Goal: Use online tool/utility: Use online tool/utility

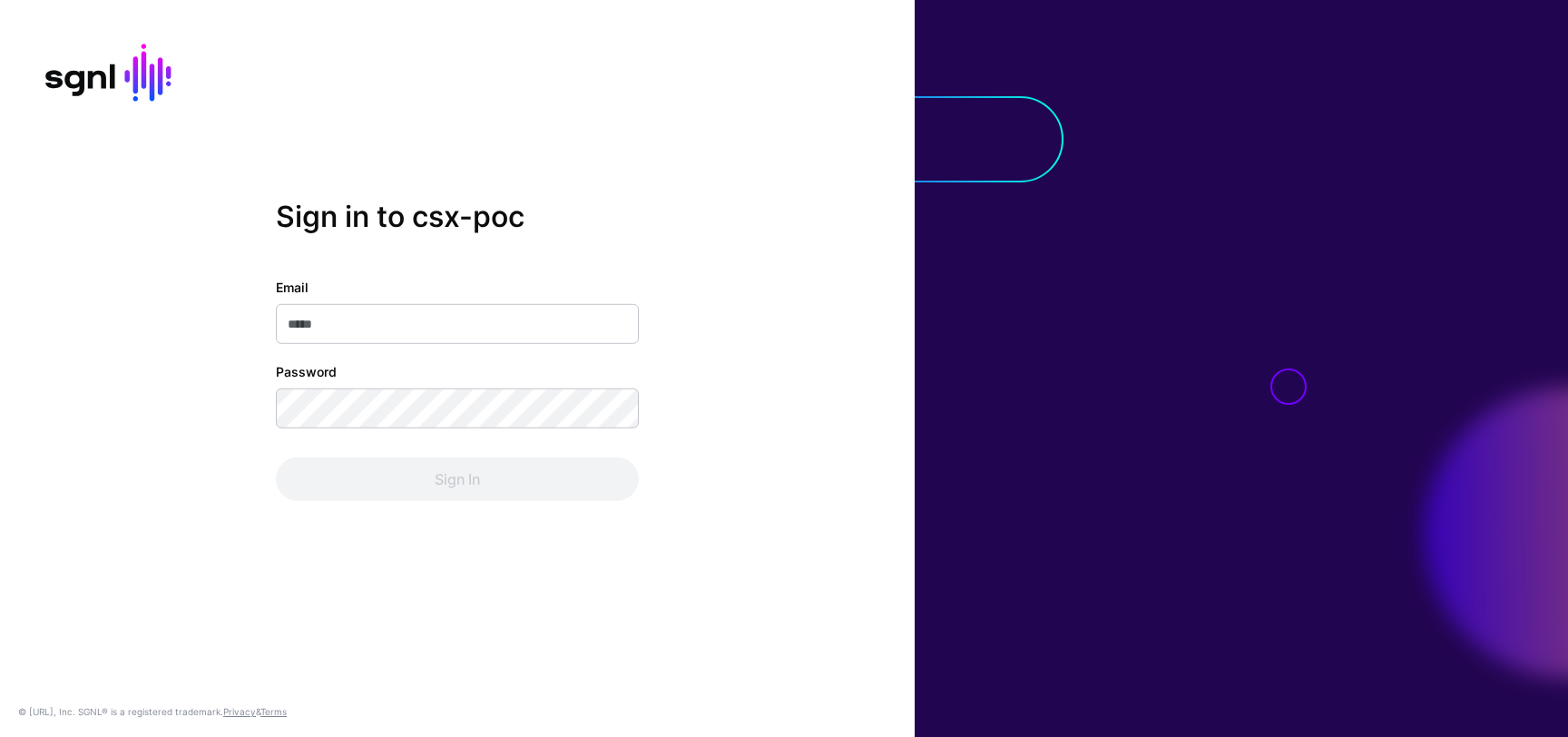
type input "**********"
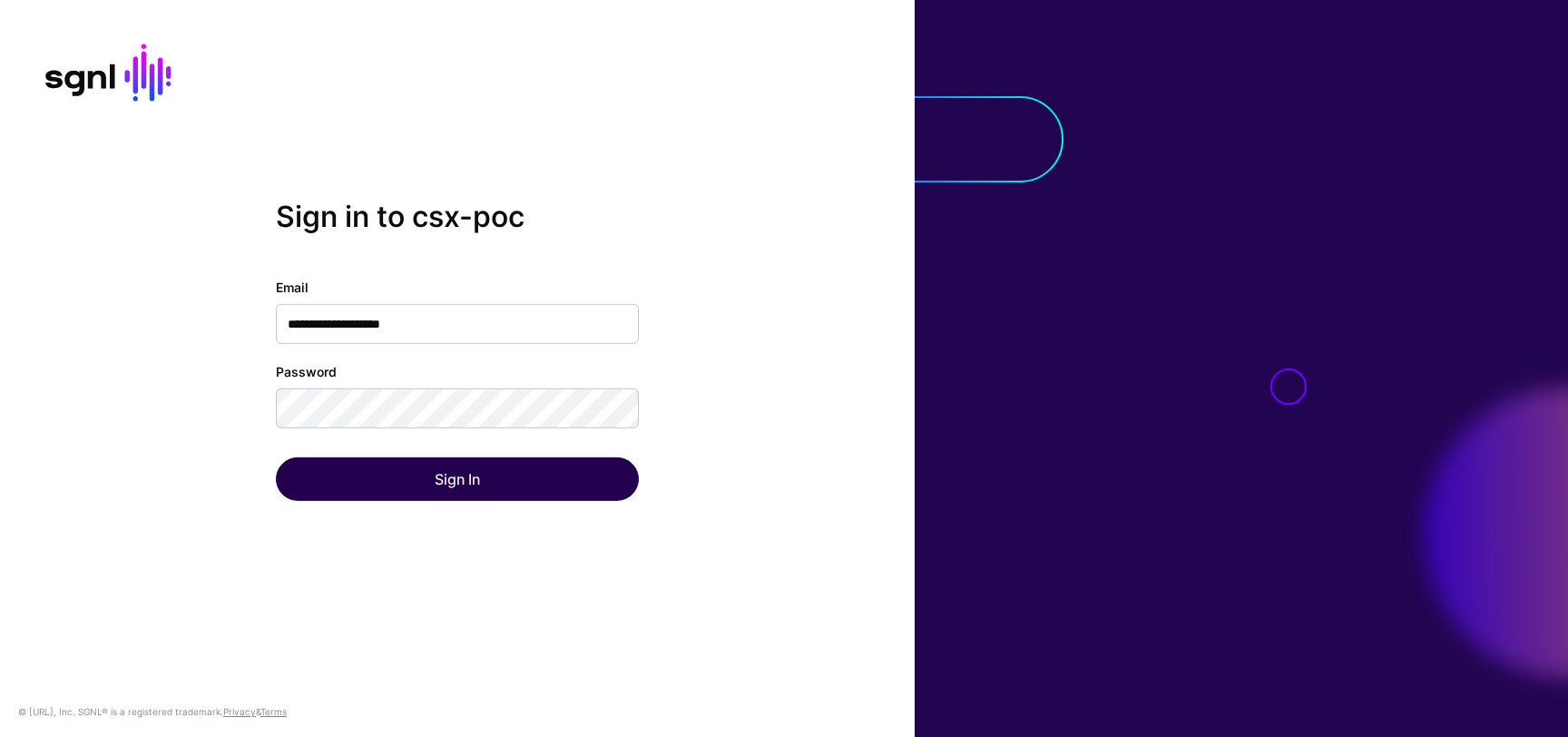
click at [495, 466] on div "Sign In" at bounding box center [457, 480] width 363 height 44
click at [495, 466] on button "Sign In" at bounding box center [457, 480] width 363 height 44
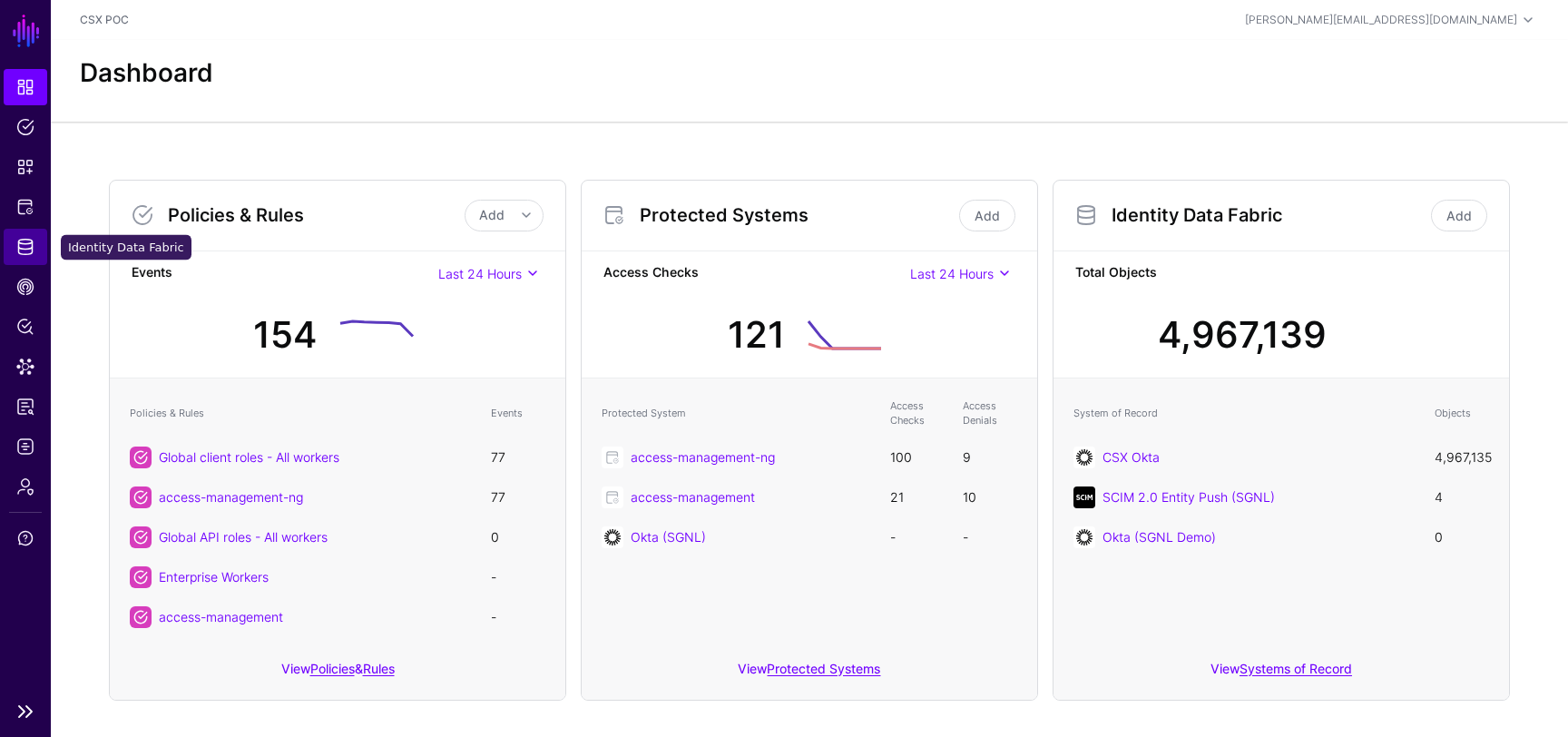
click at [40, 240] on link "Identity Data Fabric" at bounding box center [26, 247] width 44 height 36
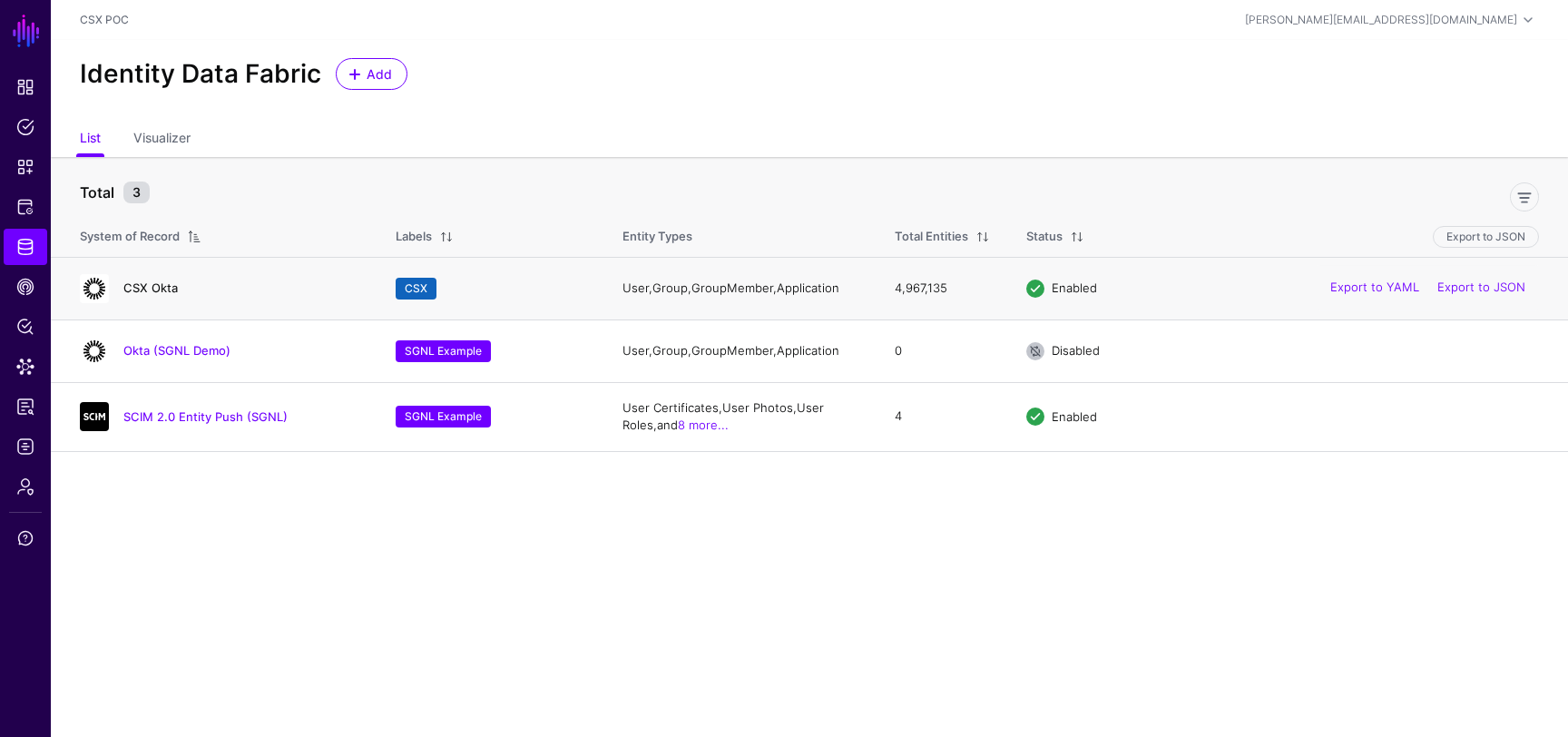
click at [146, 284] on link "CSX Okta" at bounding box center [151, 288] width 54 height 15
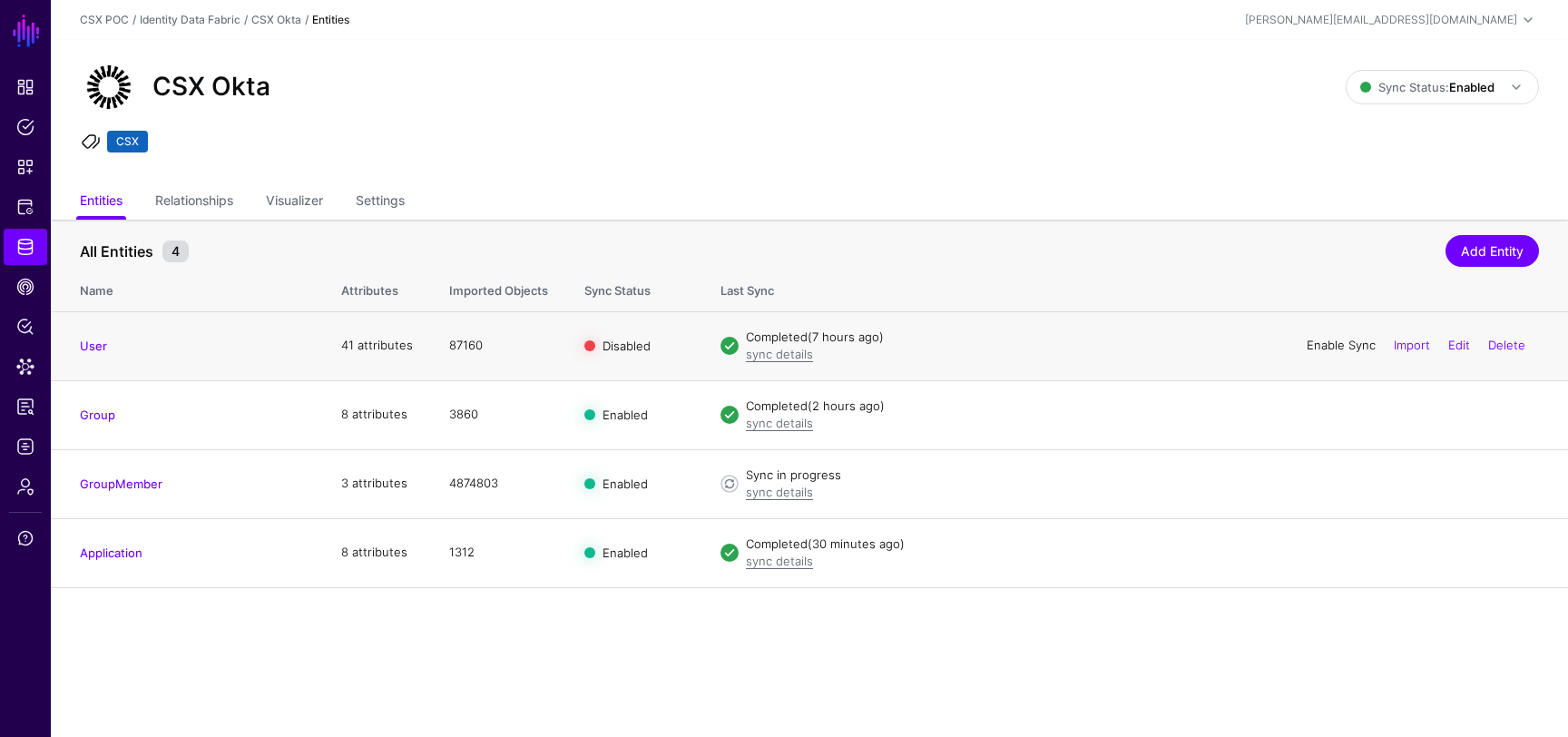
click at [1331, 350] on link "Enable Sync" at bounding box center [1341, 345] width 69 height 15
click at [27, 163] on span "Snippets" at bounding box center [25, 167] width 18 height 18
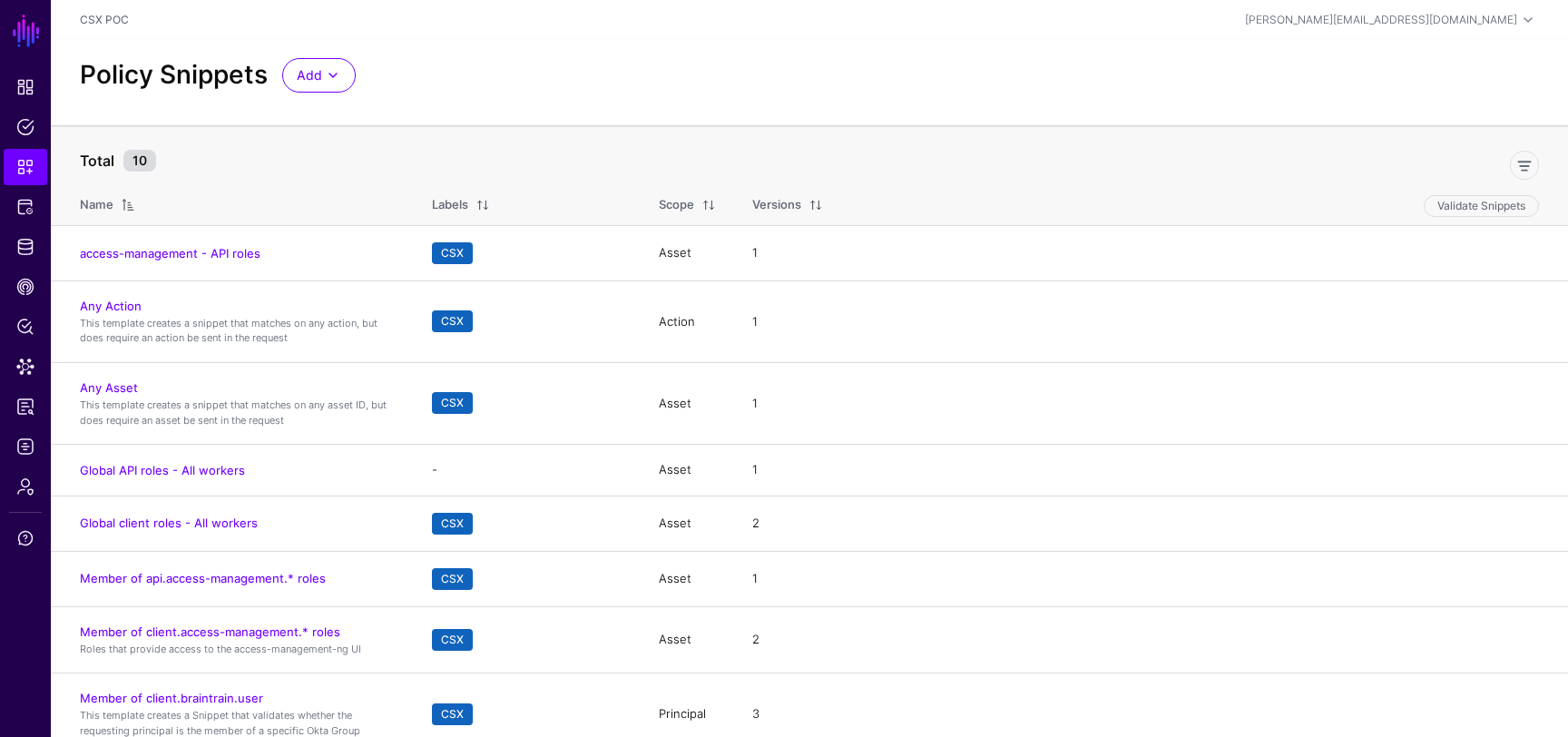
click at [358, 69] on div "Add Start from a Snippet Template Start from a Blank Snippet" at bounding box center [319, 75] width 88 height 35
click at [339, 72] on span at bounding box center [333, 75] width 22 height 22
click at [484, 110] on div "Start from a Snippet Template" at bounding box center [396, 116] width 198 height 18
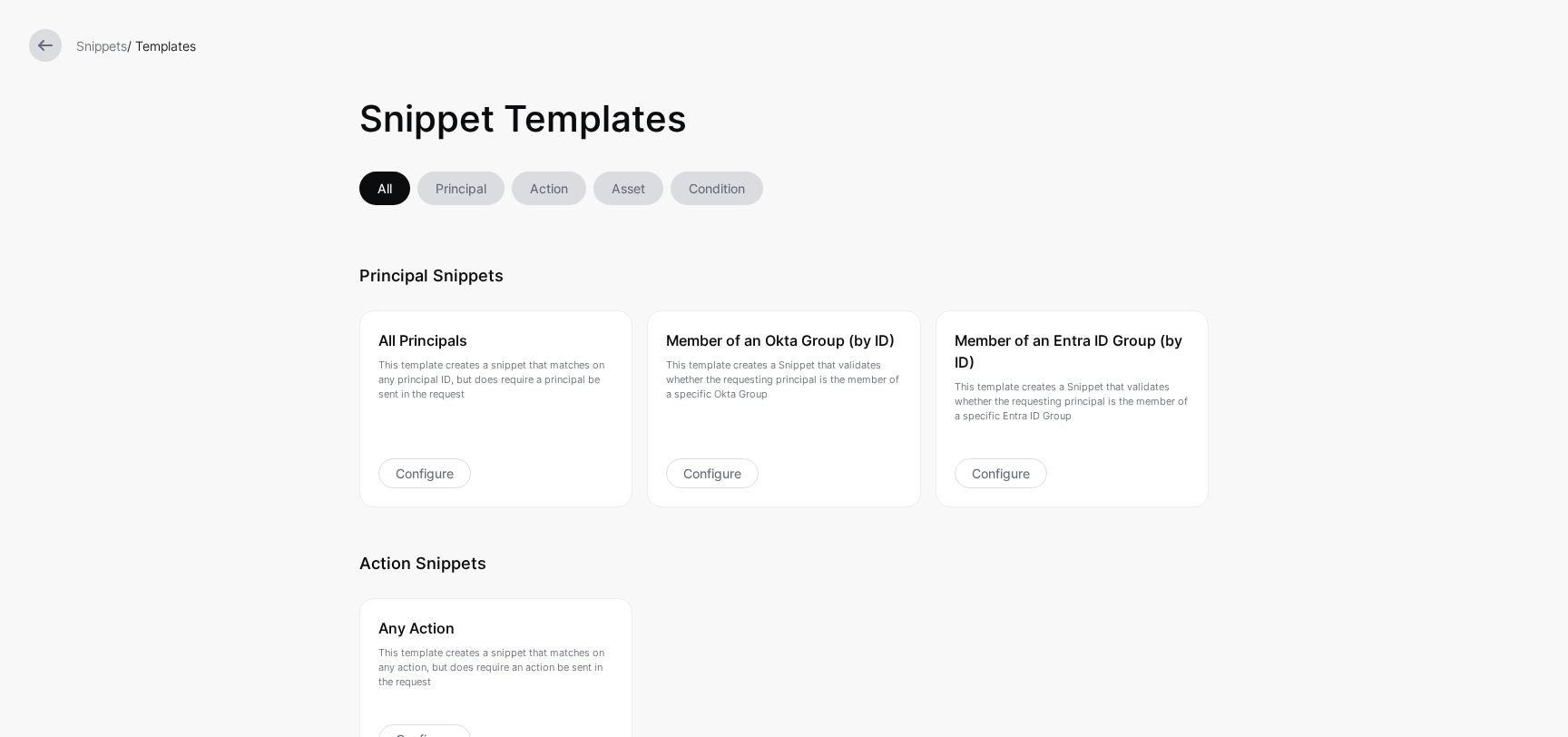
click at [467, 187] on link "Principal" at bounding box center [461, 189] width 87 height 34
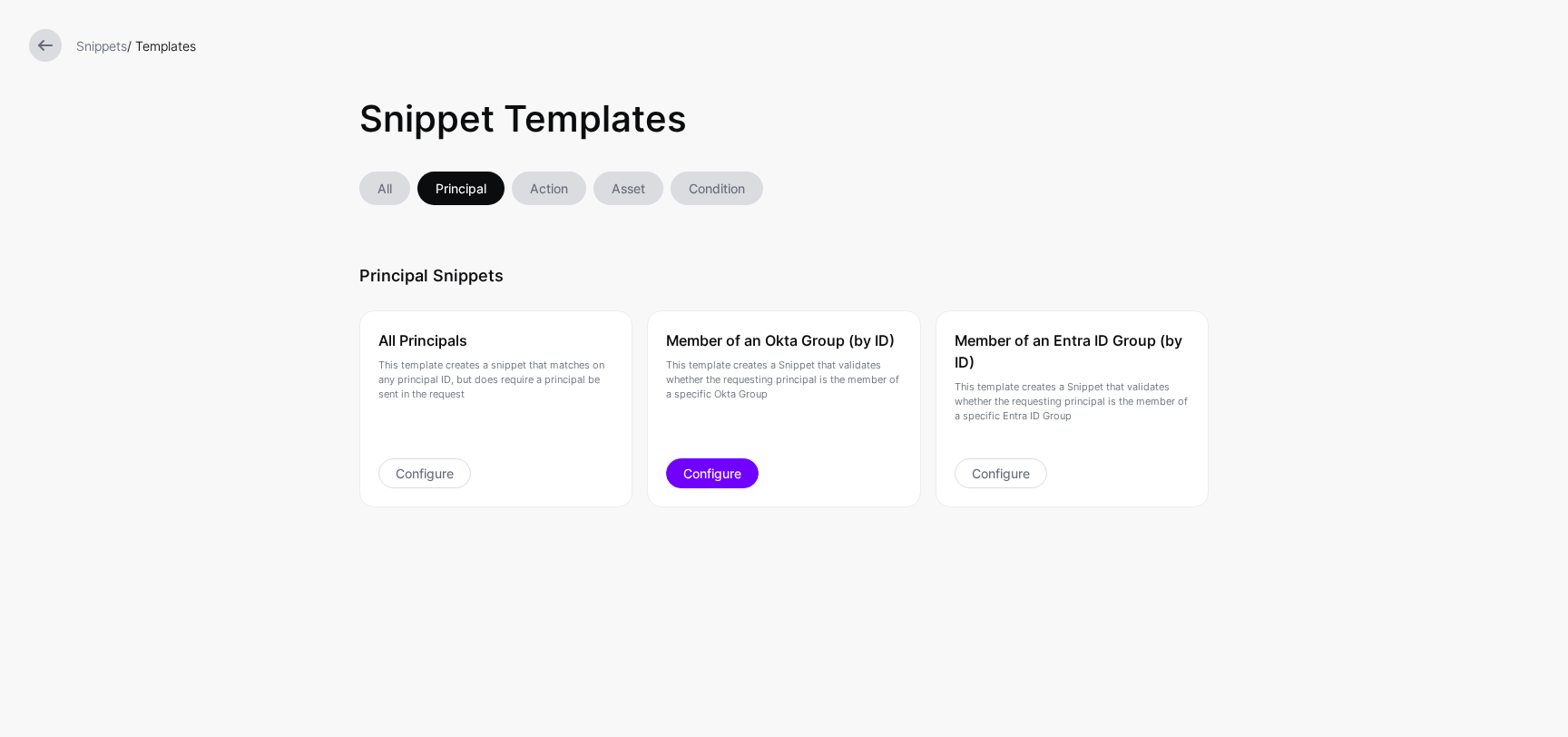
click at [717, 474] on link "Configure" at bounding box center [713, 474] width 93 height 30
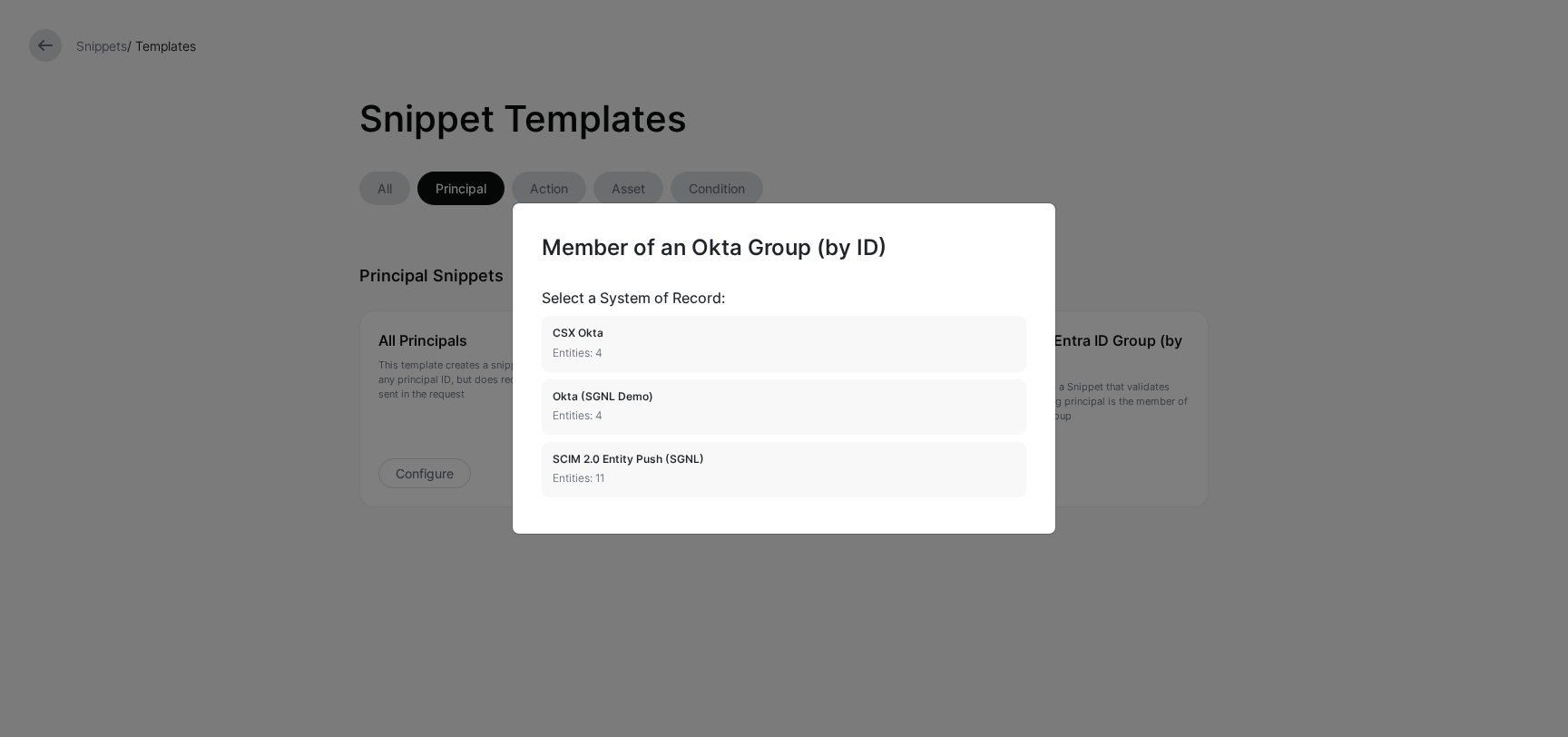
click at [817, 116] on ngb-modal-window "Member of an Okta Group (by ID) Select a System of Record: CSX Okta Entities: 4…" at bounding box center [784, 368] width 1568 height 737
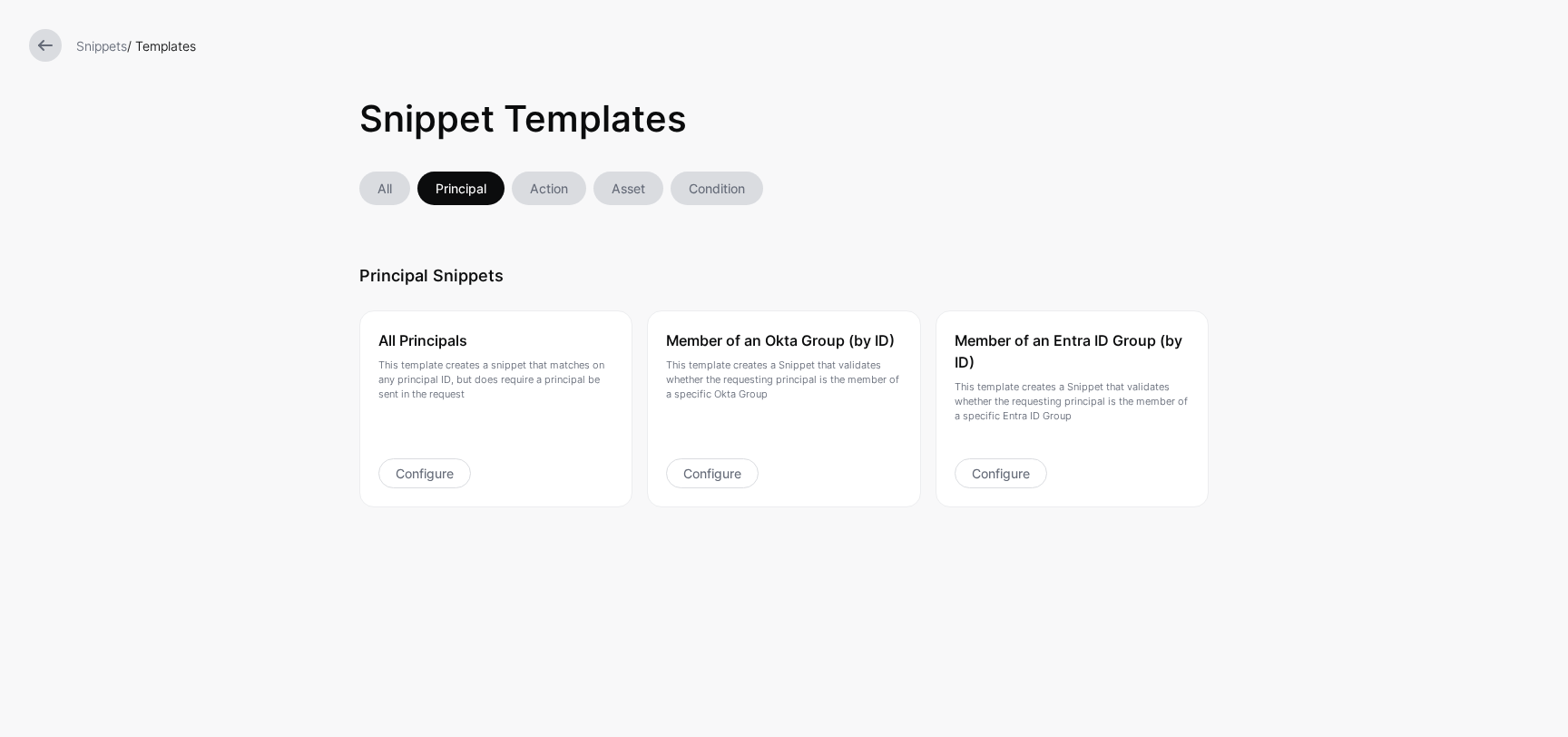
click at [50, 47] on link at bounding box center [45, 45] width 33 height 33
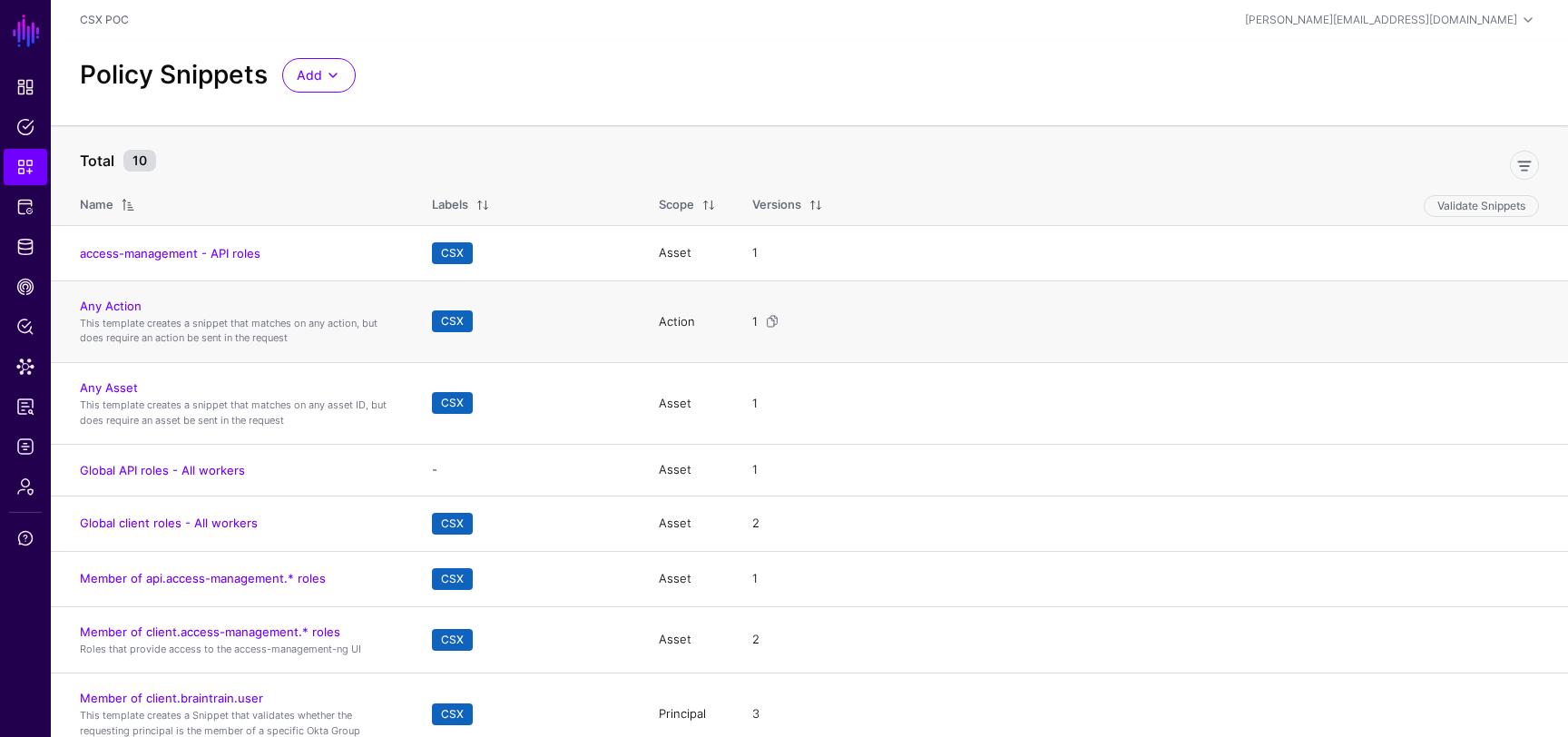
scroll to position [18, 0]
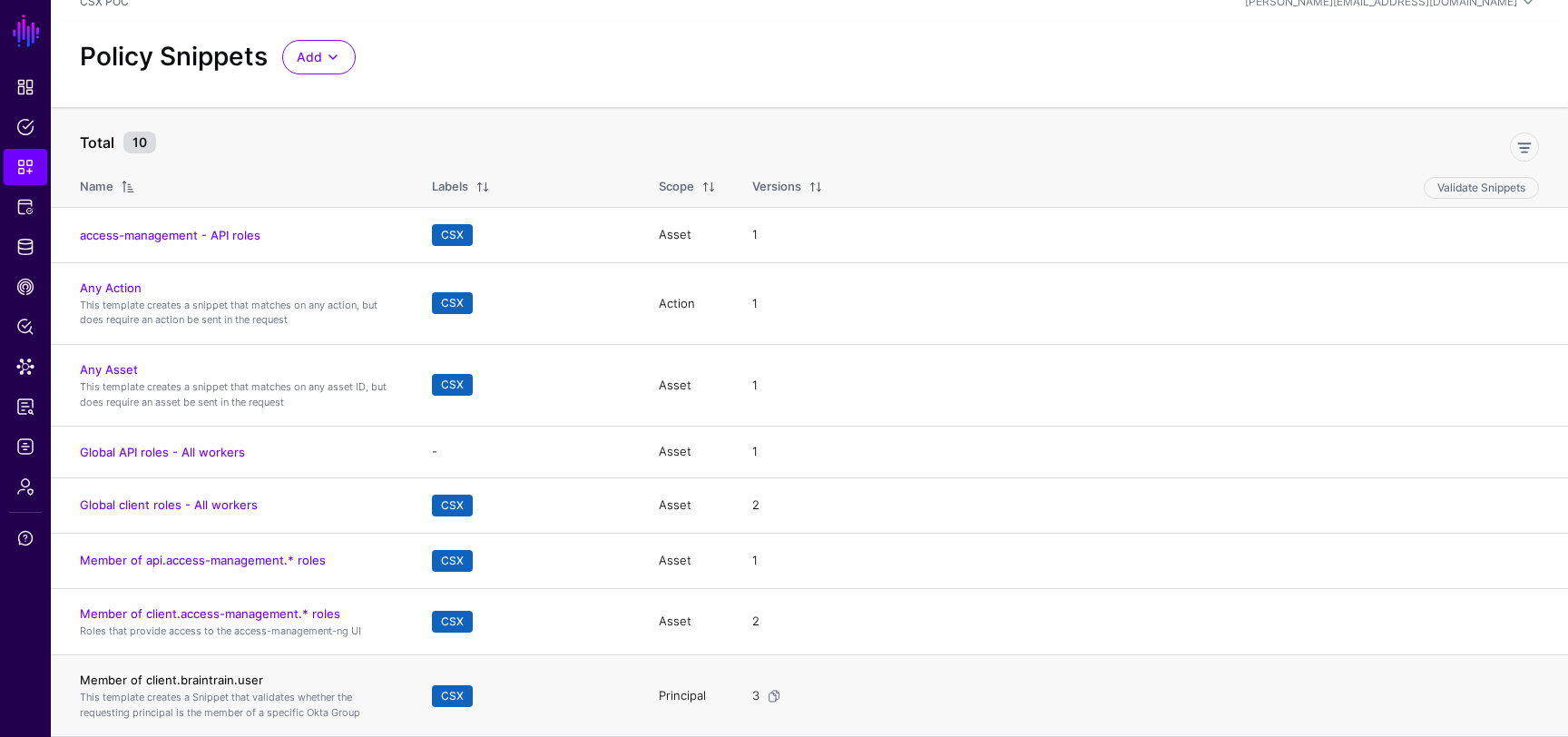
click at [234, 677] on link "Member of client.braintrain.user" at bounding box center [171, 680] width 183 height 15
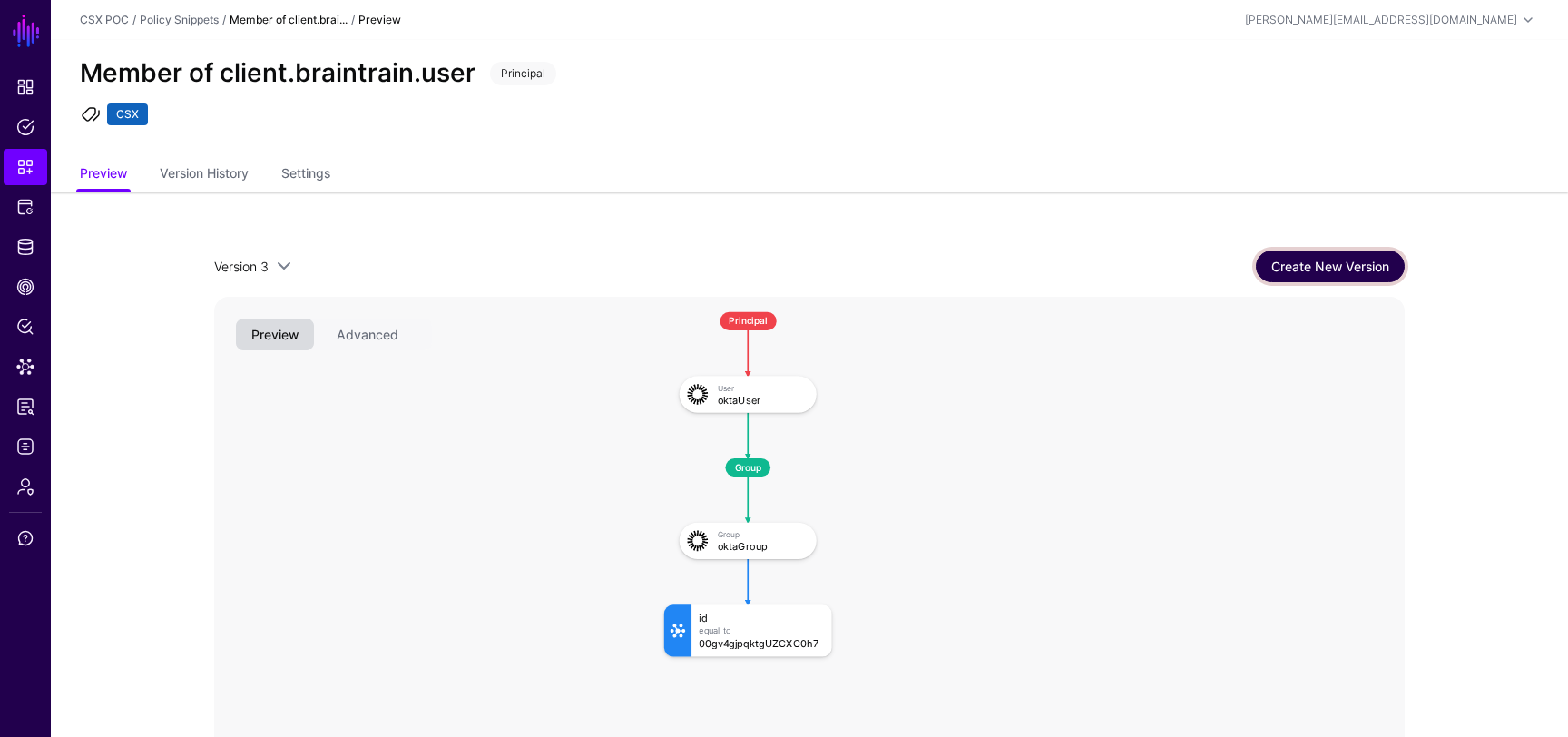
click at [1293, 257] on link "Create New Version" at bounding box center [1330, 267] width 149 height 32
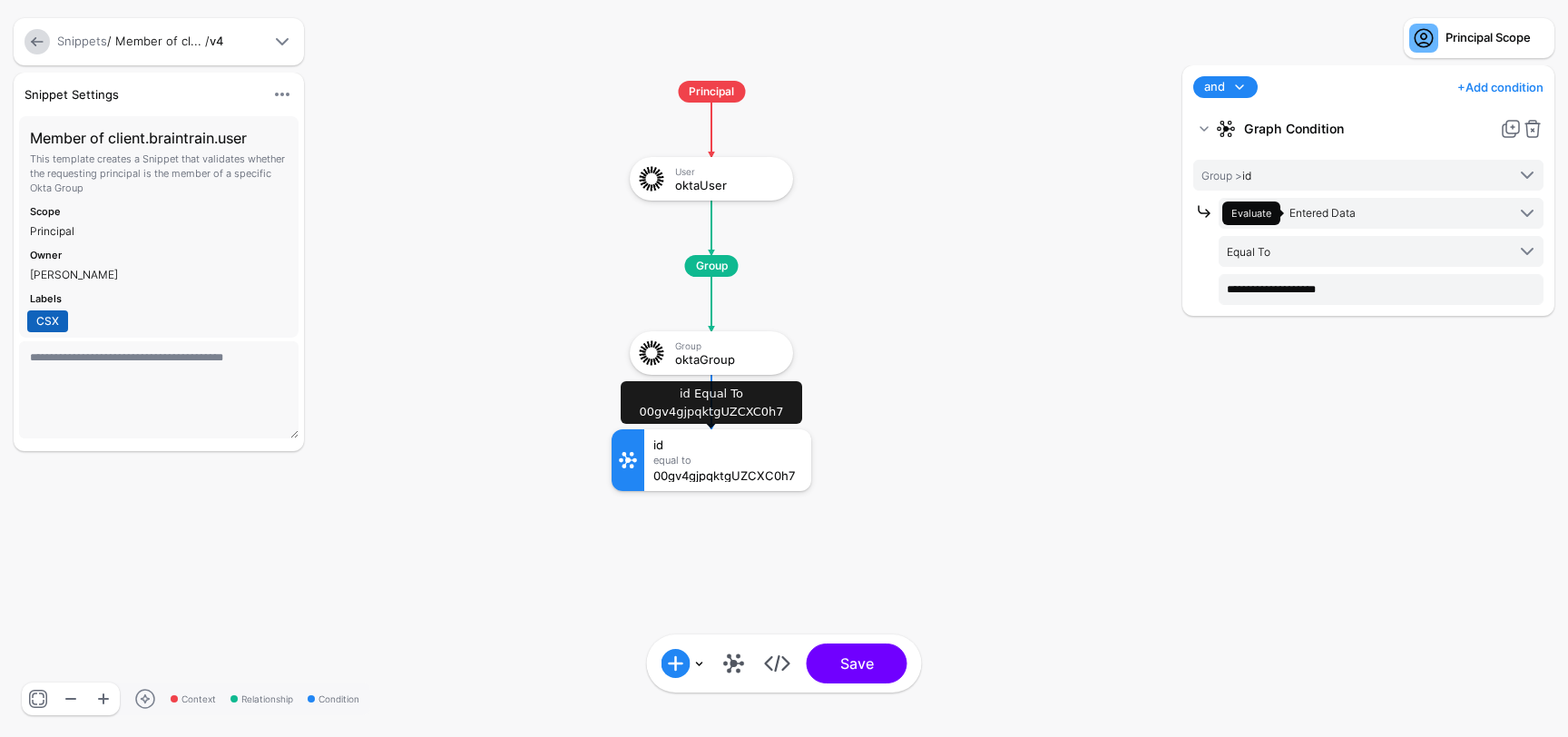
click at [721, 473] on div "00gv4gjpqktgUZCXC0h7" at bounding box center [728, 475] width 149 height 13
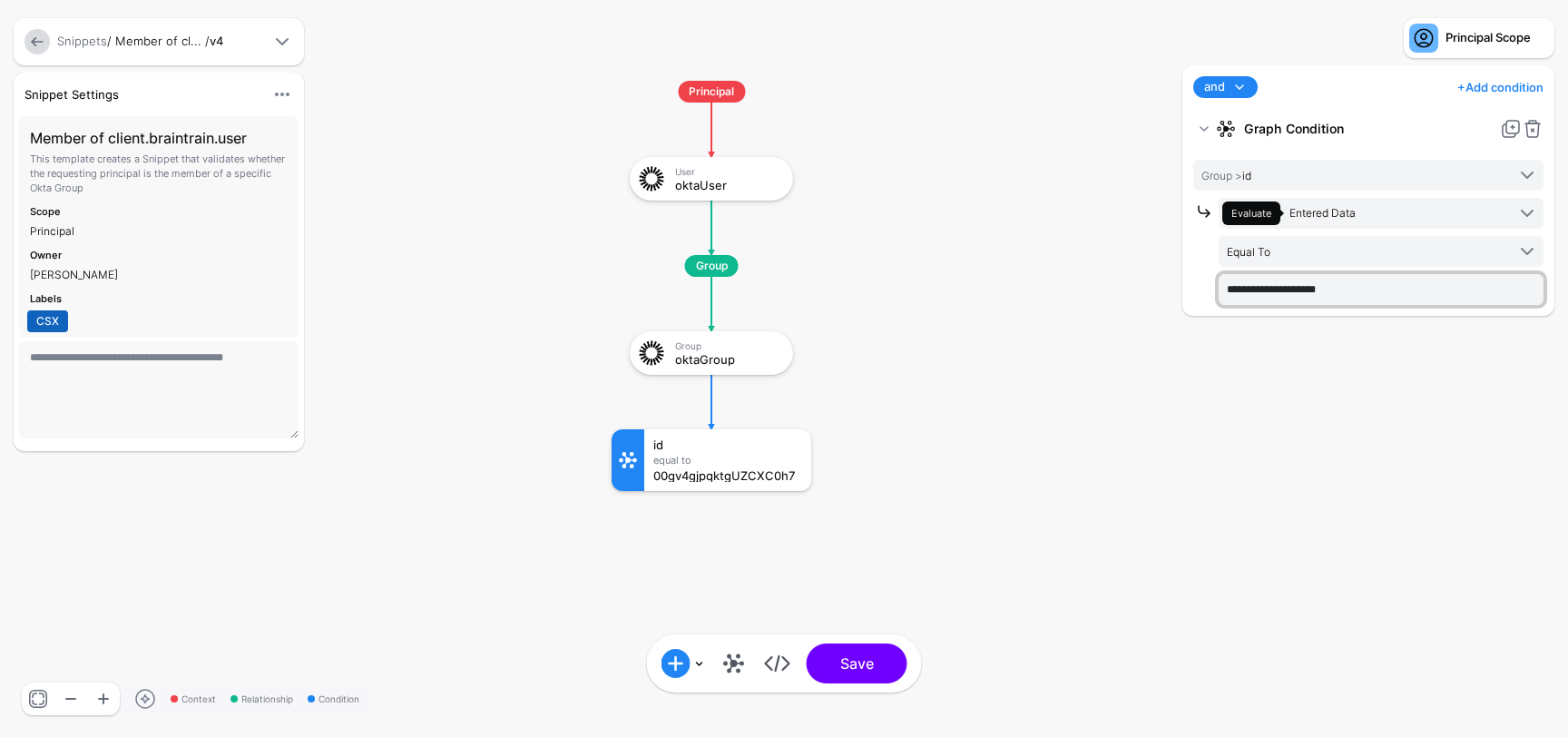
click at [1295, 290] on input "**********" at bounding box center [1381, 289] width 325 height 31
paste input "**********"
type input "**********"
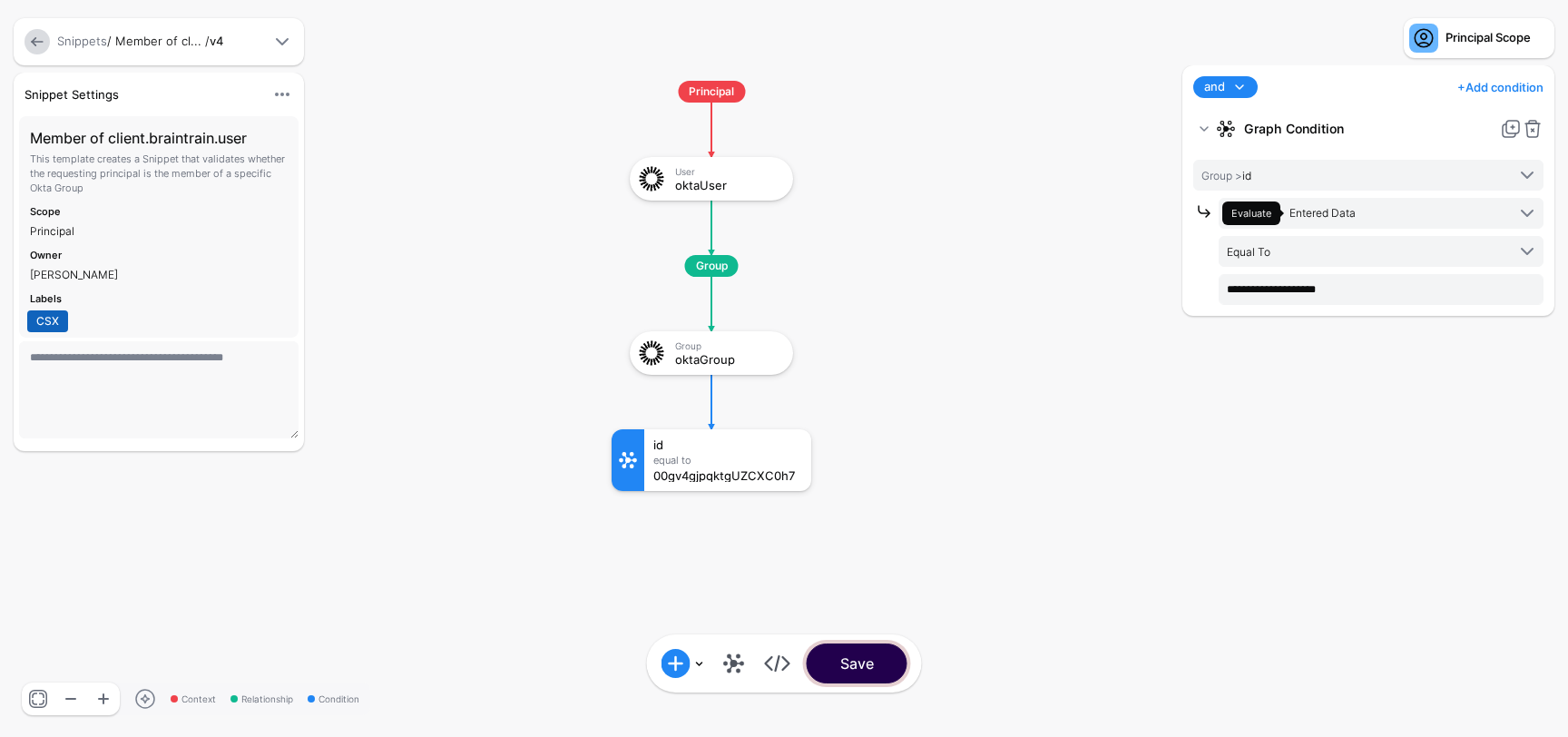
click at [864, 662] on button "Save" at bounding box center [856, 664] width 101 height 40
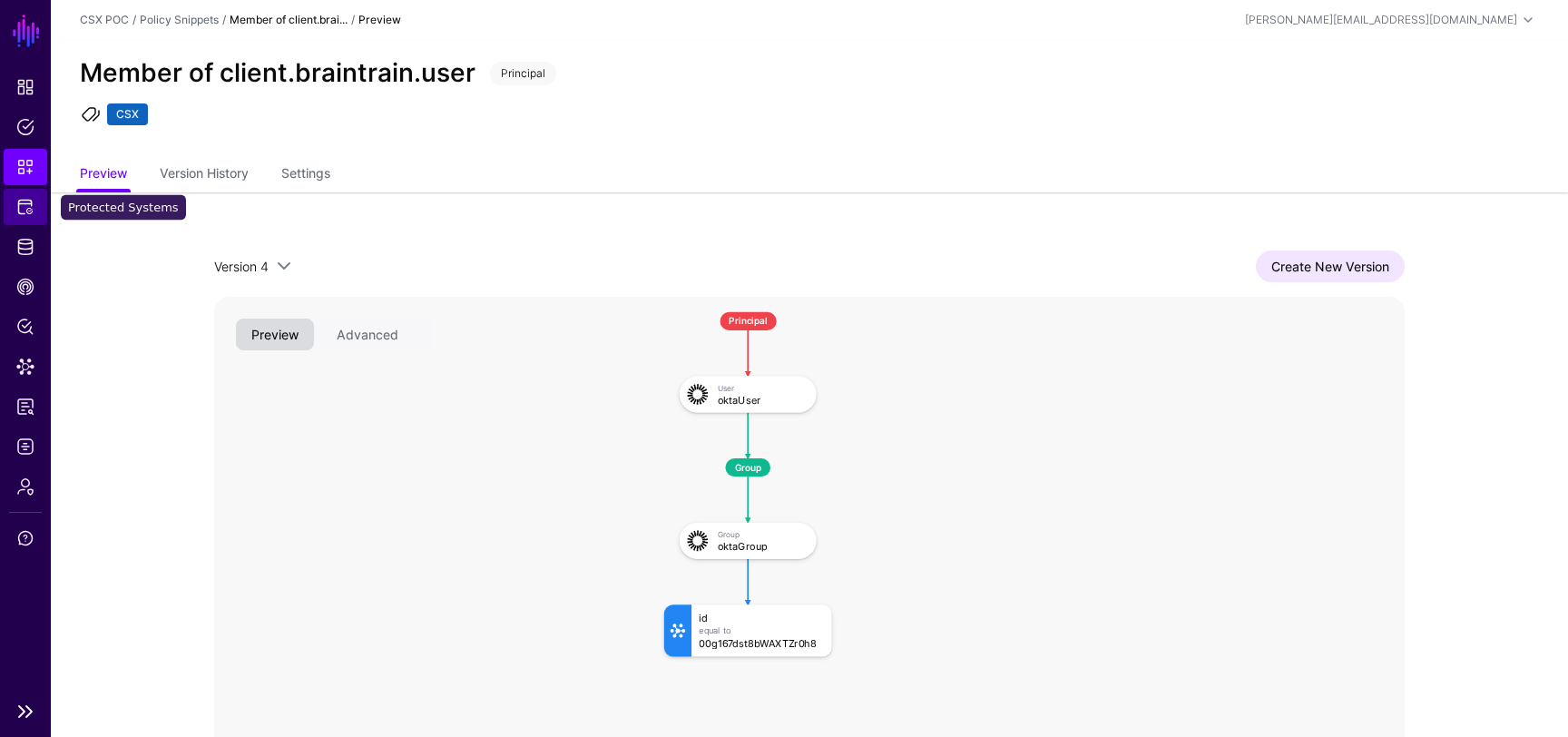
click at [29, 207] on span "Protected Systems" at bounding box center [25, 207] width 18 height 18
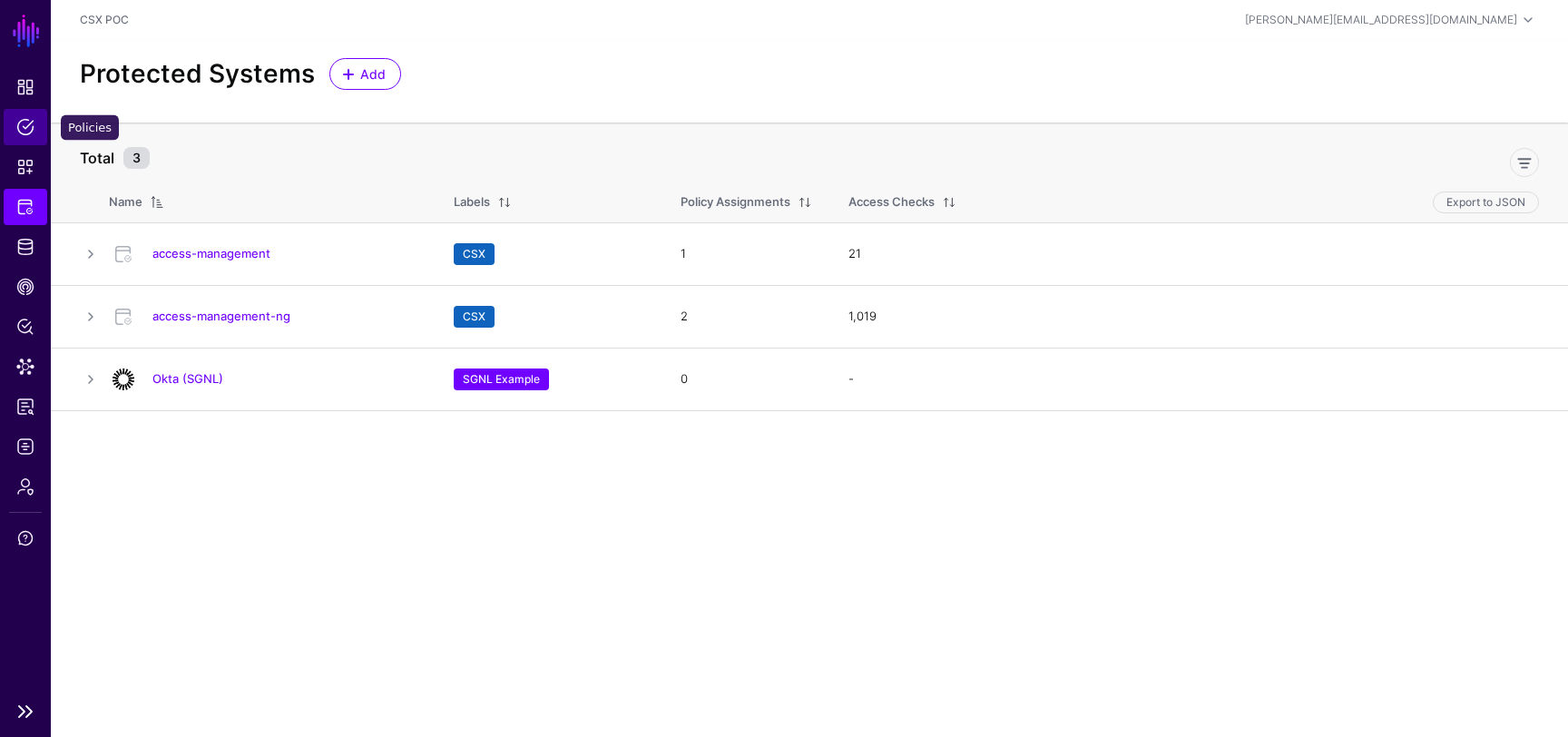
click at [22, 135] on span "Policies" at bounding box center [25, 127] width 18 height 18
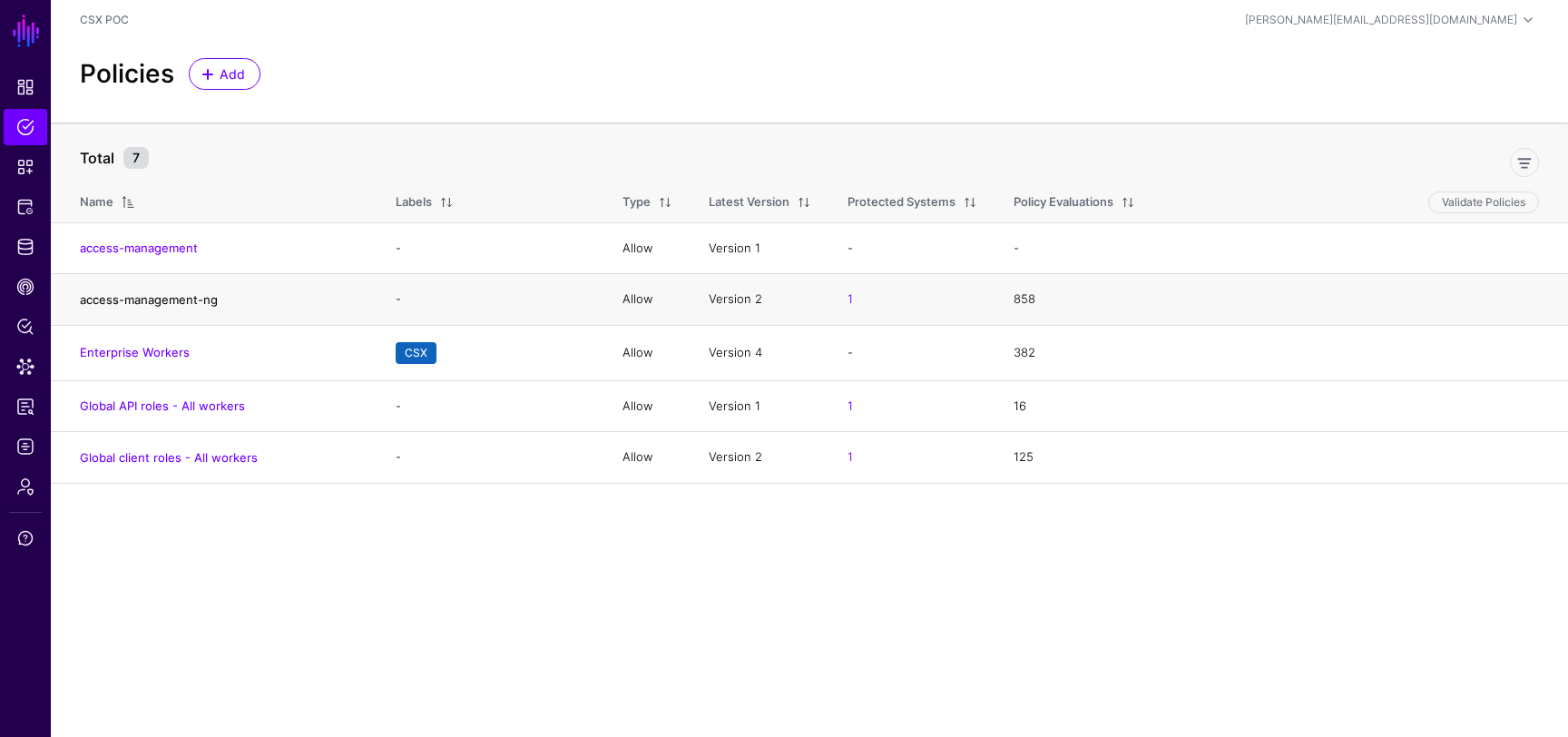
click at [201, 301] on link "access-management-ng" at bounding box center [149, 299] width 138 height 15
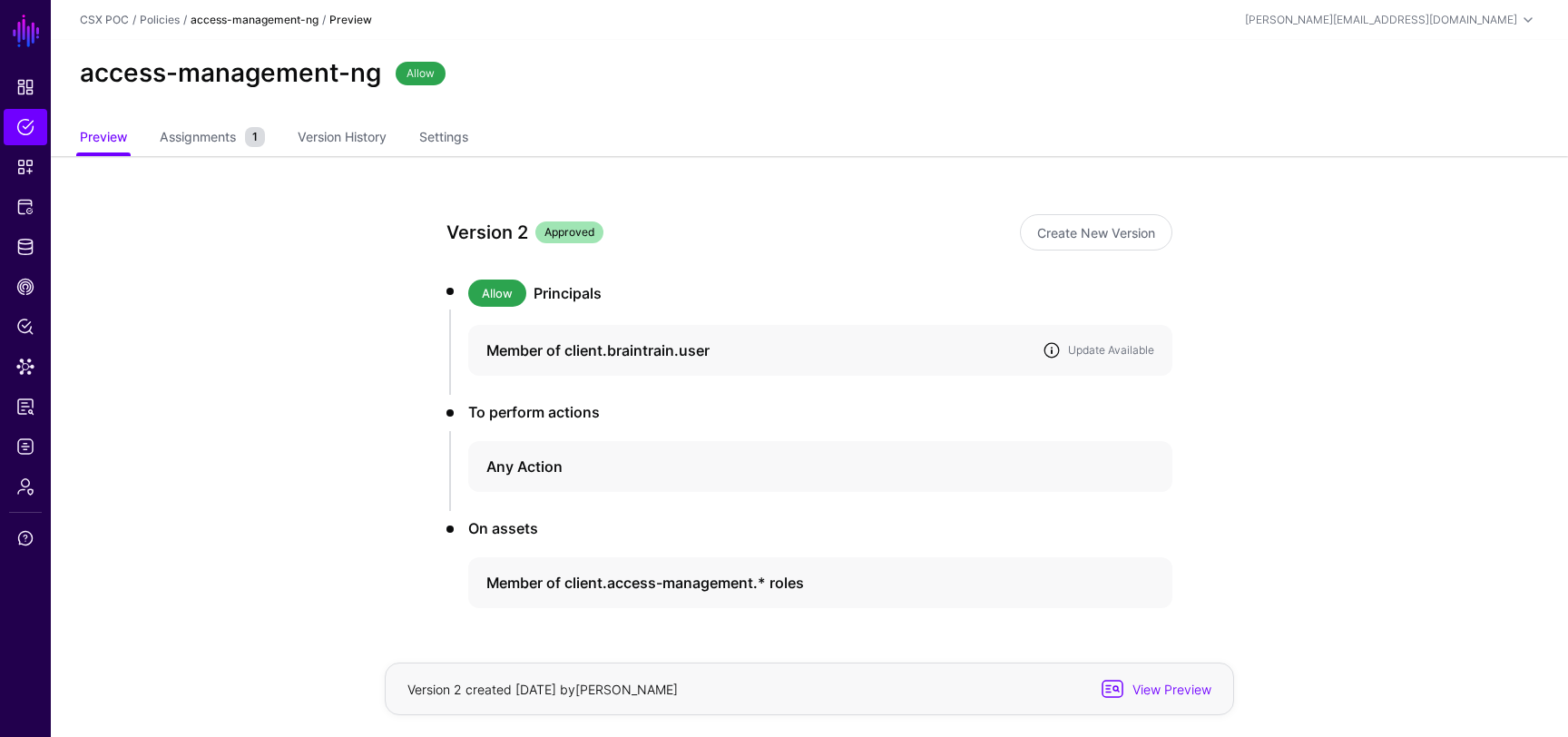
click at [1051, 351] on link at bounding box center [1051, 350] width 18 height 18
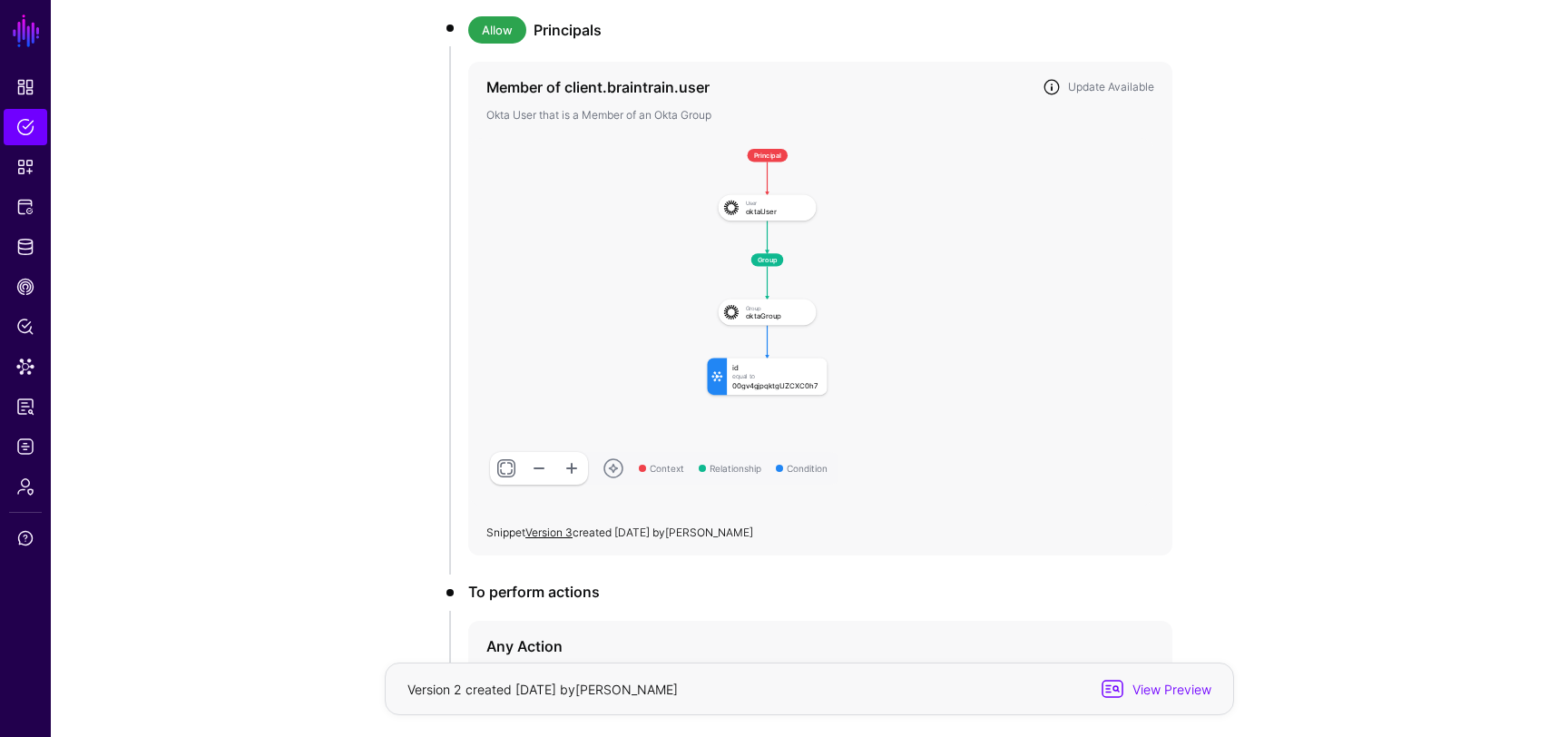
scroll to position [108, 0]
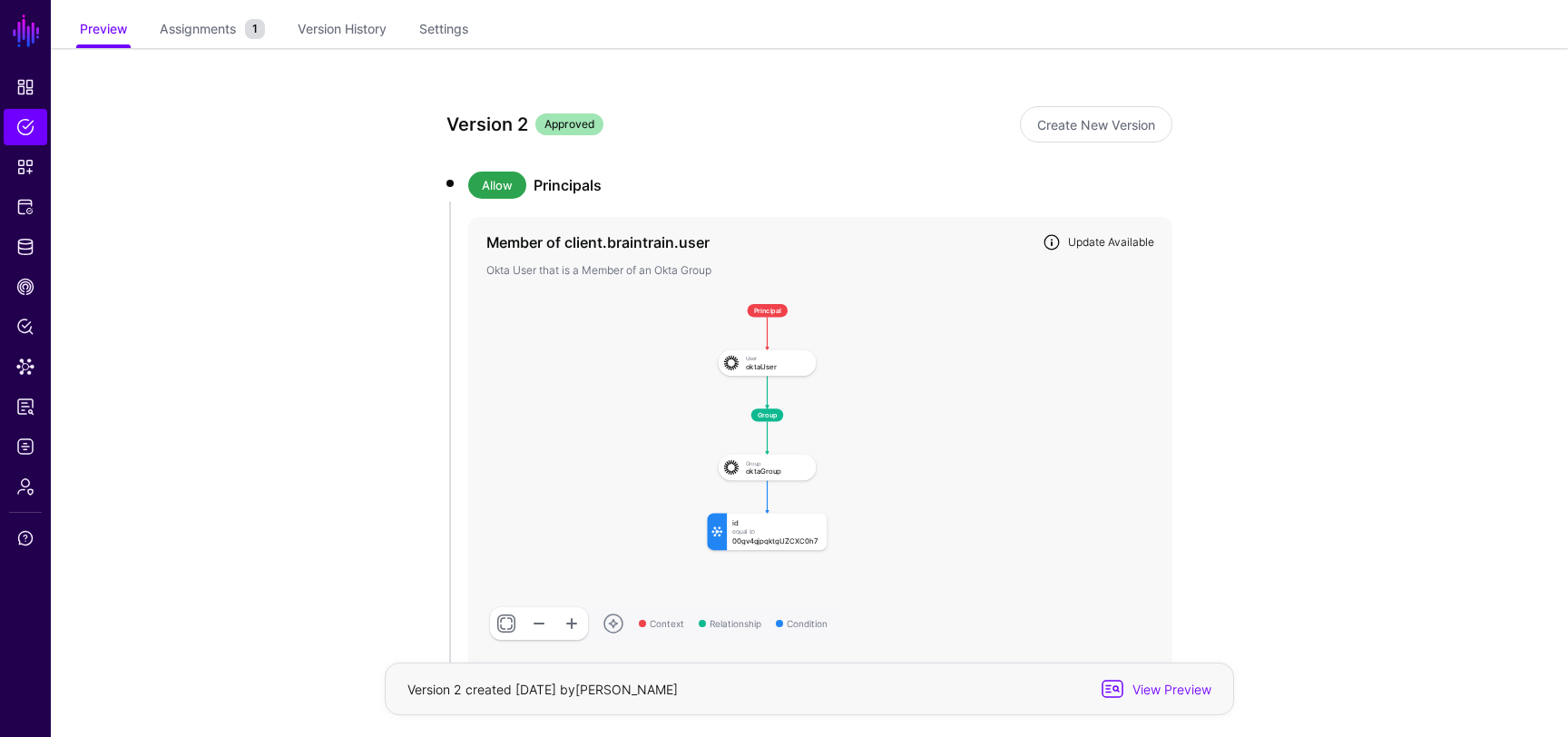
click at [1129, 247] on link "Update Available" at bounding box center [1111, 242] width 86 height 14
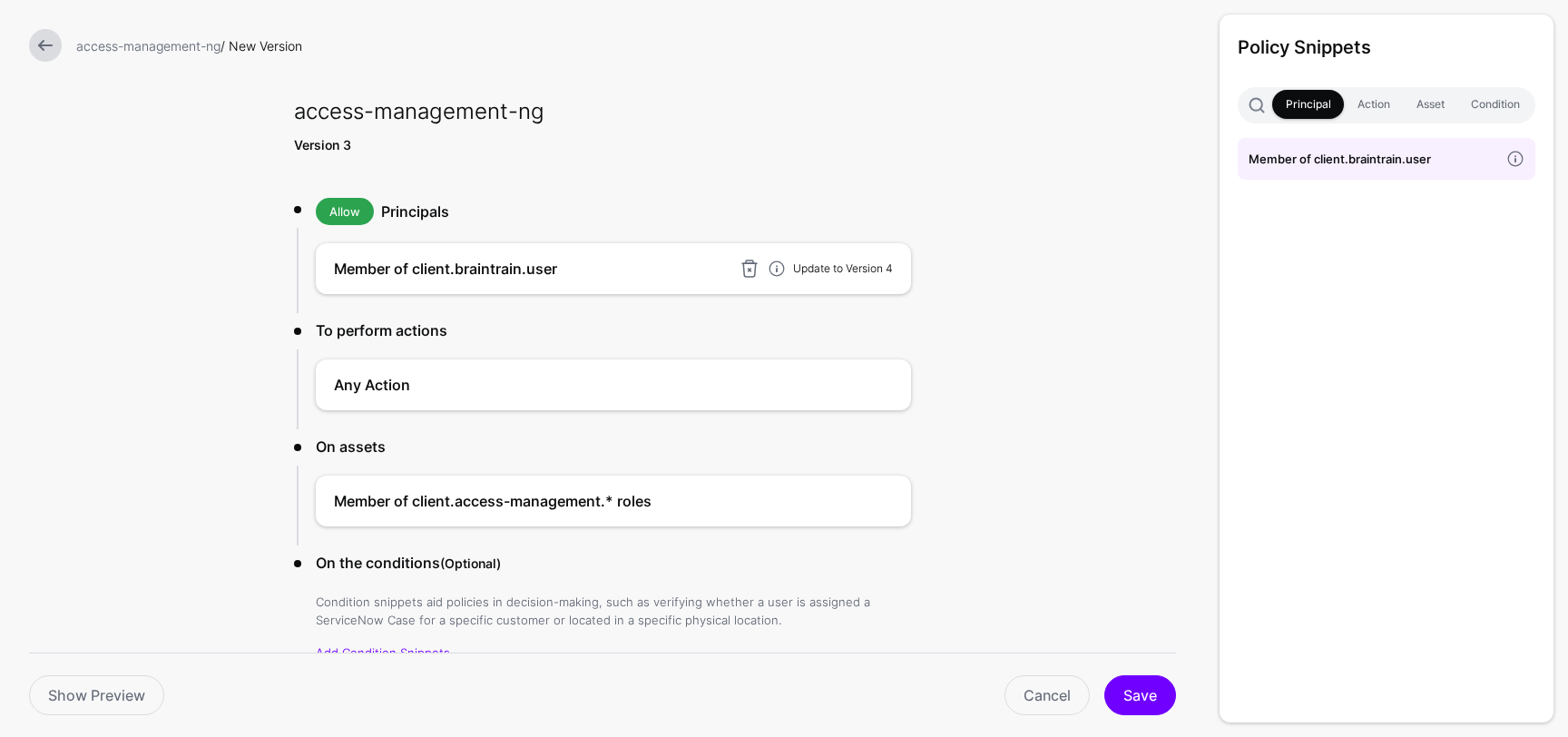
click at [866, 273] on link "Update to Version 4" at bounding box center [843, 269] width 100 height 14
click at [1139, 695] on button "Save" at bounding box center [1140, 696] width 72 height 40
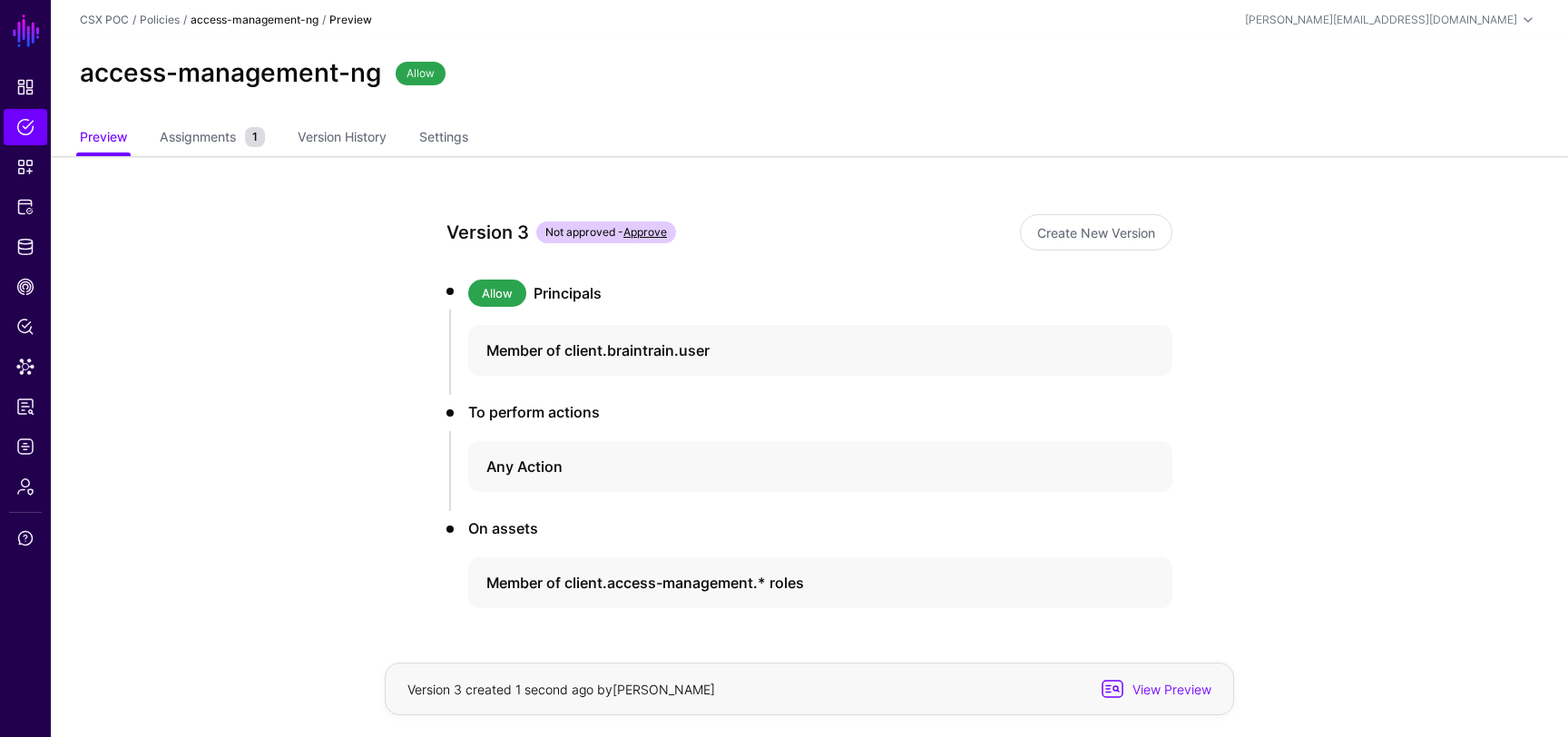
click at [656, 231] on link "Approve" at bounding box center [646, 232] width 44 height 14
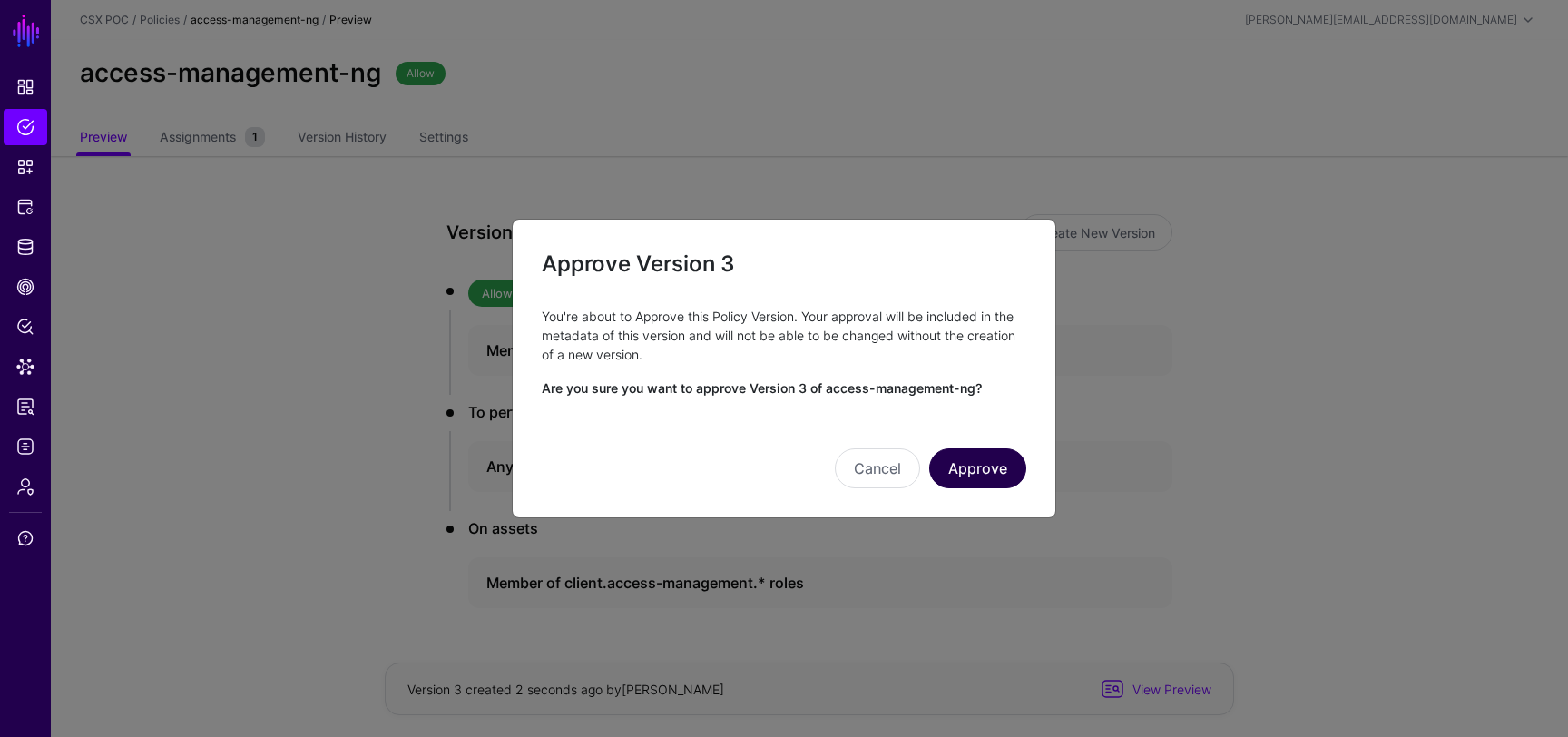
click at [991, 470] on button "Approve" at bounding box center [977, 469] width 97 height 40
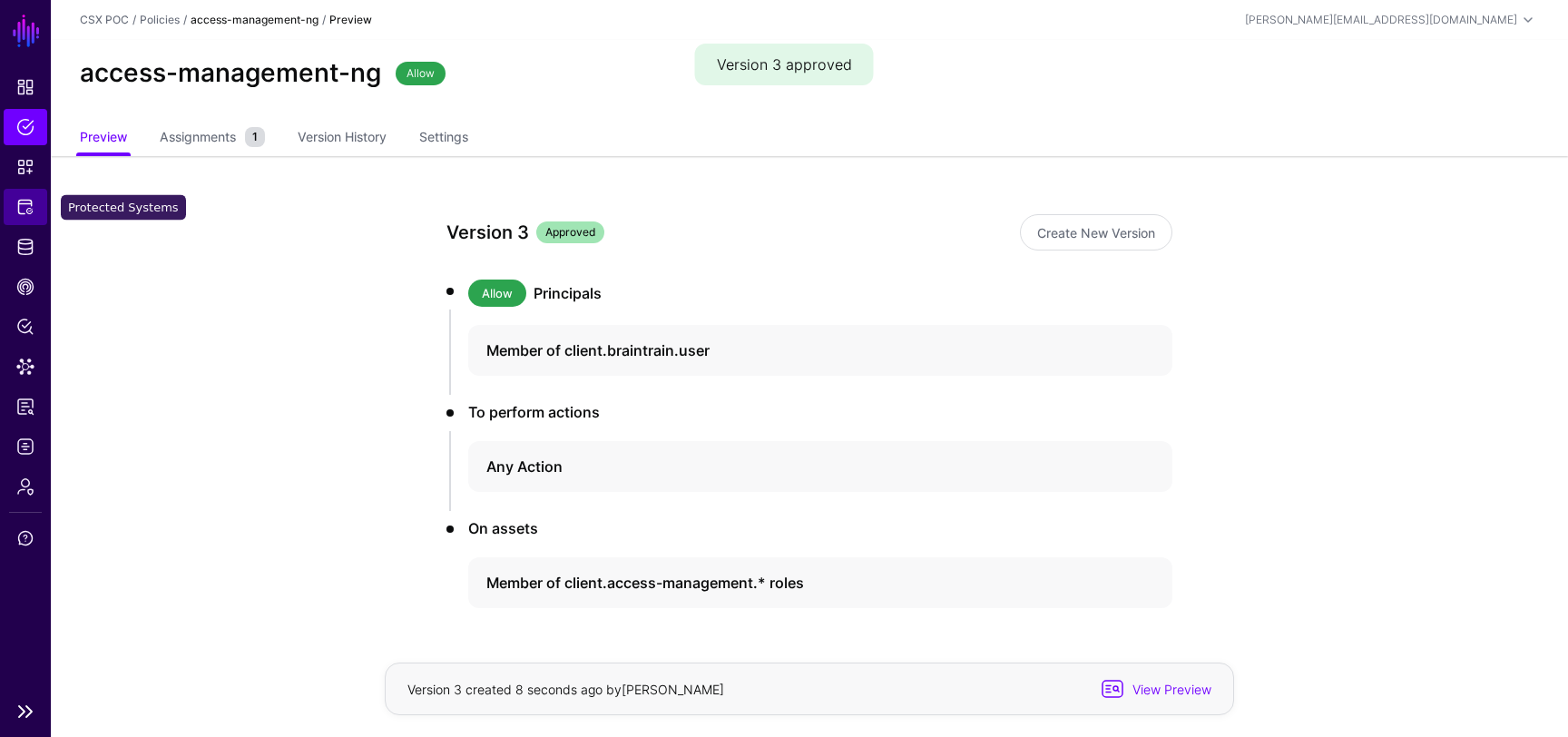
click at [25, 223] on link "Protected Systems" at bounding box center [26, 207] width 44 height 36
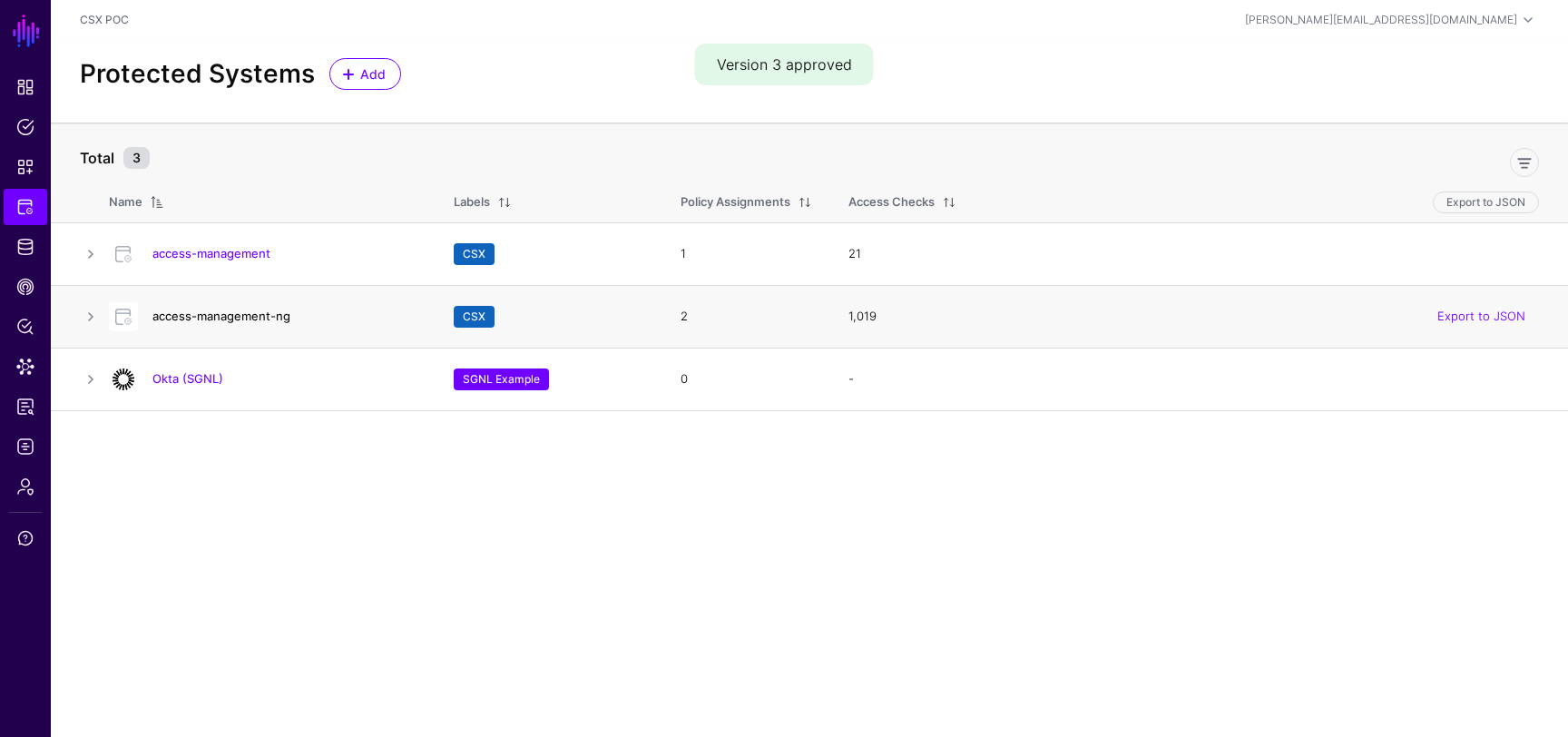
click at [247, 315] on link "access-management-ng" at bounding box center [222, 316] width 138 height 15
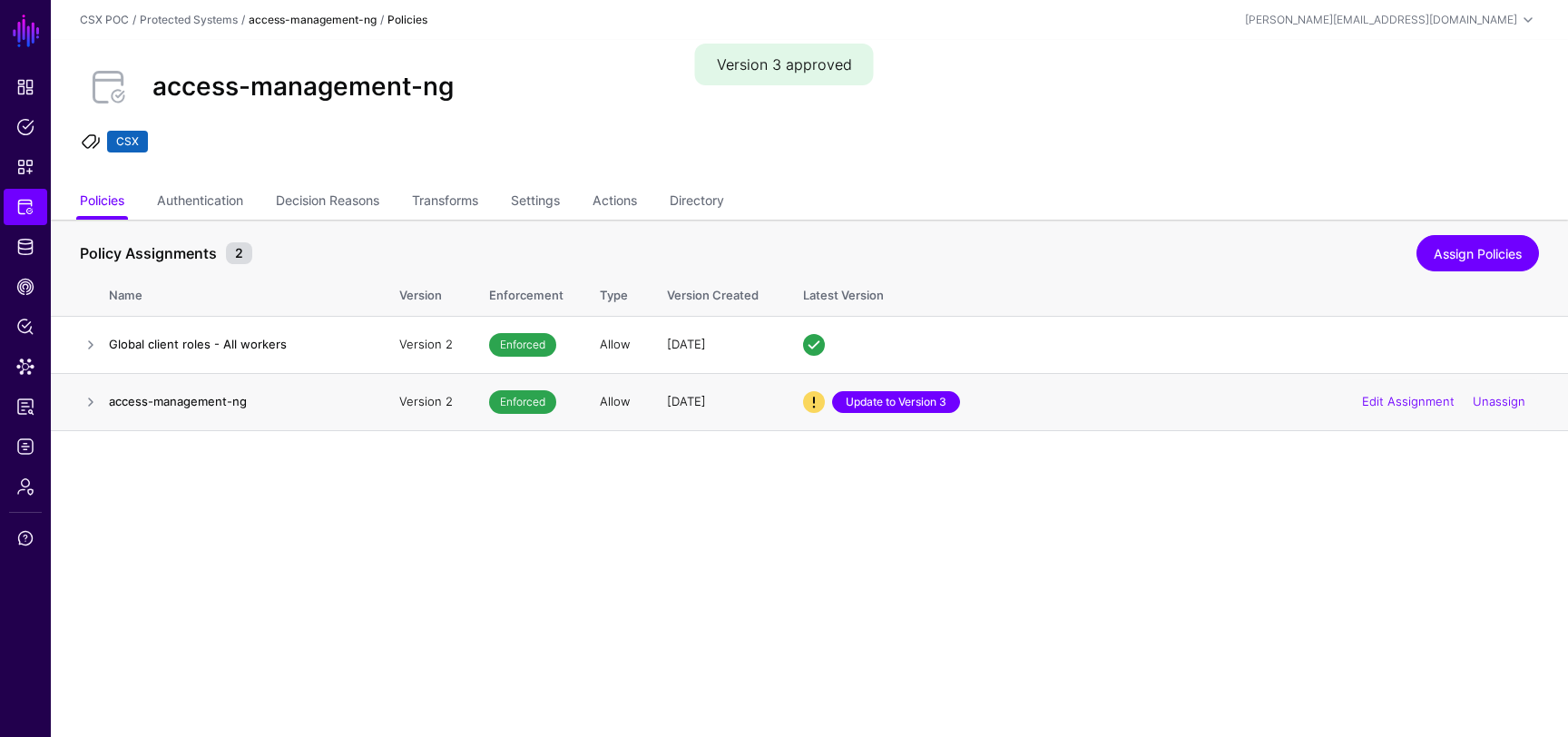
click at [898, 393] on link "Update to Version 3" at bounding box center [896, 402] width 128 height 22
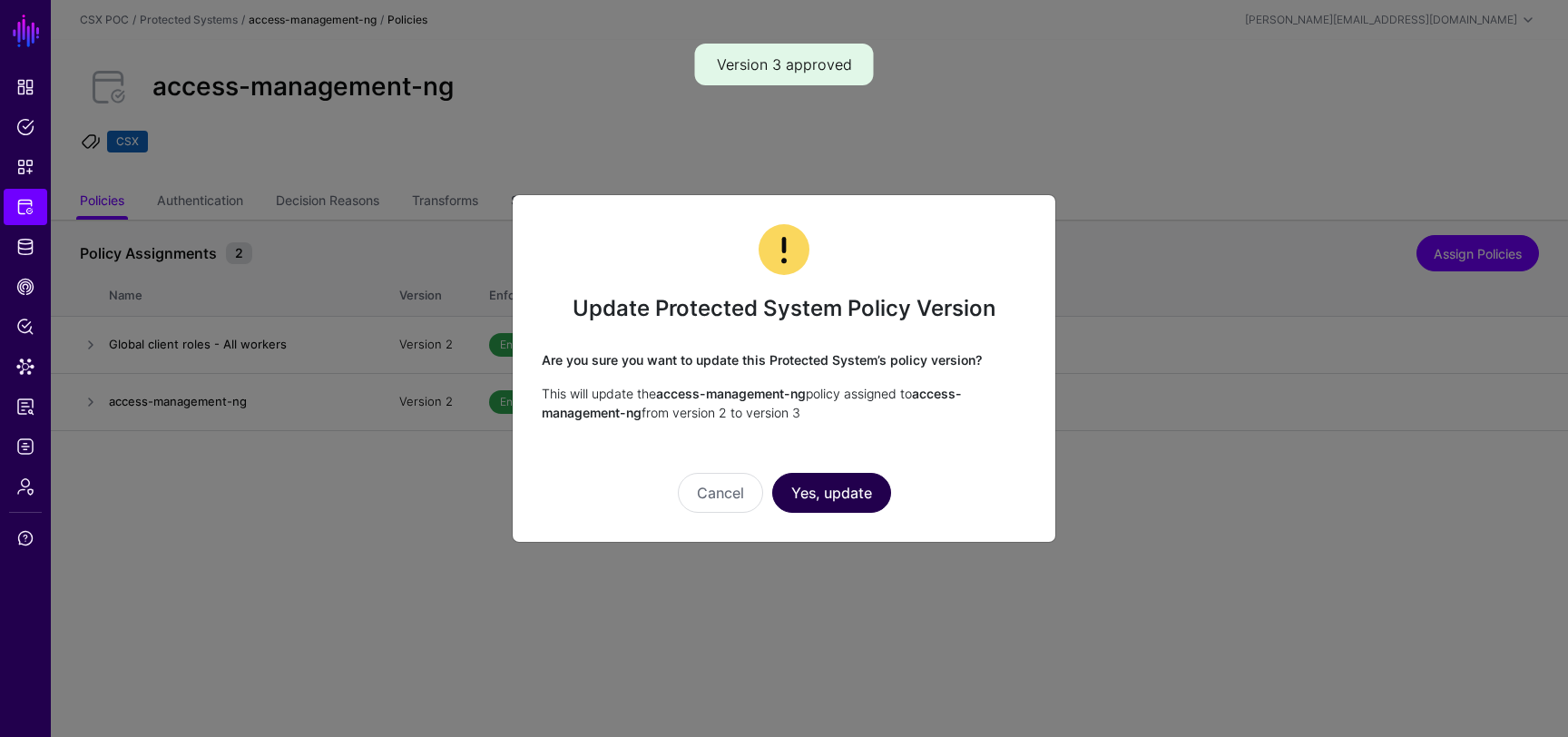
click at [861, 482] on button "Yes, update" at bounding box center [831, 493] width 119 height 40
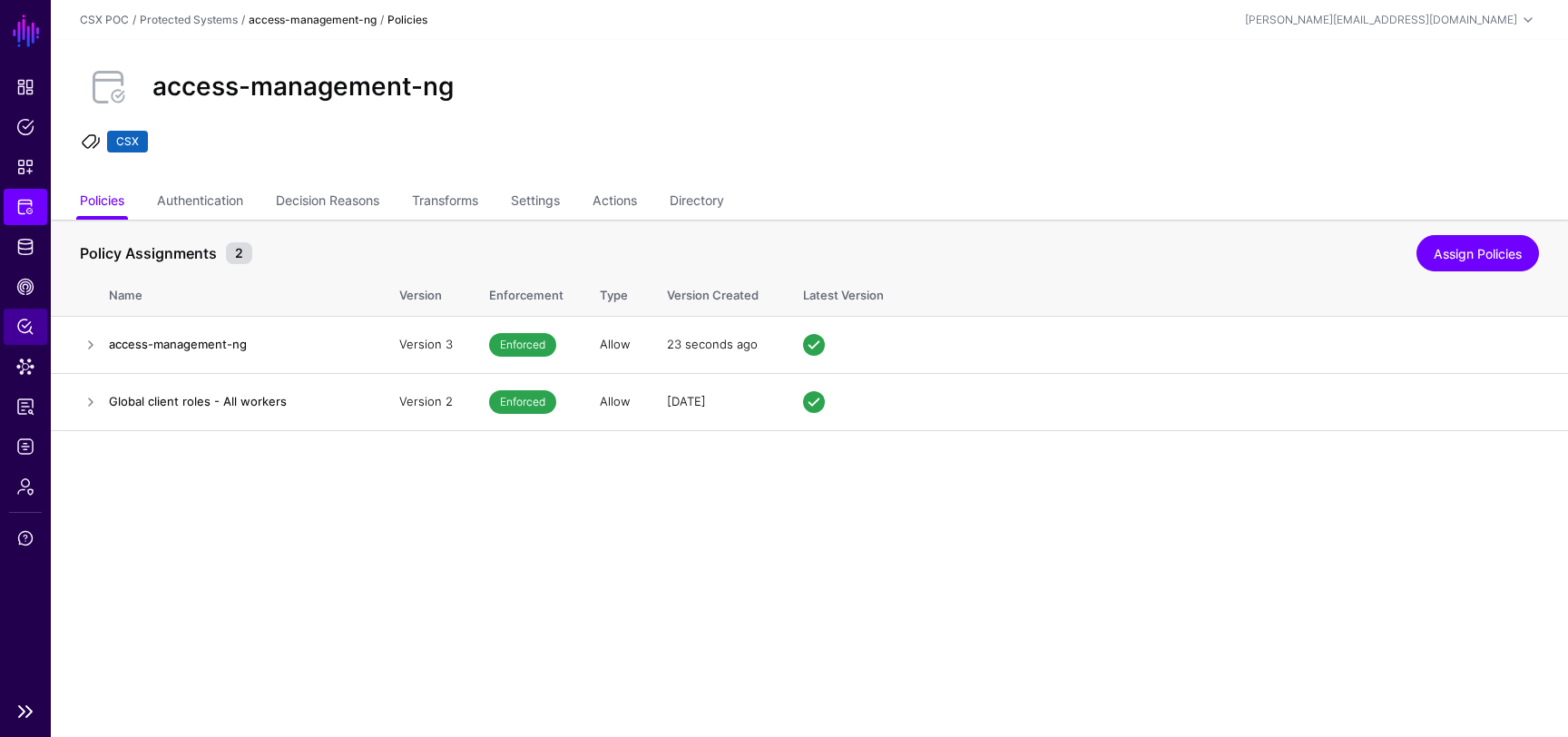
click at [25, 322] on span "Policy Lens" at bounding box center [25, 327] width 18 height 18
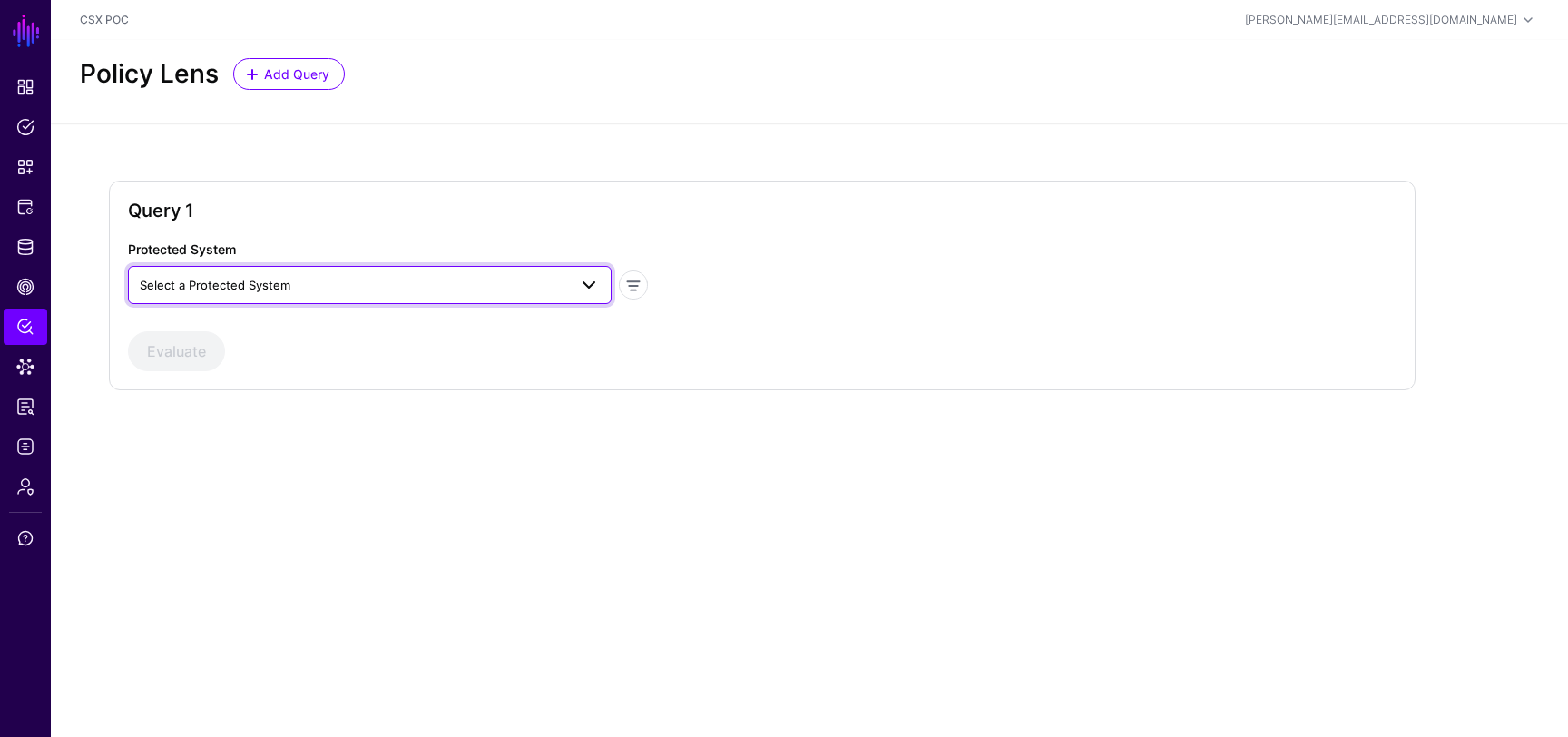
click at [301, 275] on span "Select a Protected System" at bounding box center [354, 285] width 428 height 20
click at [279, 360] on div "access-management-ng" at bounding box center [370, 357] width 455 height 18
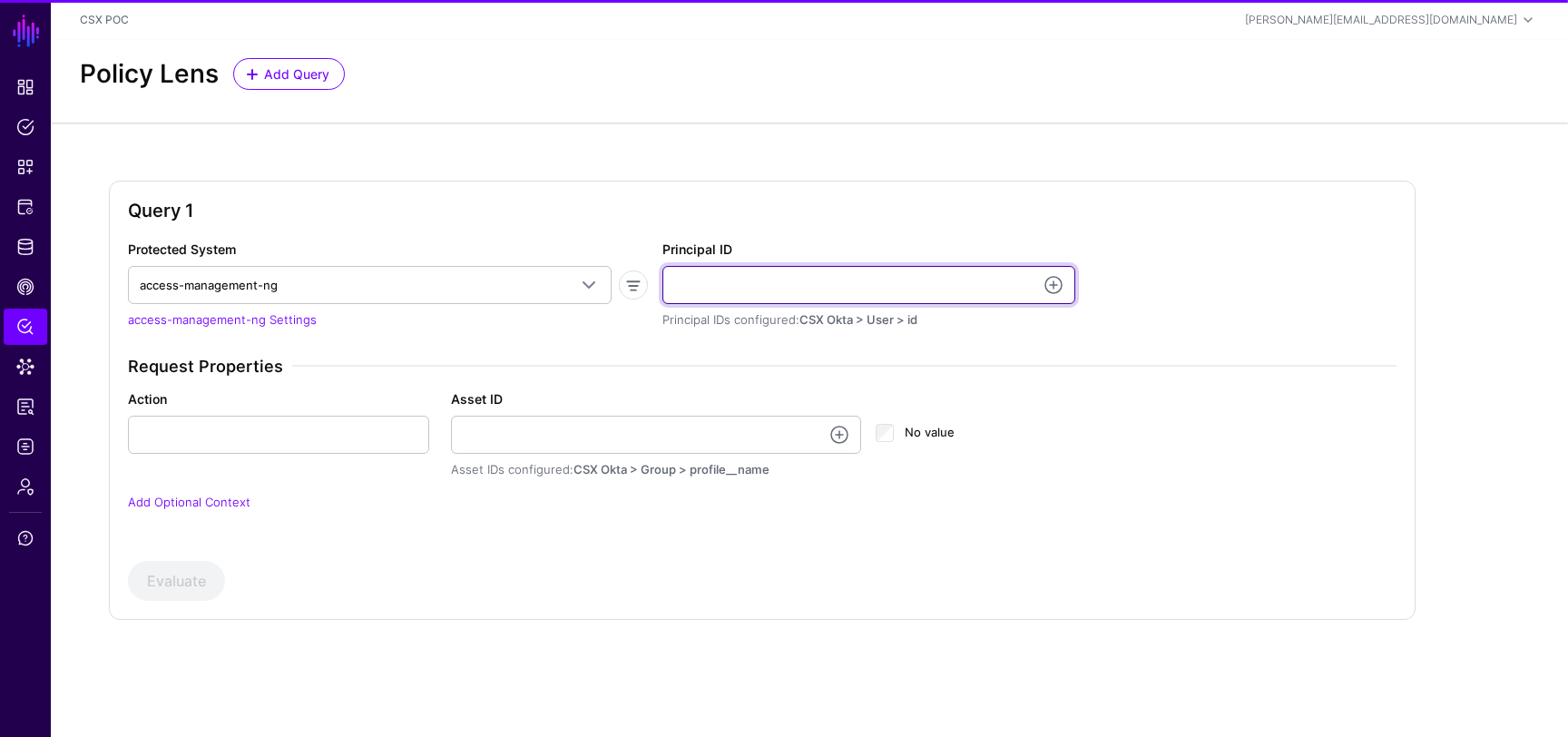
click at [728, 292] on input "Principal ID" at bounding box center [868, 285] width 413 height 38
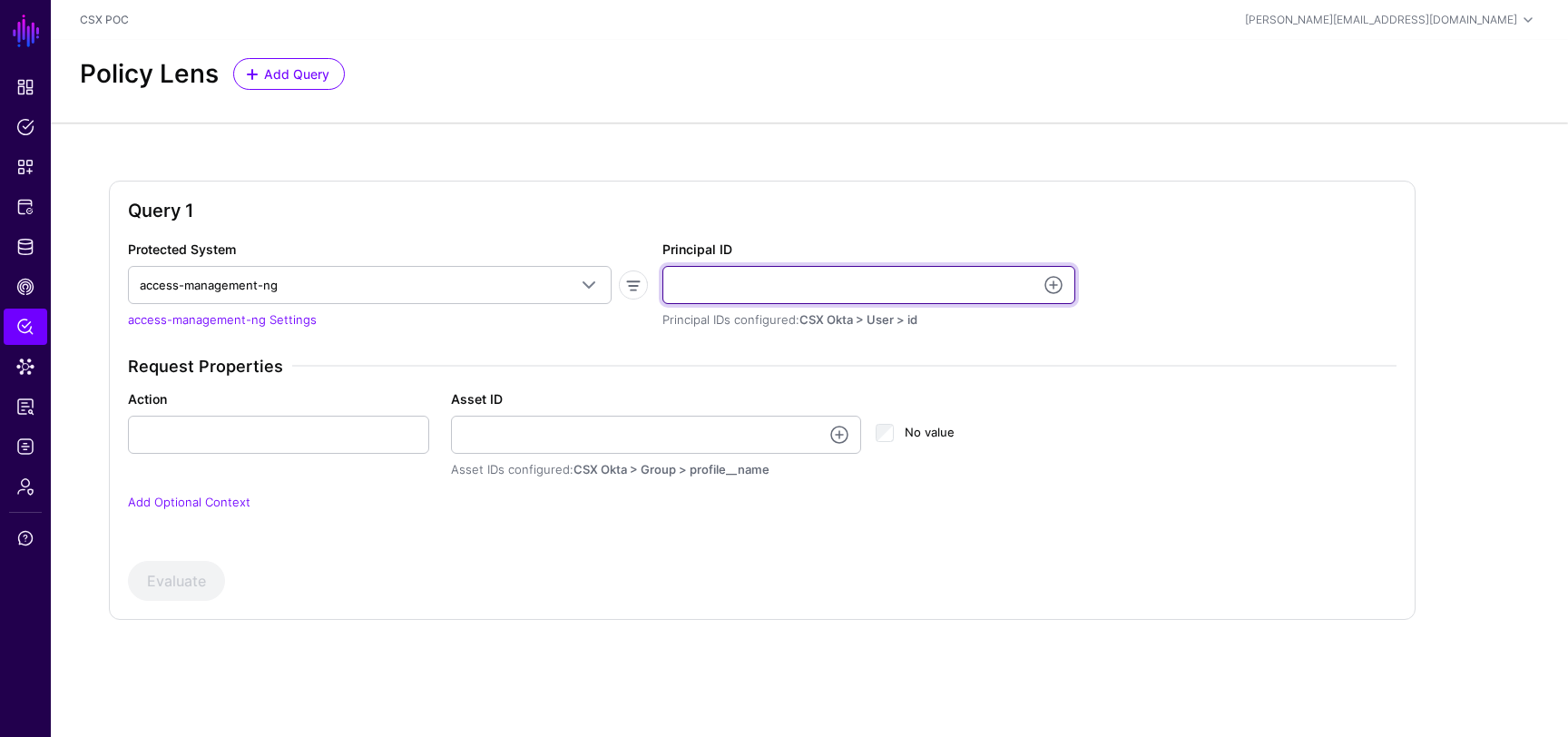
type input "**********"
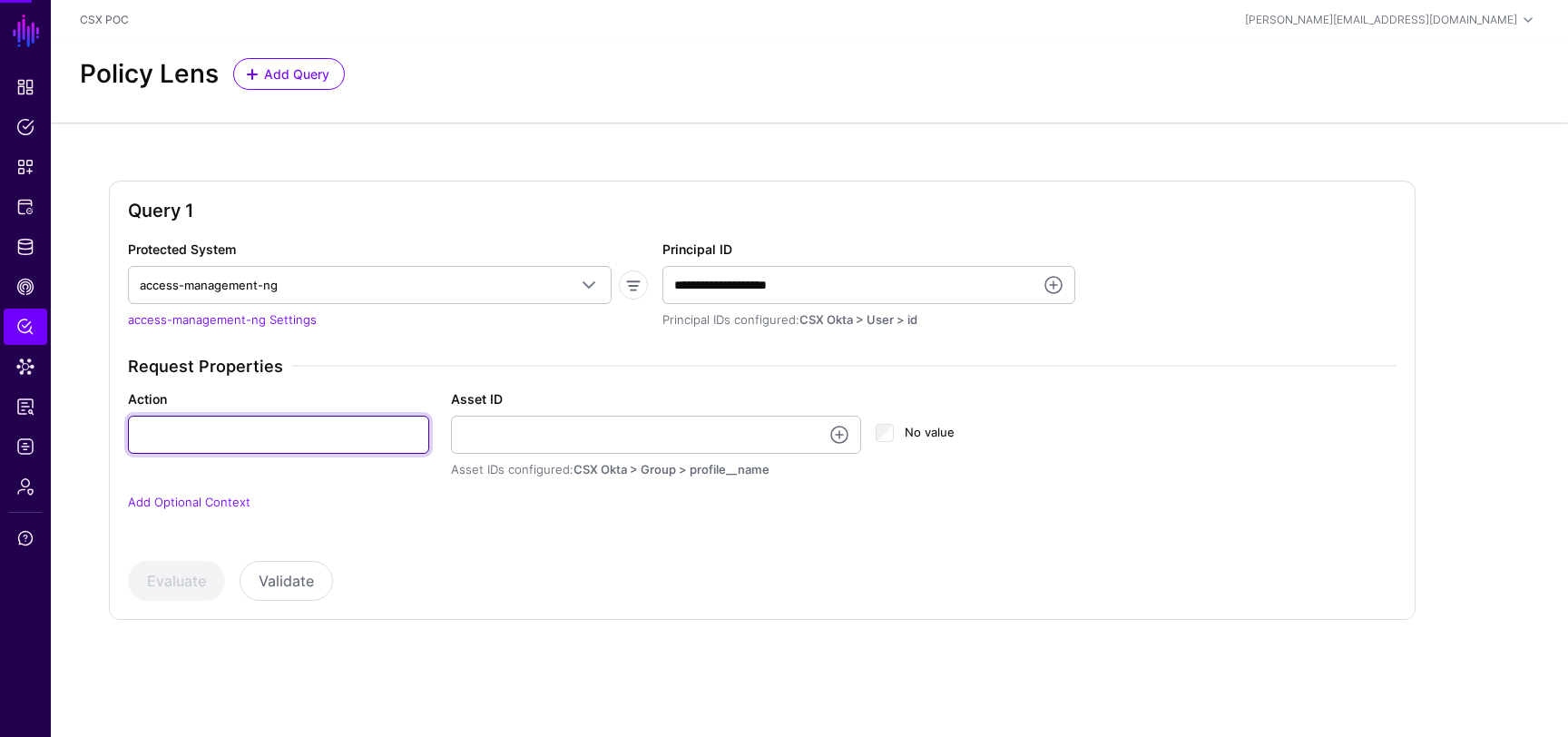
click at [317, 434] on input "Action" at bounding box center [278, 435] width 301 height 38
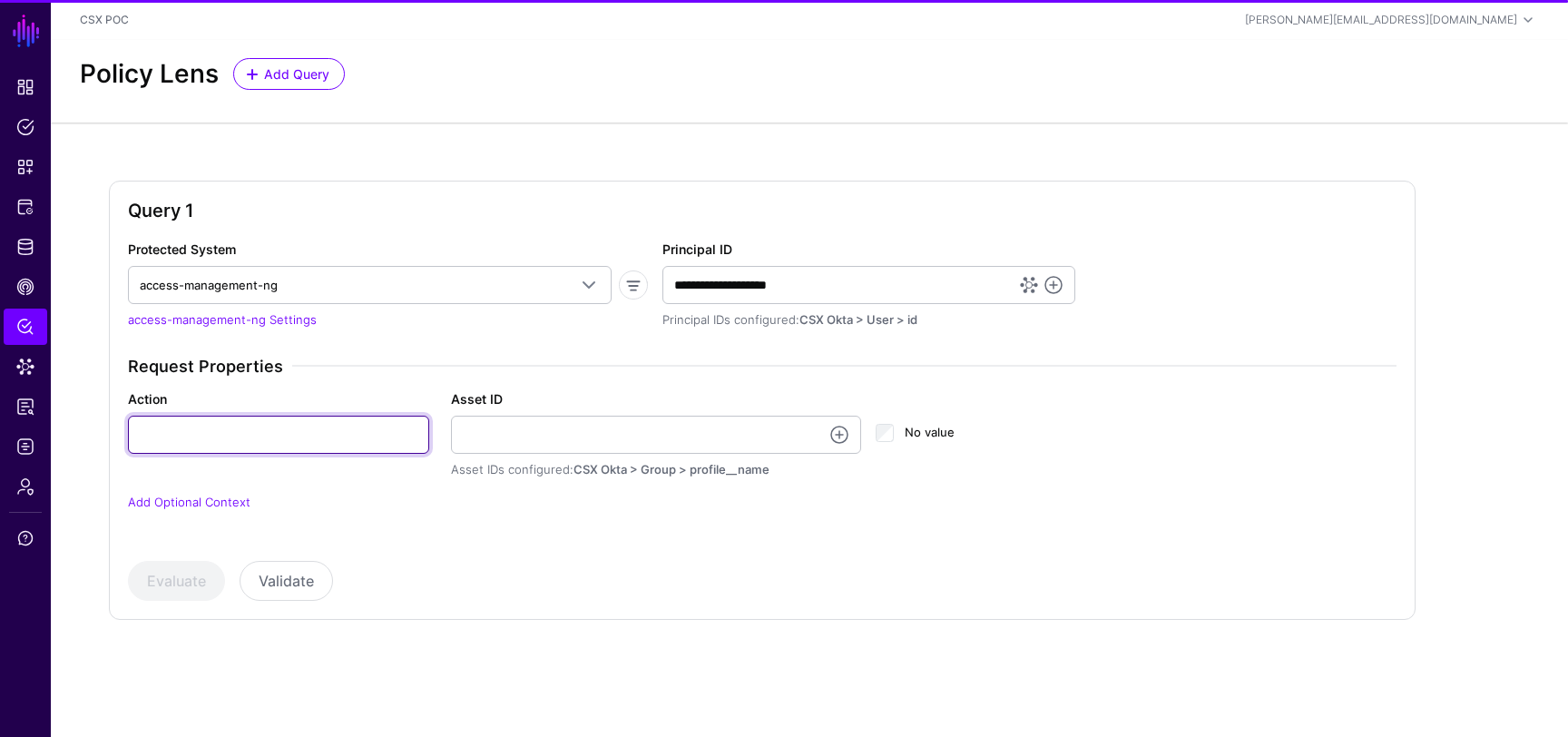
type input "******"
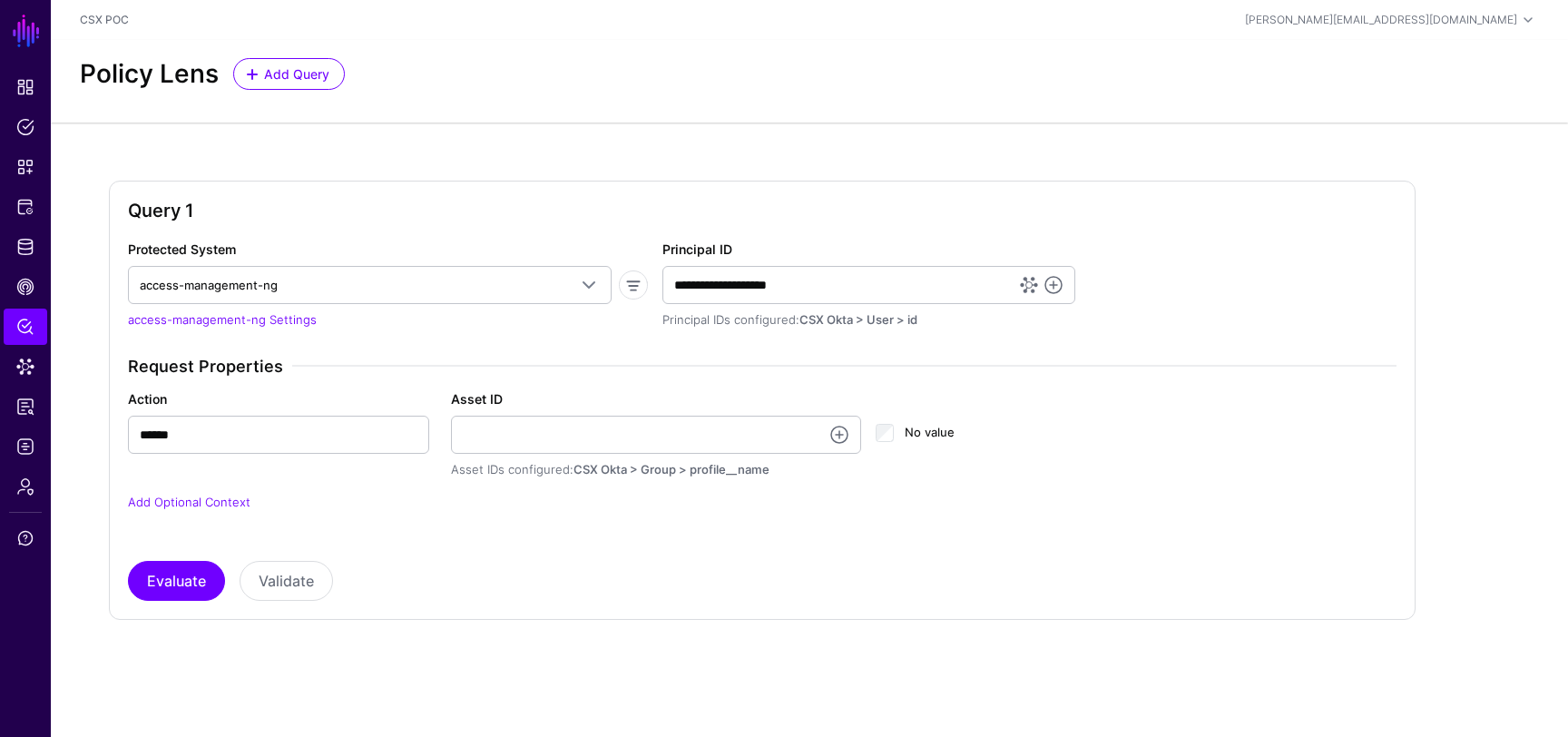
click at [492, 458] on app-form-input "Asset ID Asset IDs configured: CSX Okta > Group > profile__name" at bounding box center [656, 435] width 411 height 88
click at [520, 440] on input "Asset ID" at bounding box center [656, 435] width 411 height 38
type input "**********"
click at [194, 574] on button "Evaluate" at bounding box center [176, 581] width 97 height 40
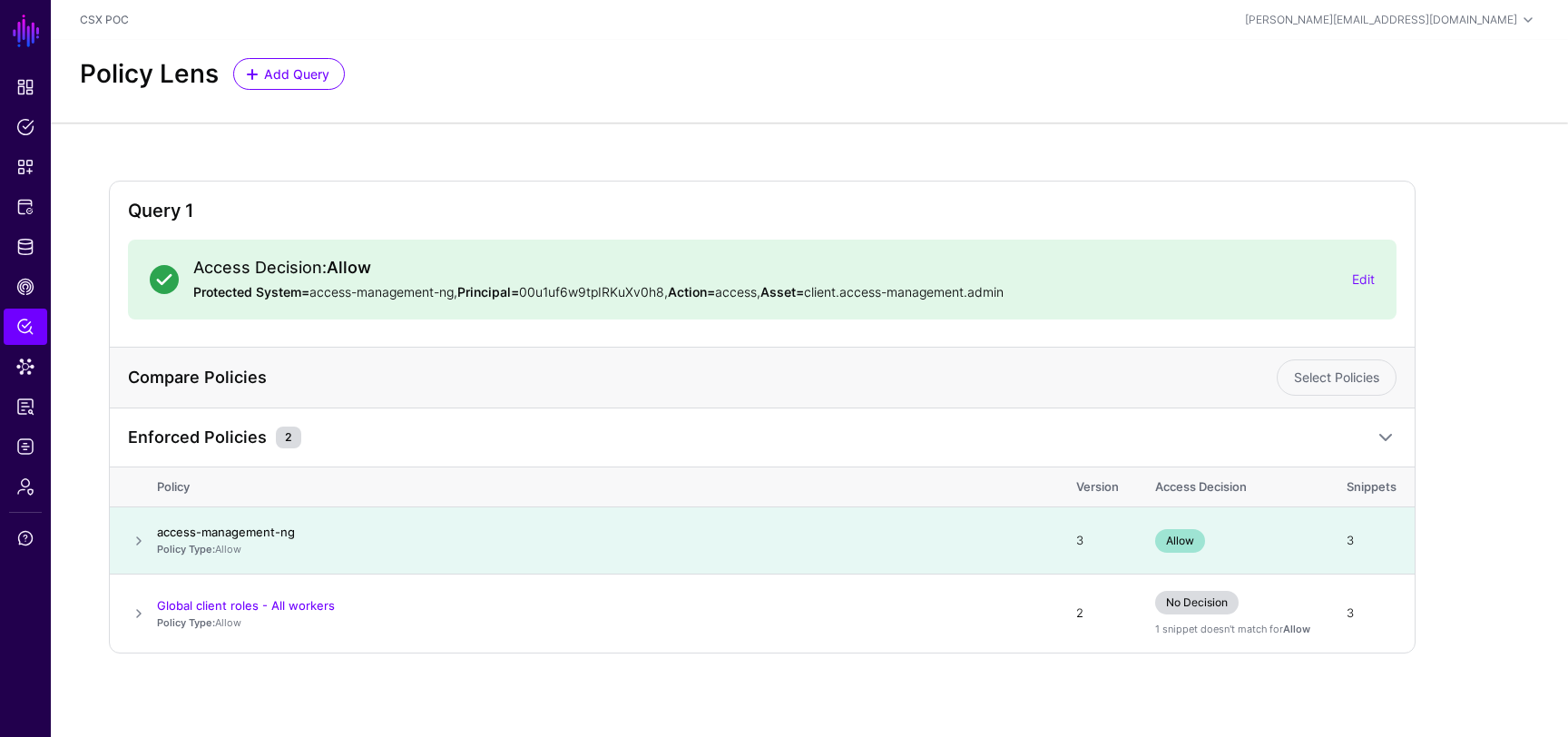
click at [241, 531] on link "access-management-ng" at bounding box center [226, 532] width 138 height 15
click at [1368, 286] on link "Edit" at bounding box center [1363, 279] width 23 height 15
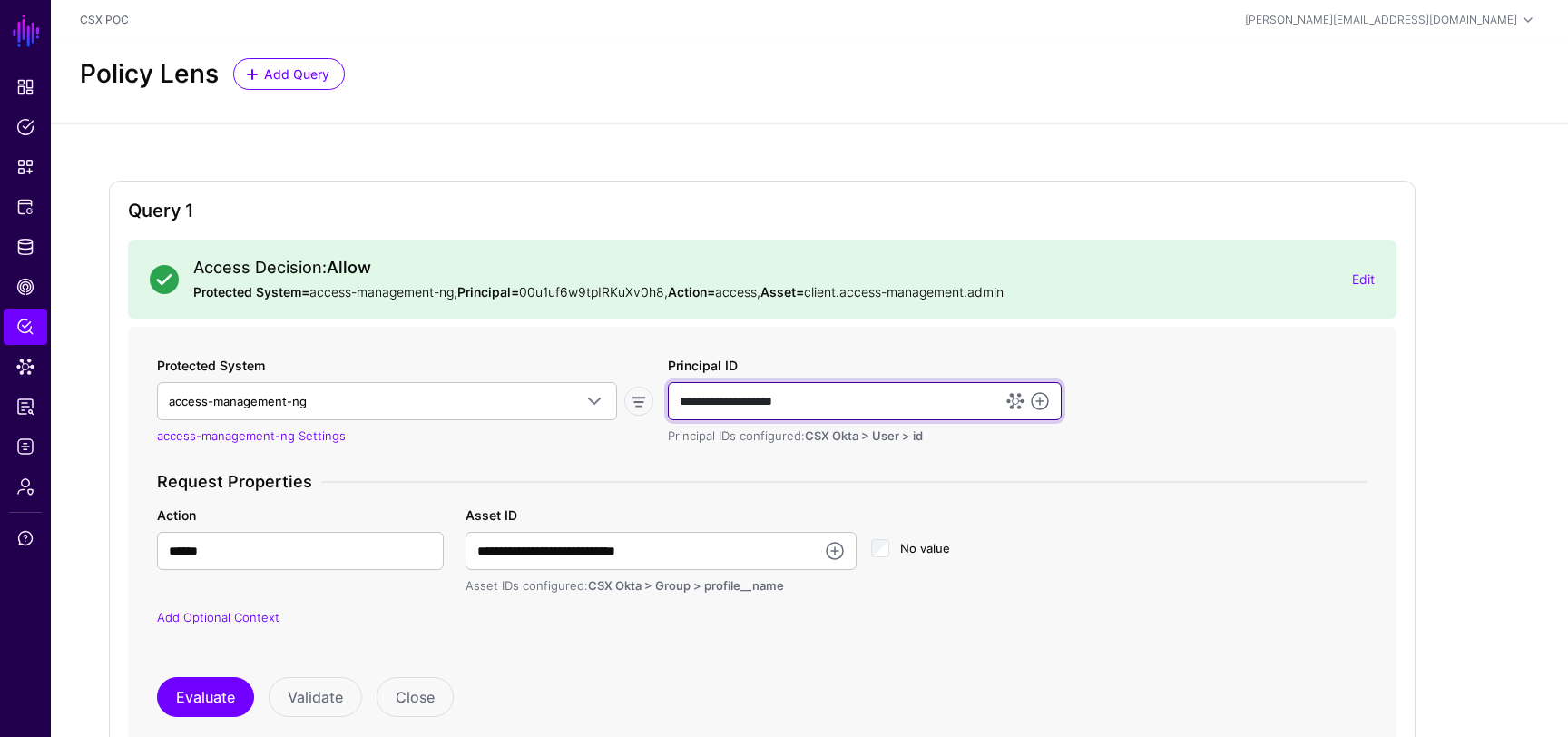
click at [954, 395] on input "**********" at bounding box center [864, 401] width 394 height 38
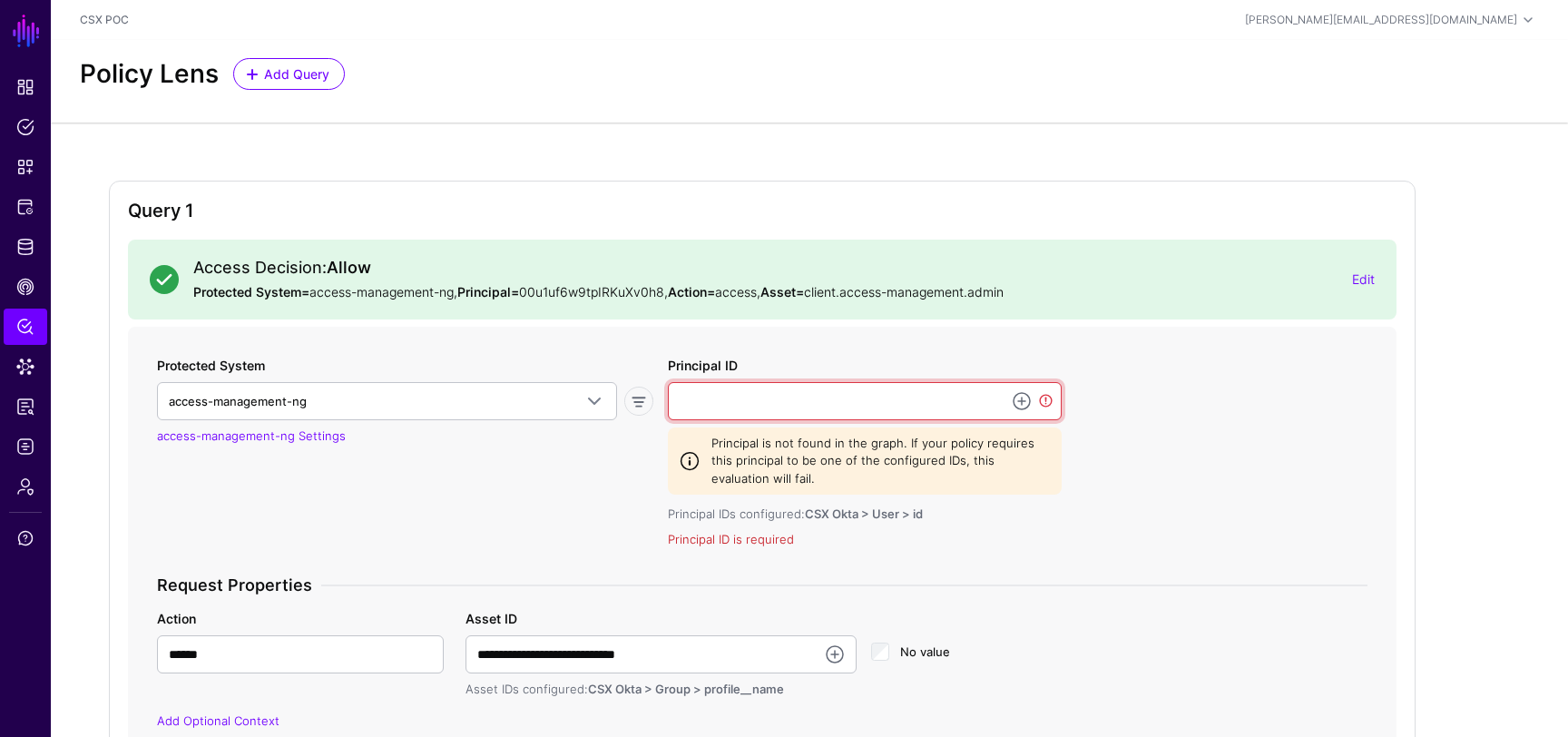
paste input "**********"
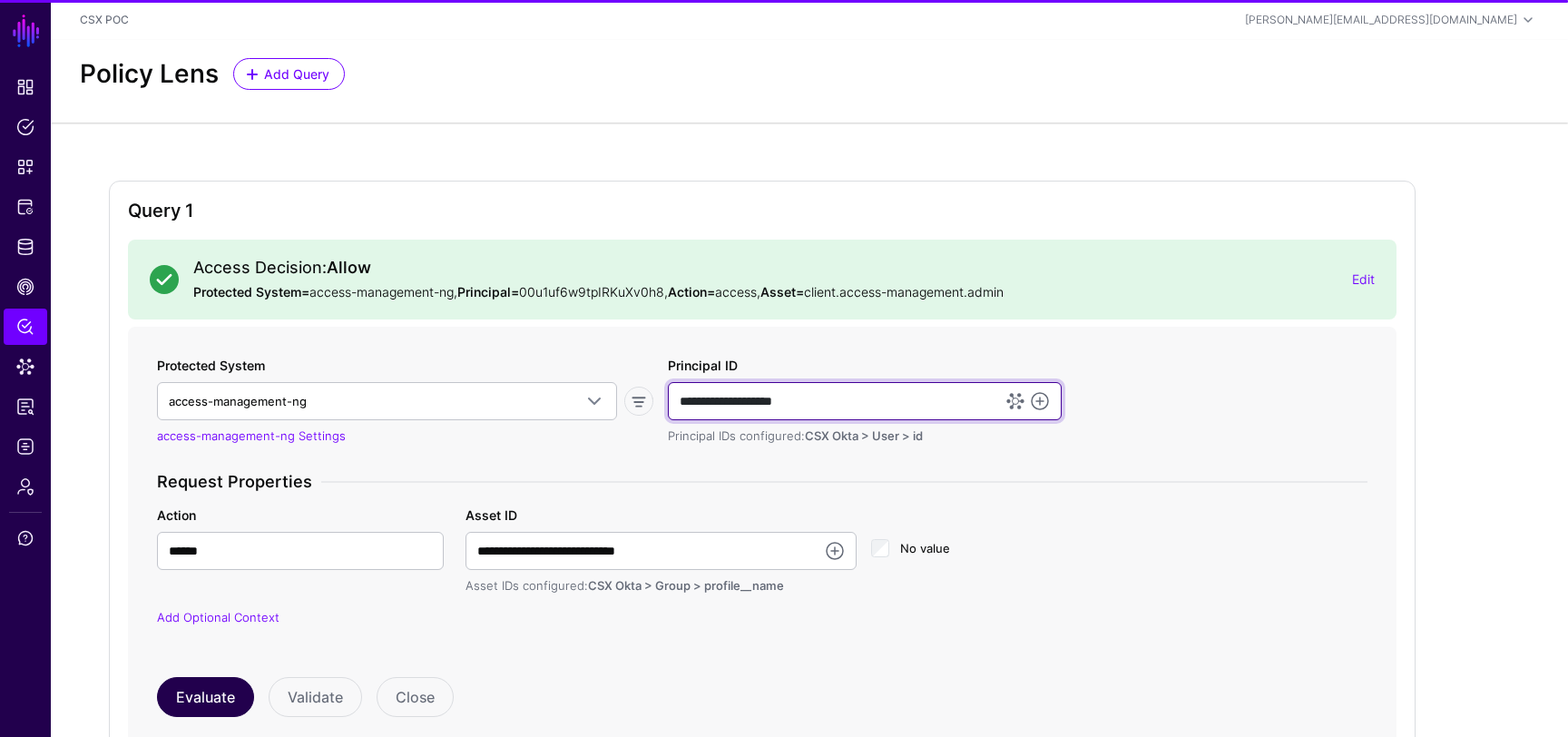
type input "**********"
click at [216, 697] on button "Evaluate" at bounding box center [205, 697] width 97 height 40
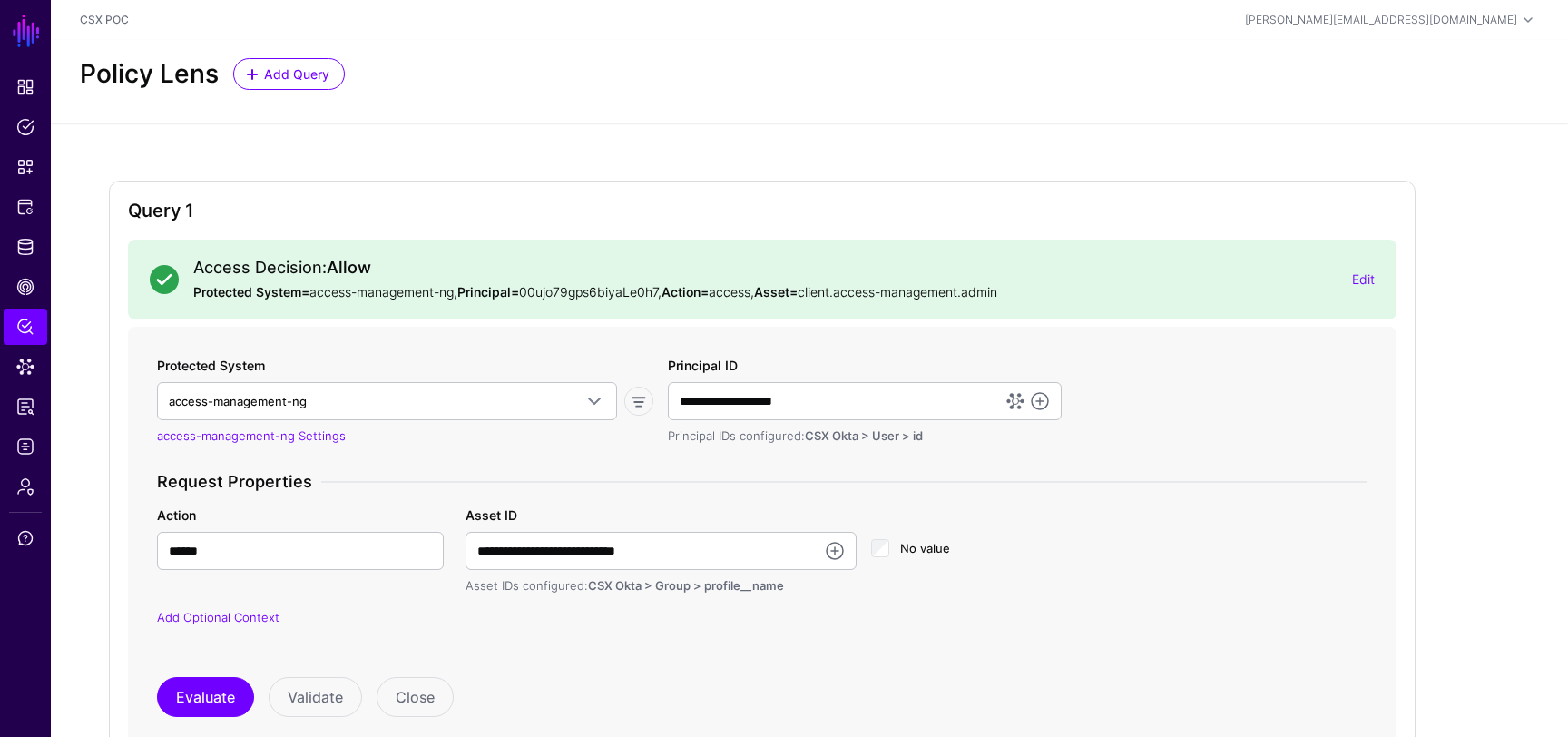
scroll to position [430, 0]
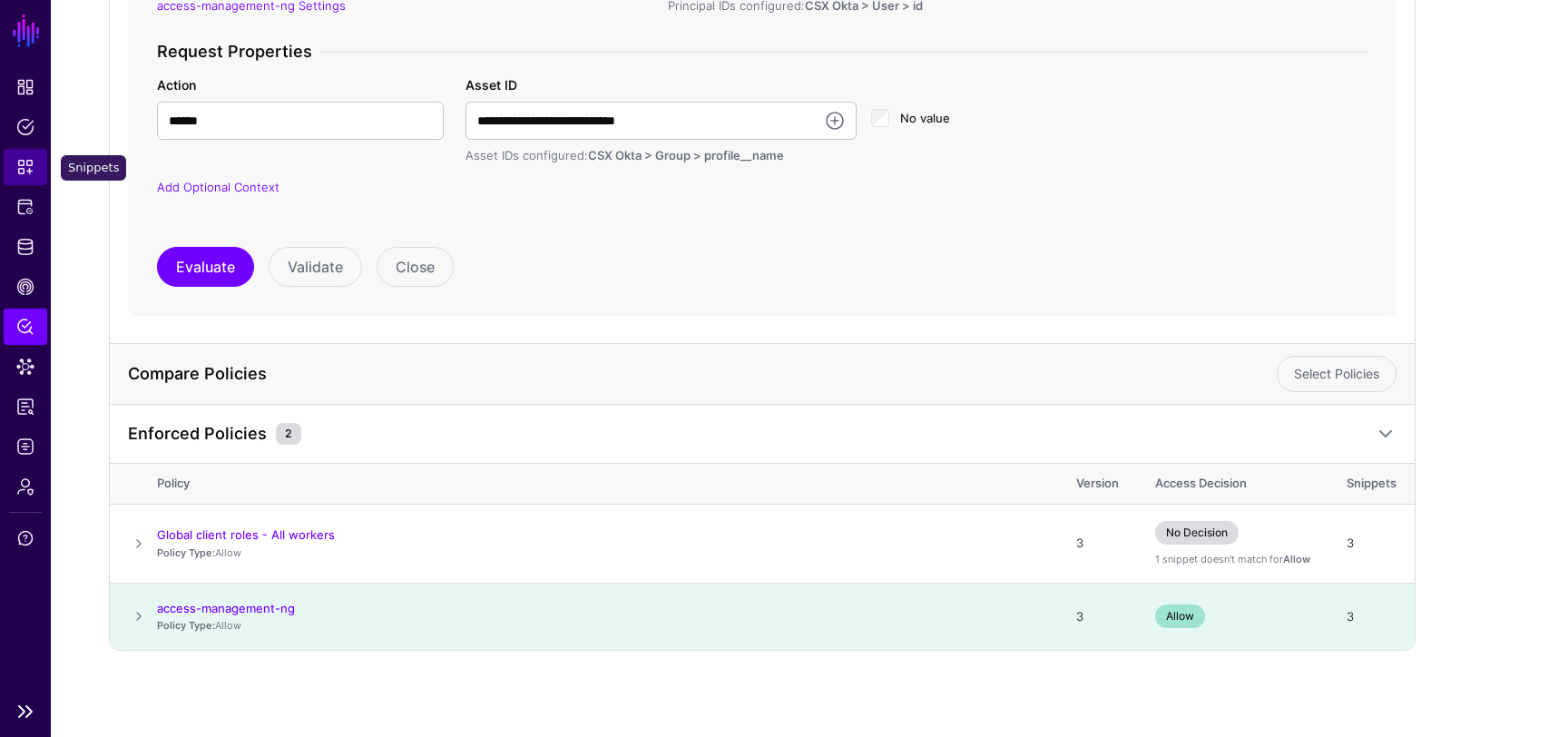
click at [27, 162] on span "Snippets" at bounding box center [25, 167] width 18 height 18
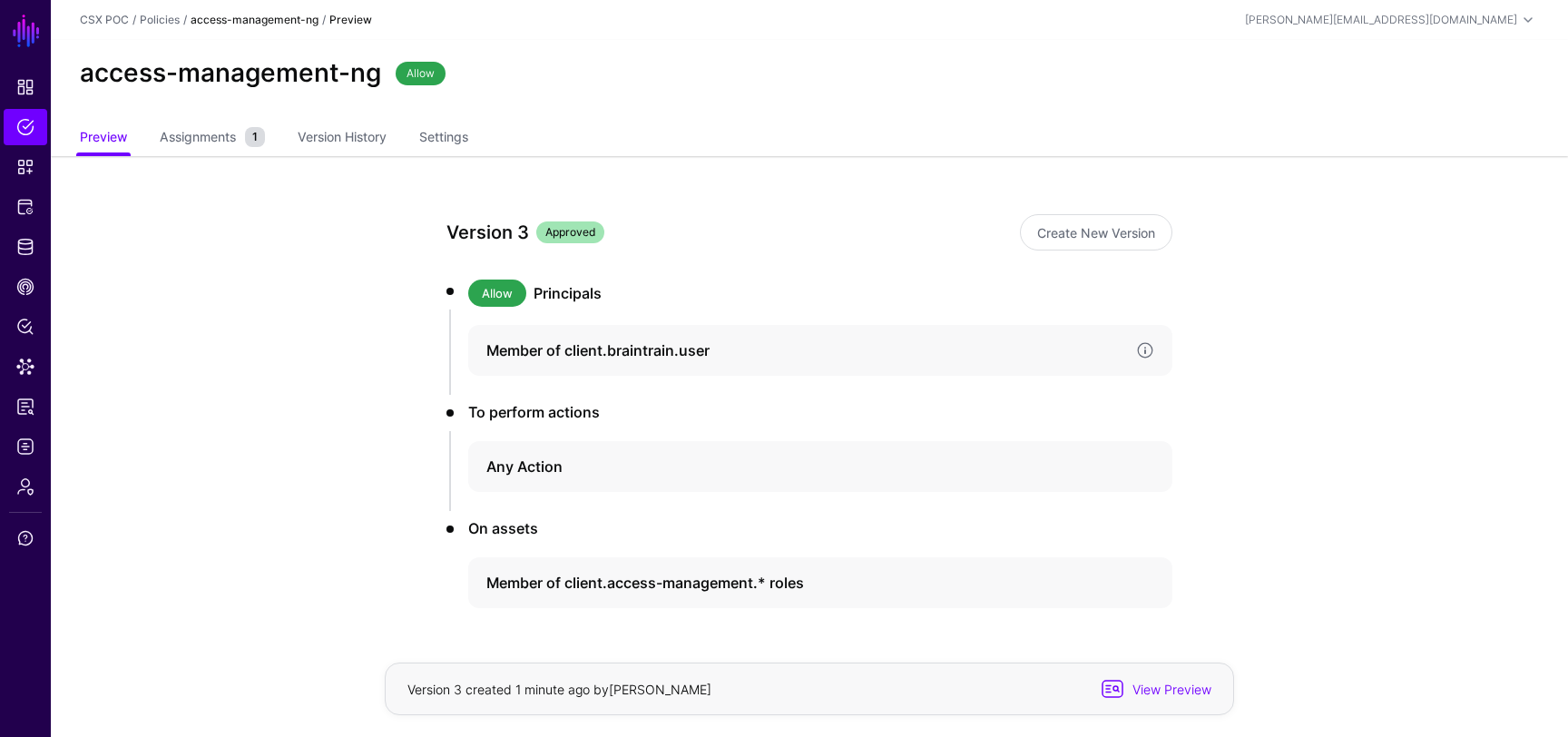
click at [580, 342] on h4 "Member of client.braintrain.user" at bounding box center [804, 351] width 636 height 22
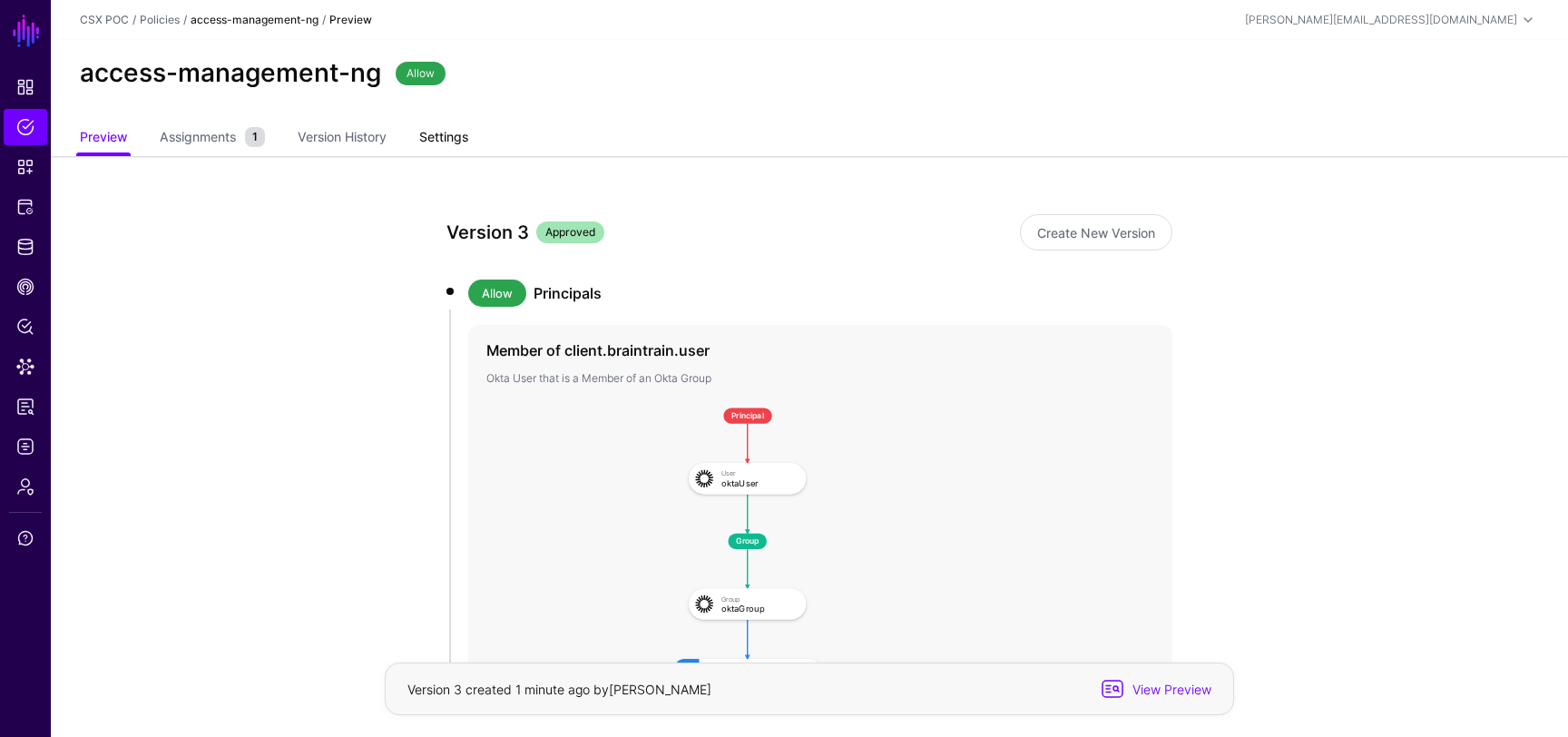
click at [453, 132] on link "Settings" at bounding box center [444, 139] width 49 height 35
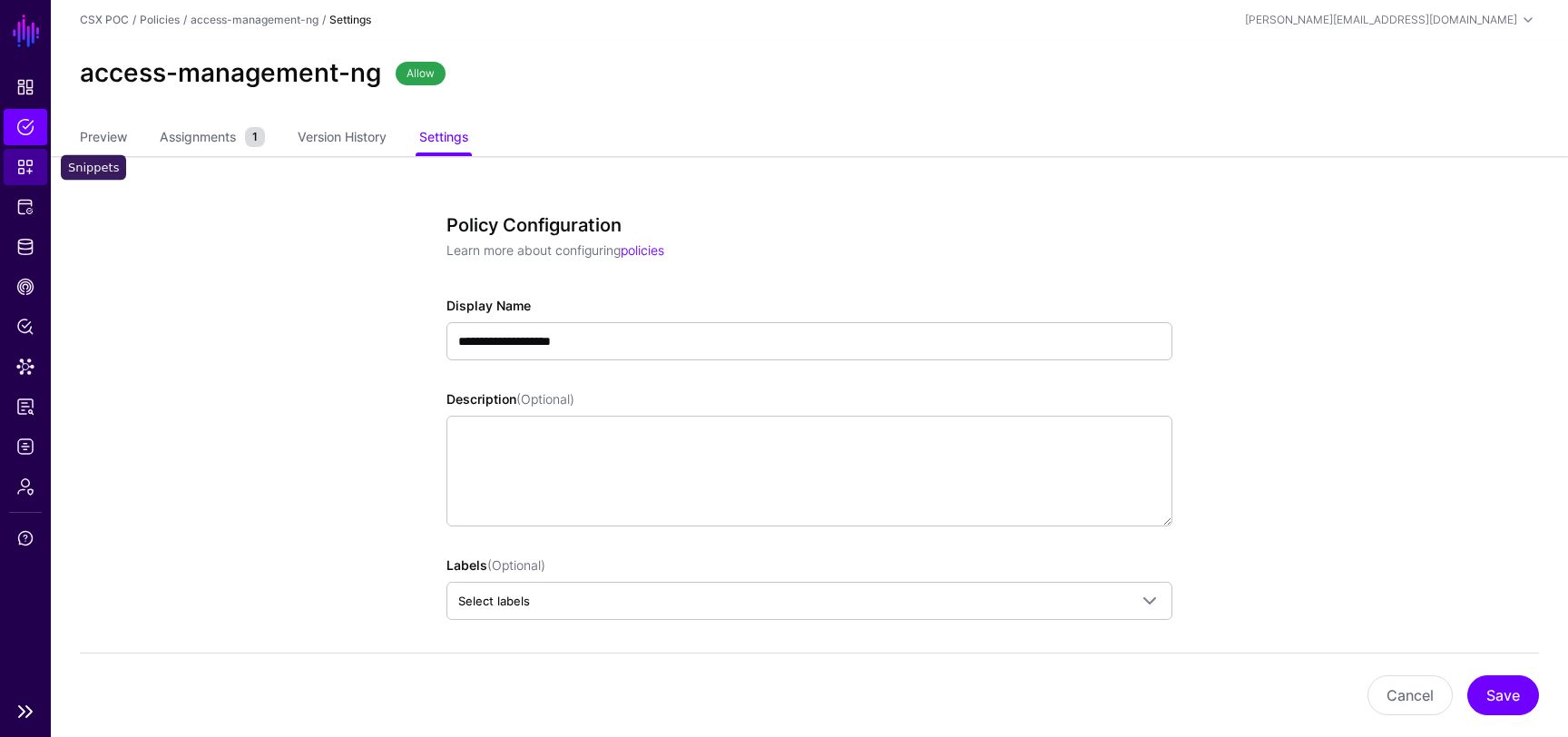
click at [25, 171] on span "Snippets" at bounding box center [25, 167] width 18 height 18
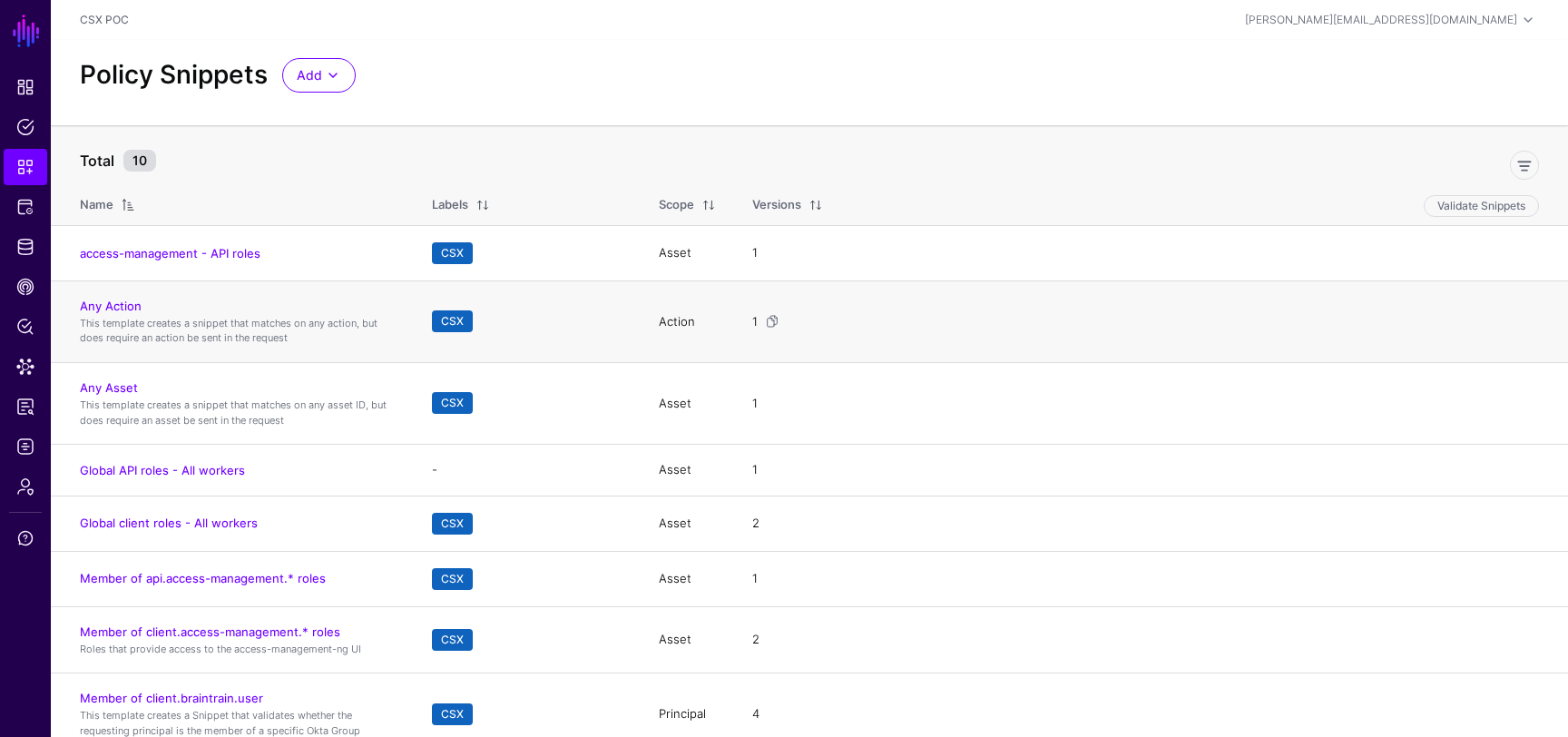
scroll to position [18, 0]
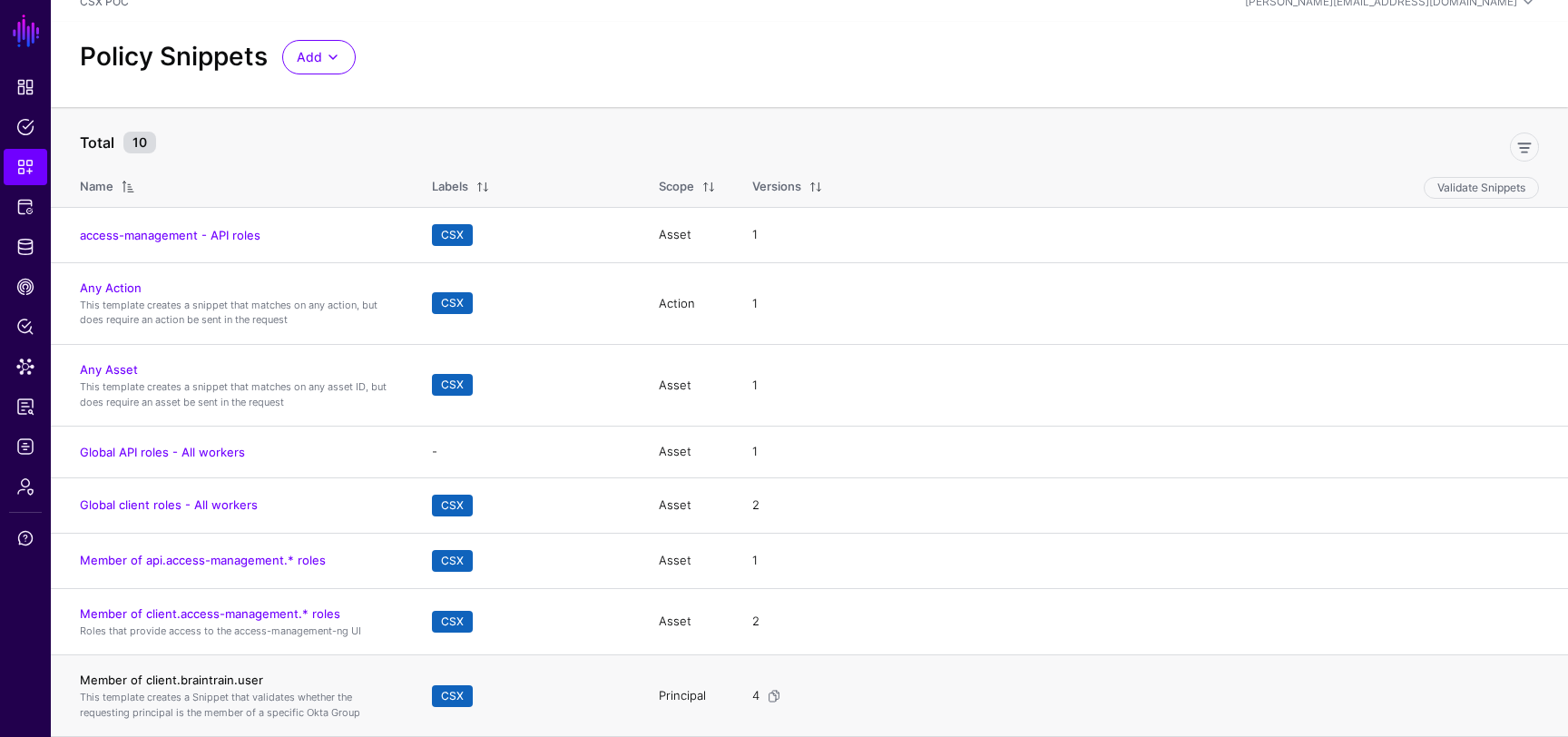
click at [201, 685] on link "Member of client.braintrain.user" at bounding box center [171, 680] width 183 height 15
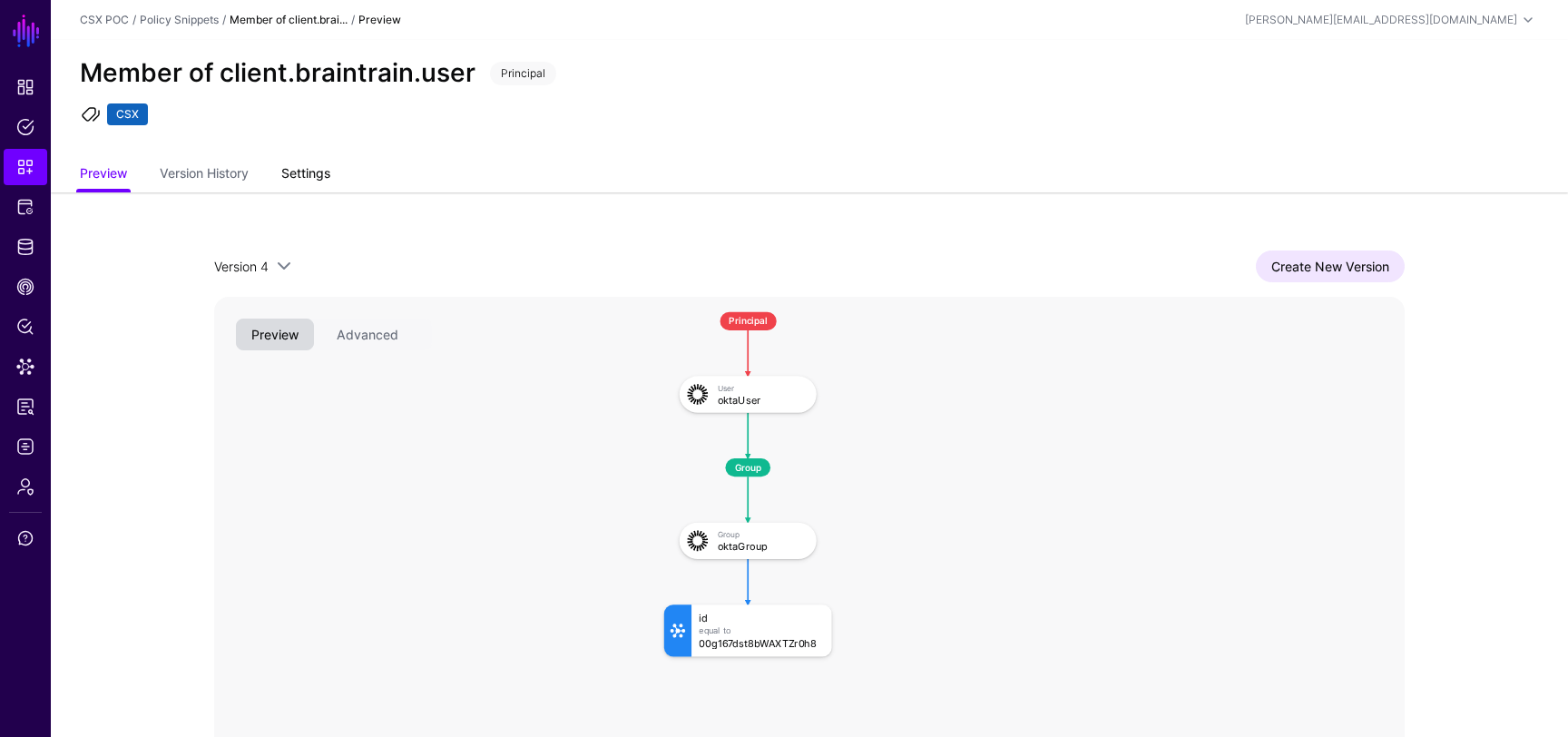
click at [320, 163] on link "Settings" at bounding box center [306, 175] width 49 height 35
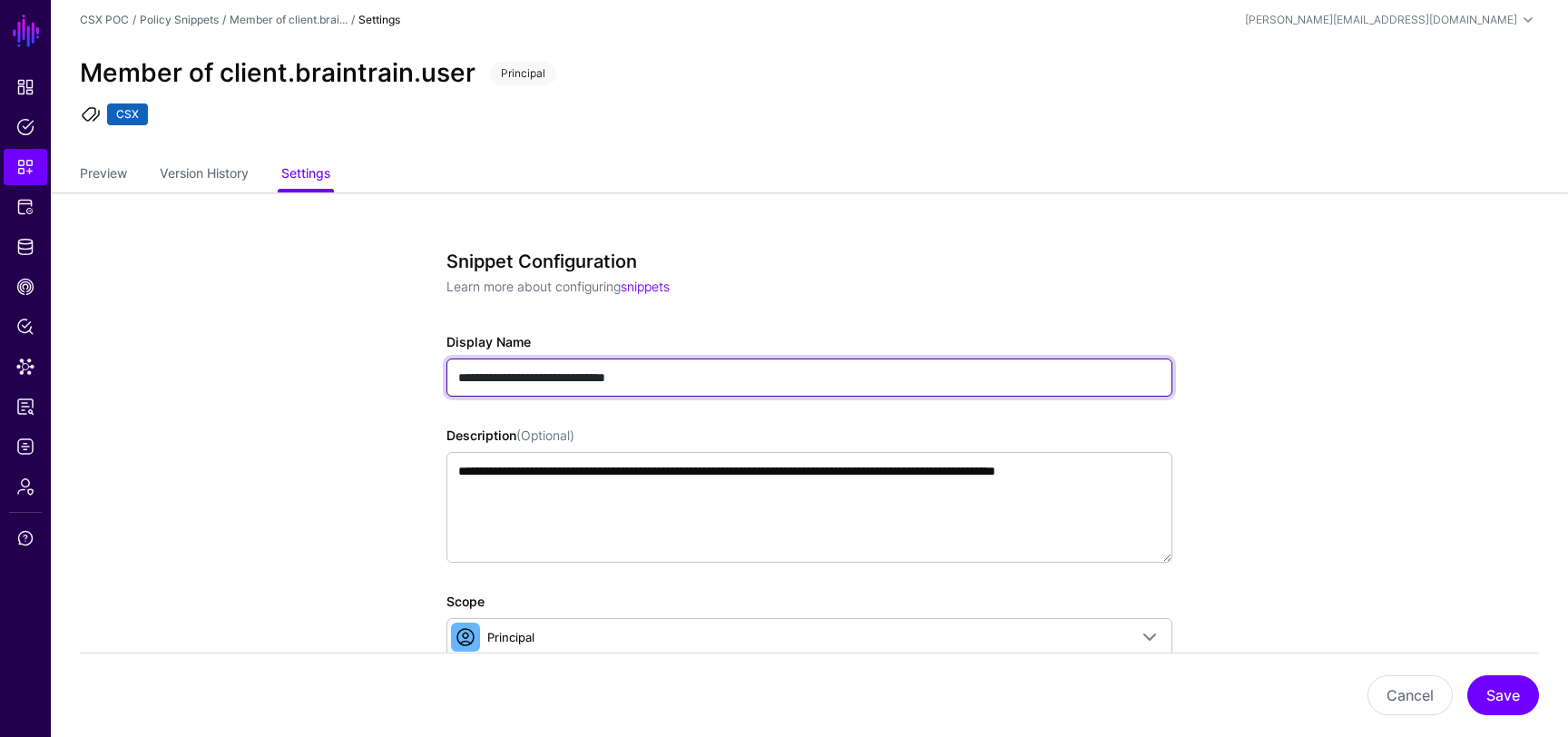
click at [687, 383] on input "**********" at bounding box center [809, 378] width 726 height 38
paste input "**********"
type input "**********"
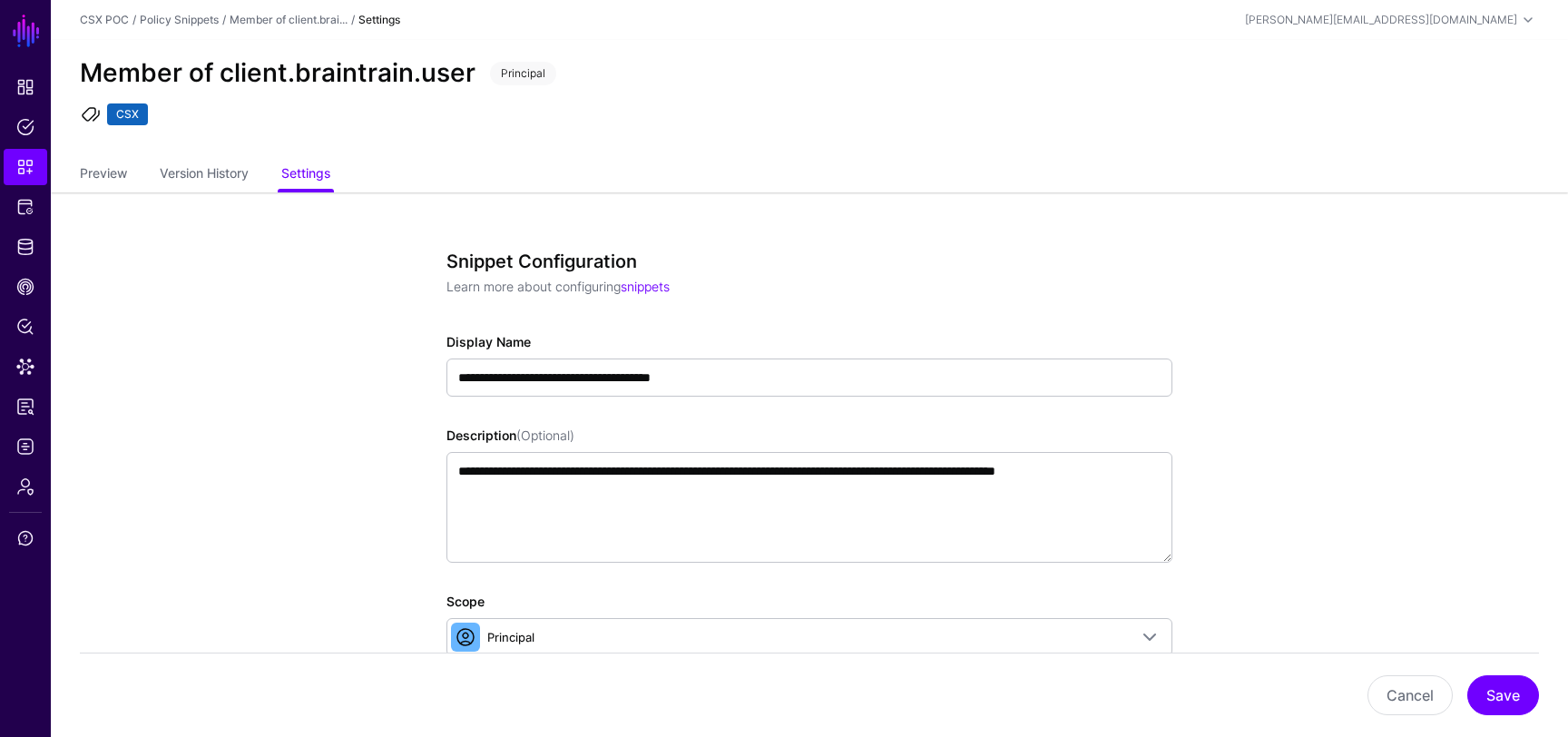
click at [1516, 699] on button "Save" at bounding box center [1503, 696] width 72 height 40
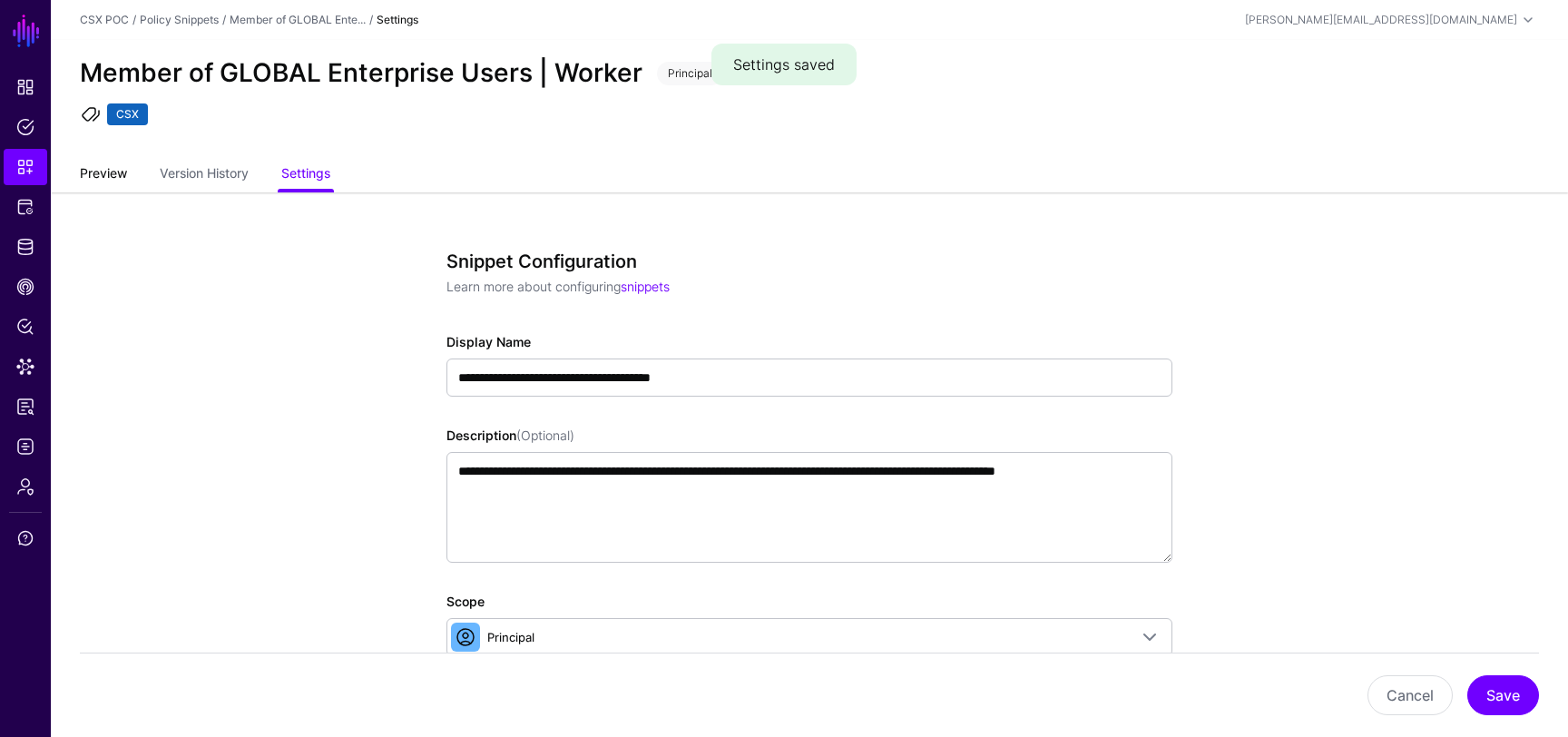
click at [120, 181] on link "Preview" at bounding box center [103, 175] width 47 height 35
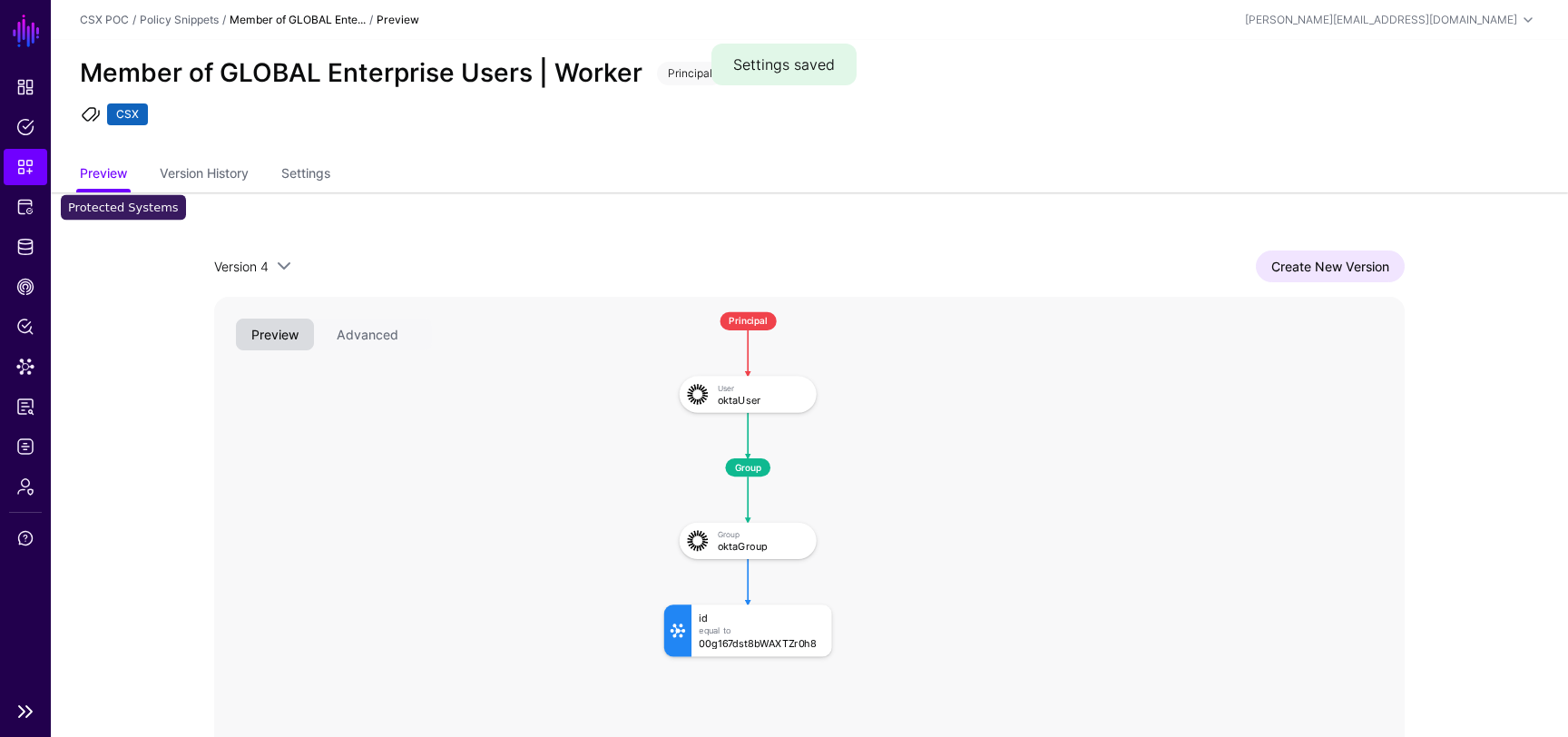
click at [17, 178] on link "Snippets" at bounding box center [26, 167] width 44 height 36
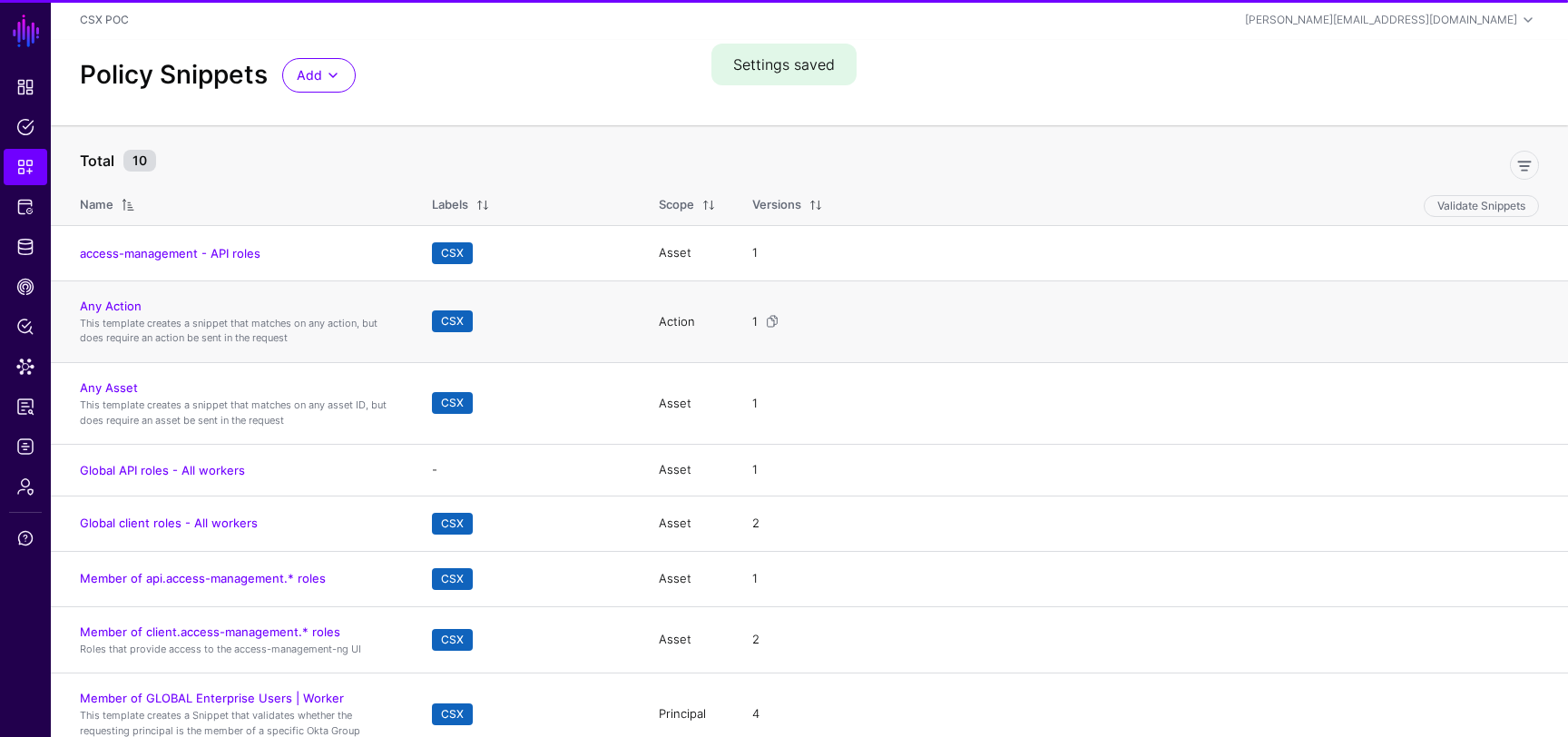
scroll to position [18, 0]
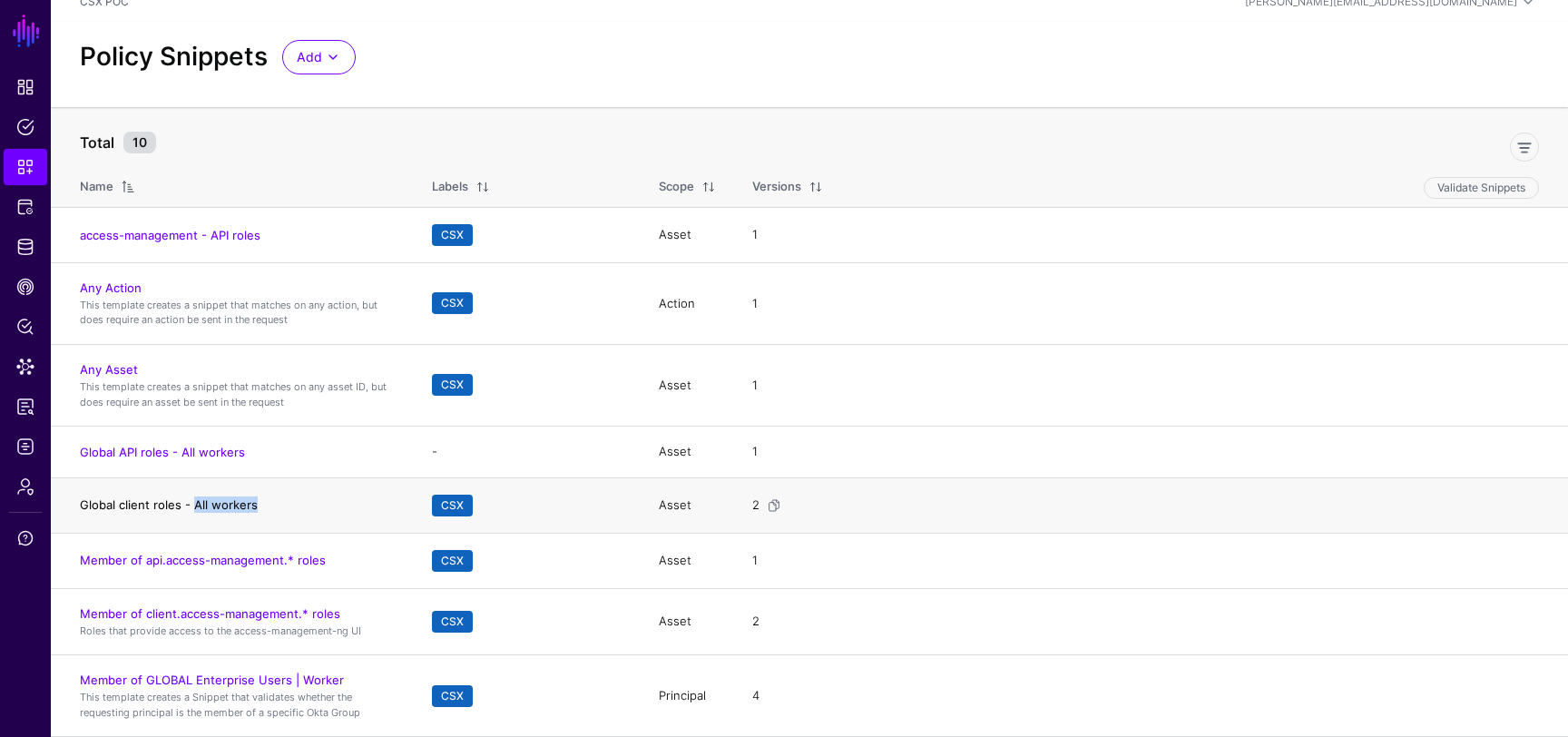
drag, startPoint x: 259, startPoint y: 508, endPoint x: 191, endPoint y: 509, distance: 68.0
click at [191, 509] on h4 "Global client roles - All workers" at bounding box center [238, 505] width 316 height 16
copy link "All workers"
click at [313, 491] on td "Global client roles - All workers" at bounding box center [232, 505] width 363 height 55
click at [218, 511] on h4 "Global client roles - All workers" at bounding box center [238, 505] width 316 height 16
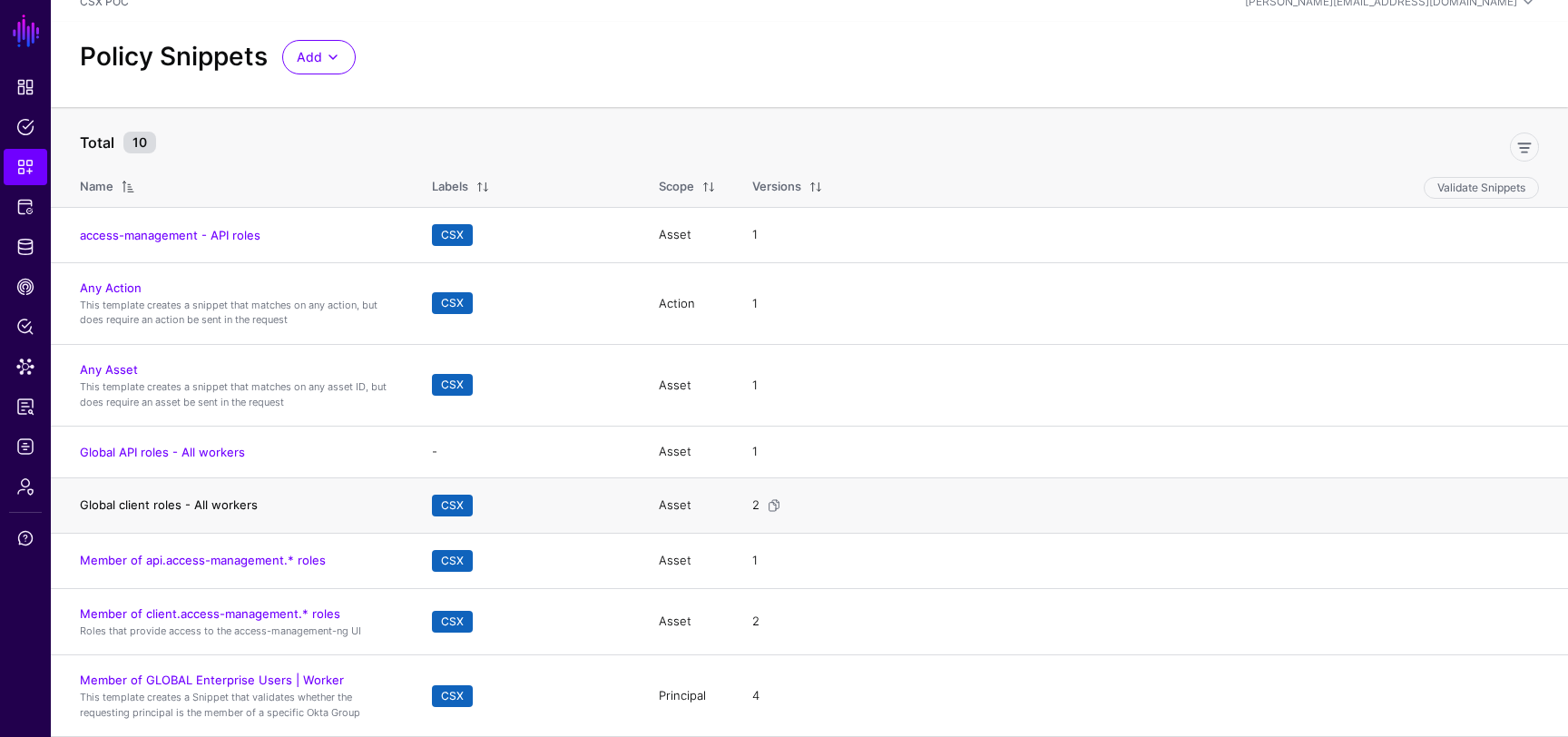
click at [232, 500] on link "Global client roles - All workers" at bounding box center [169, 505] width 178 height 15
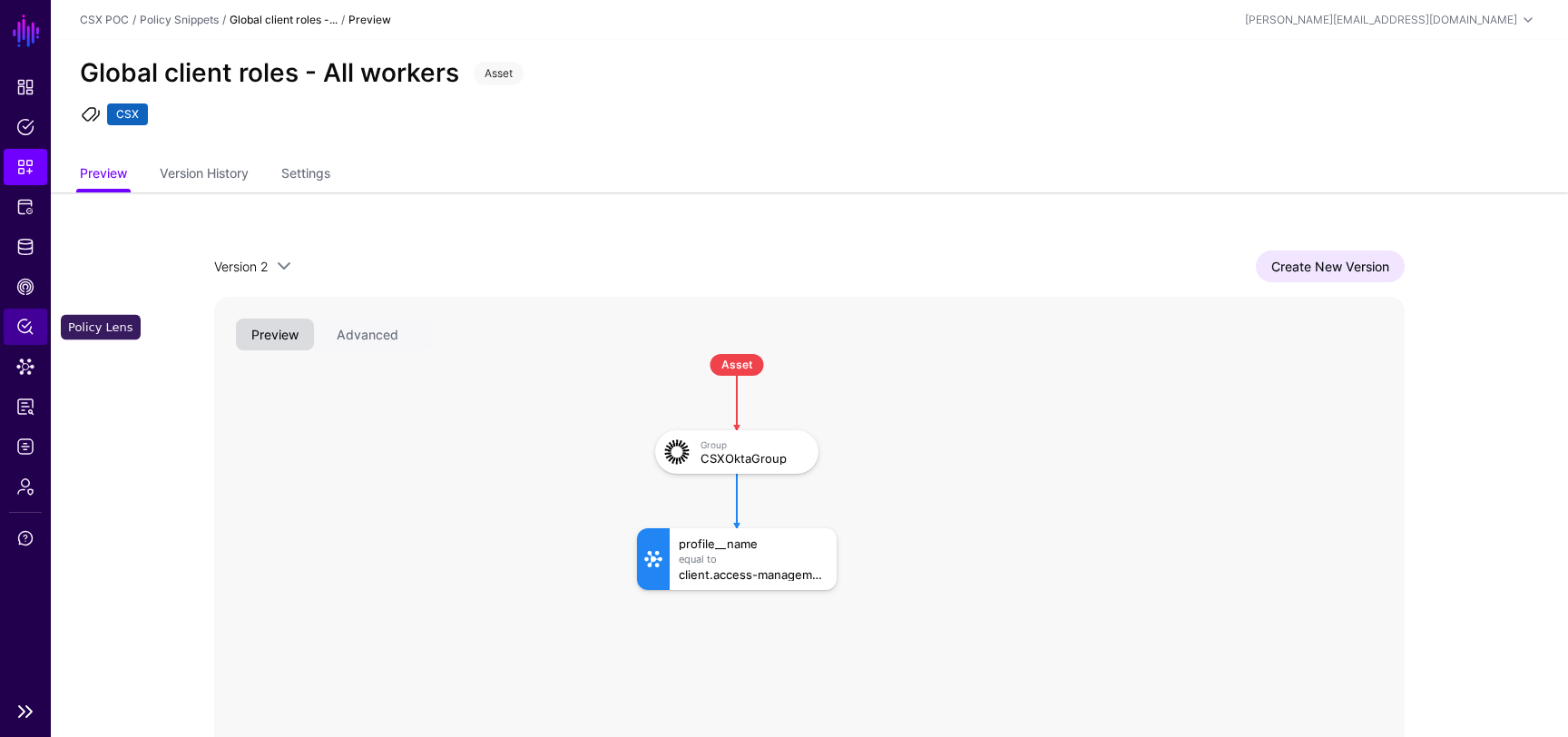
click at [28, 331] on span "Policy Lens" at bounding box center [25, 327] width 18 height 18
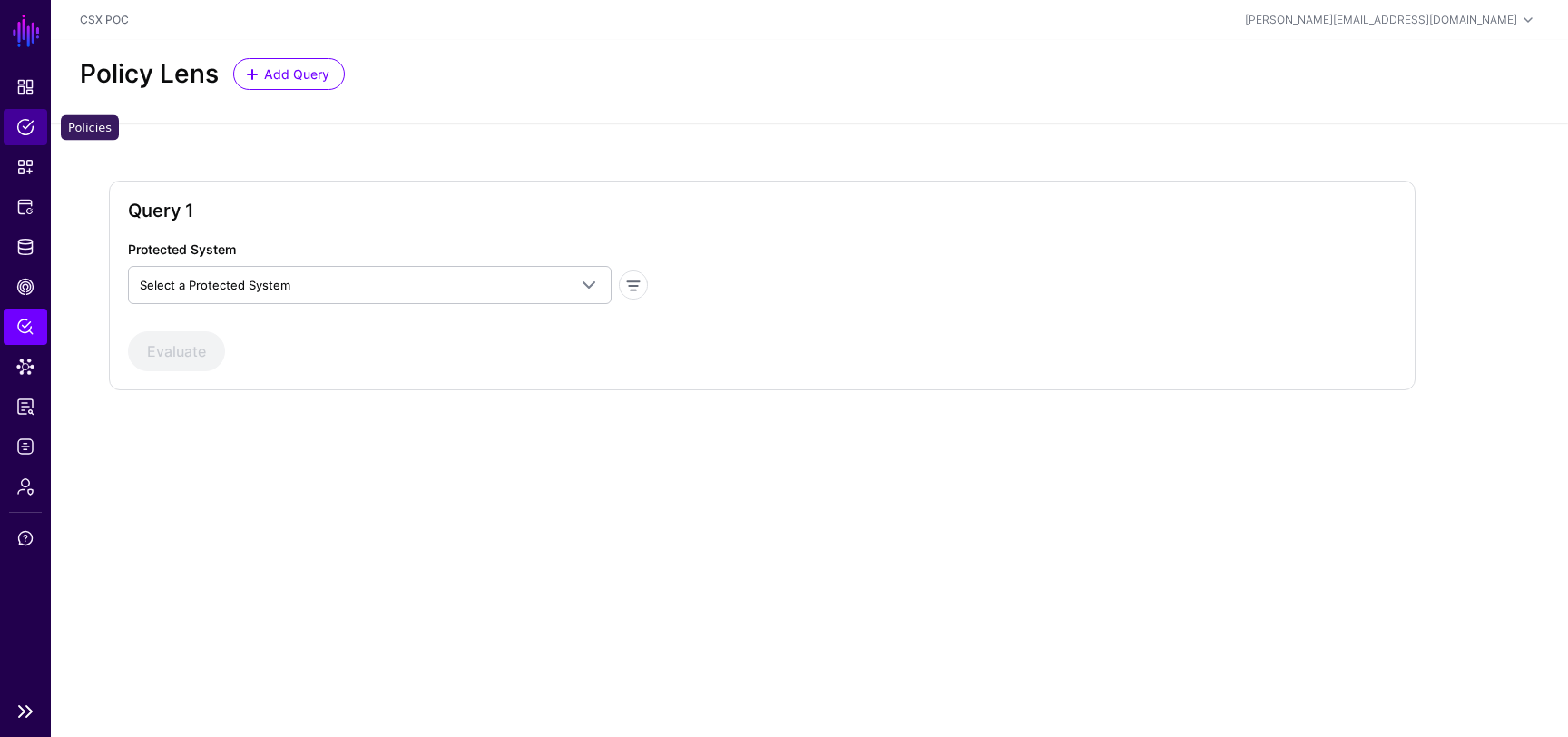
click at [24, 130] on span "Policies" at bounding box center [25, 127] width 18 height 18
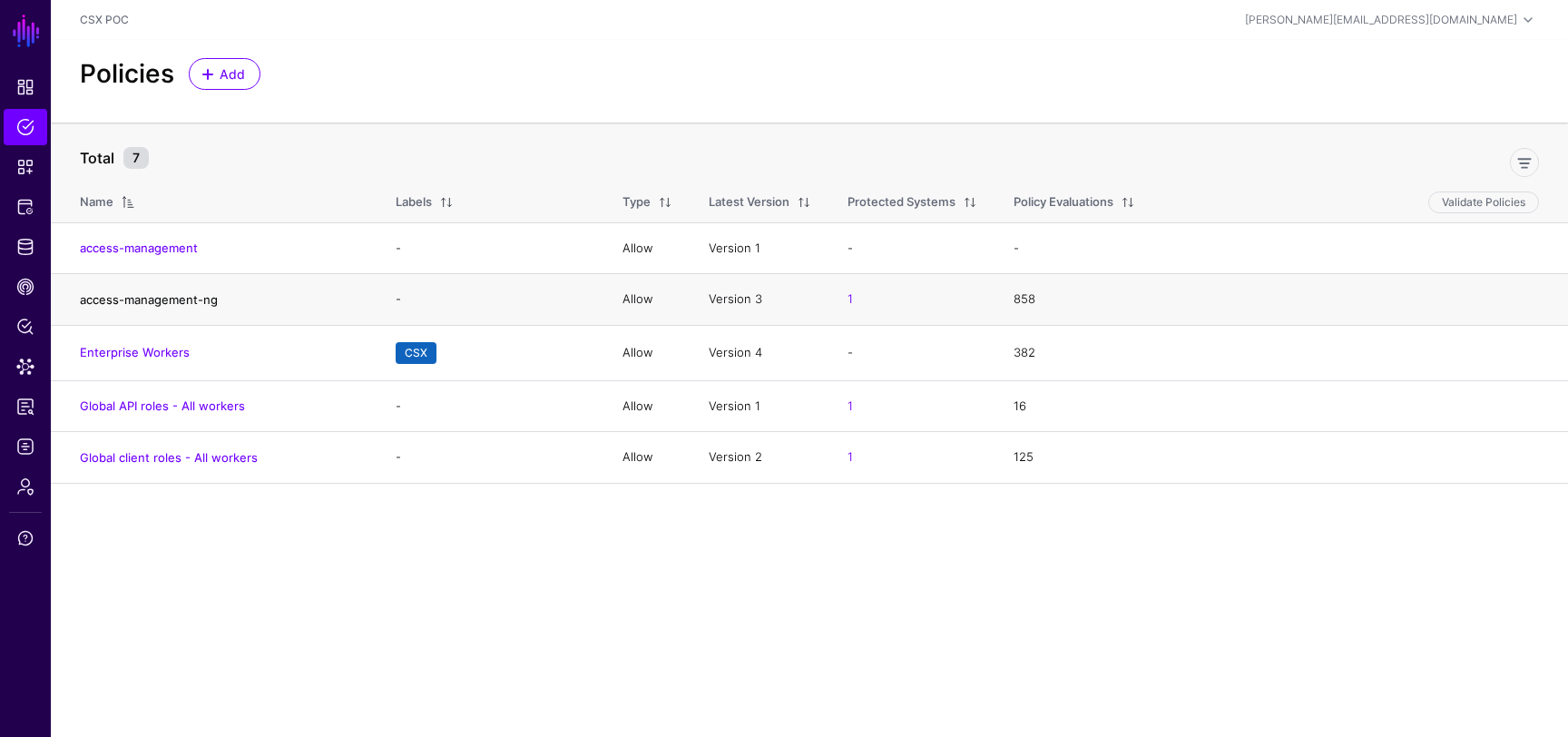
click at [203, 298] on link "access-management-ng" at bounding box center [149, 299] width 138 height 15
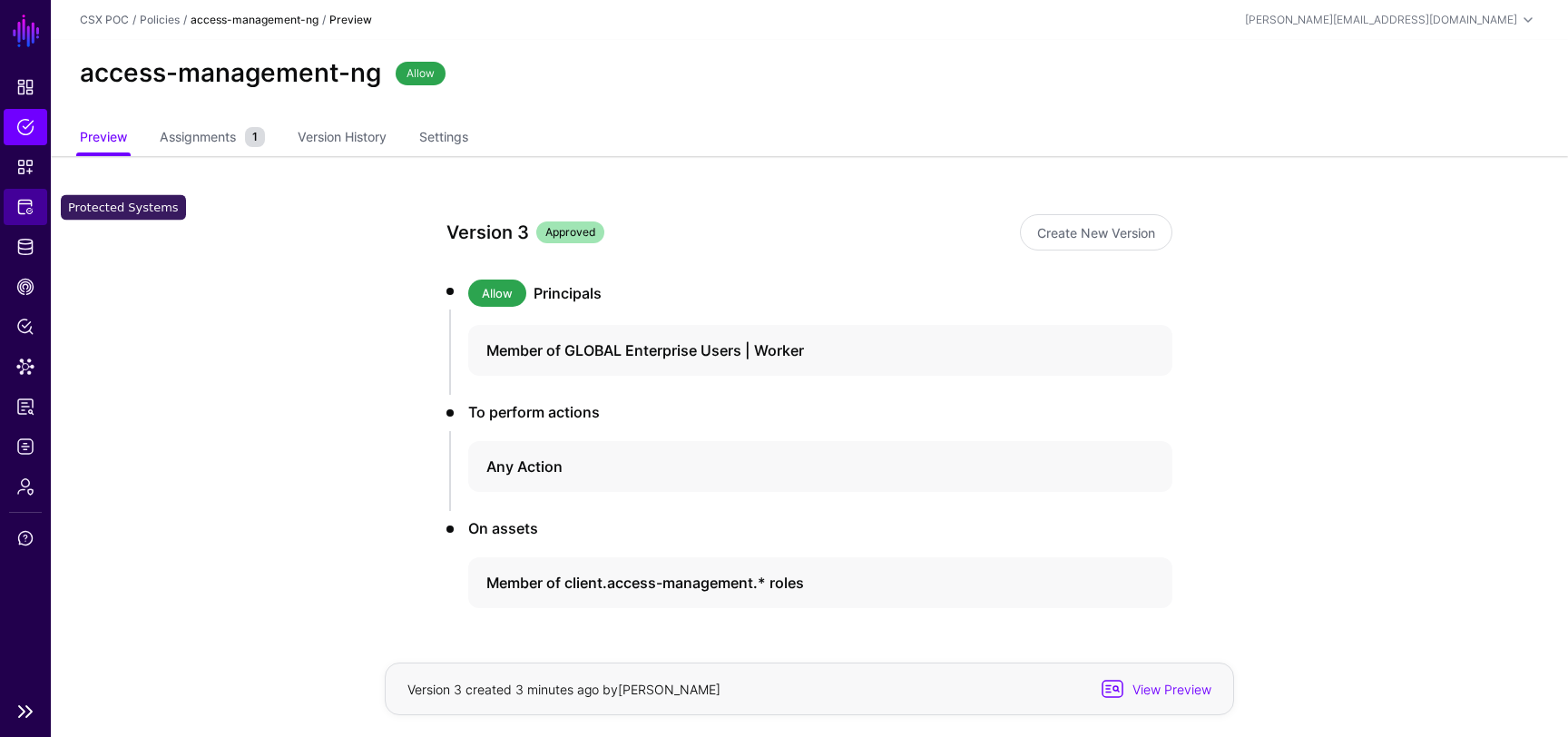
click at [27, 211] on span "Protected Systems" at bounding box center [25, 207] width 18 height 18
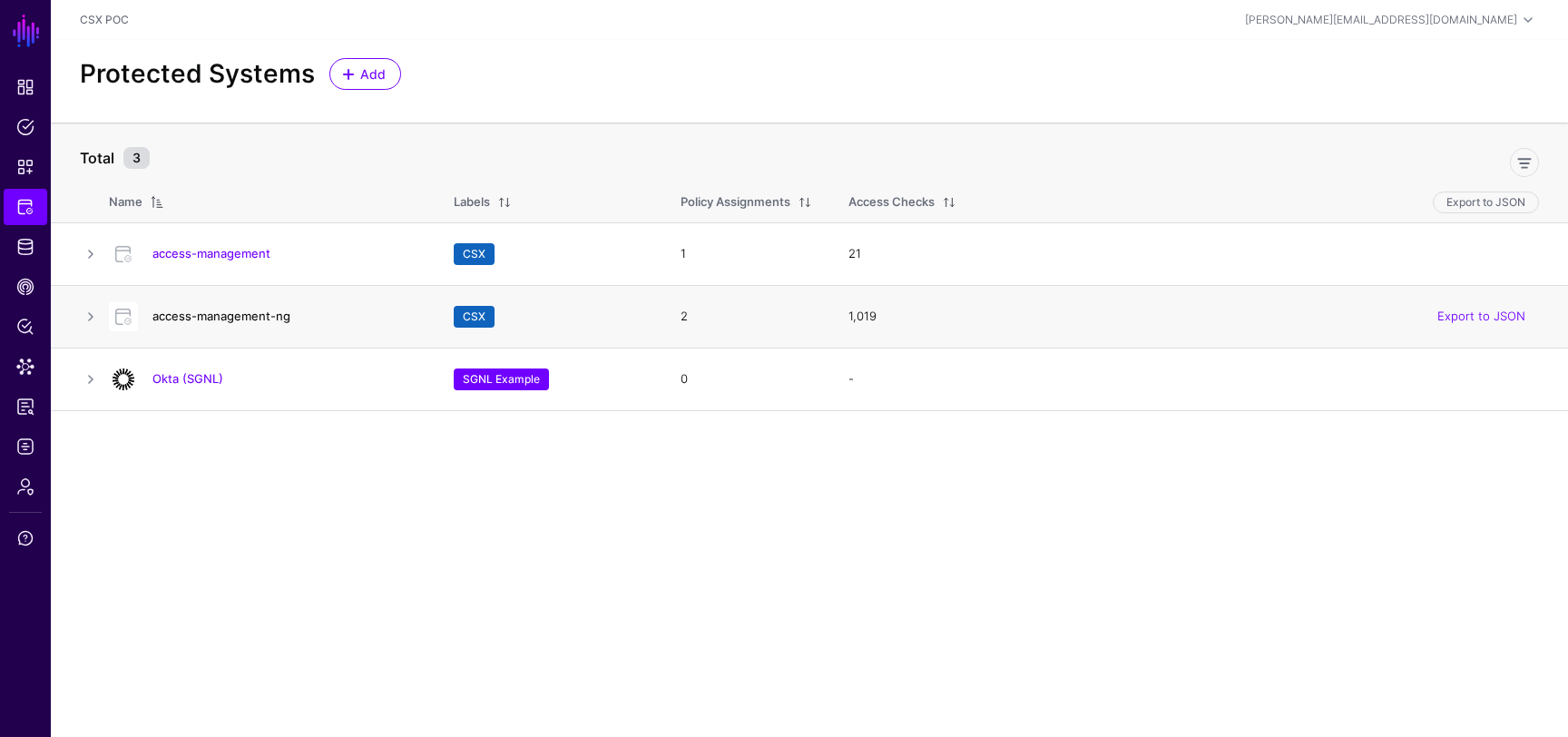
click at [255, 319] on link "access-management-ng" at bounding box center [222, 316] width 138 height 15
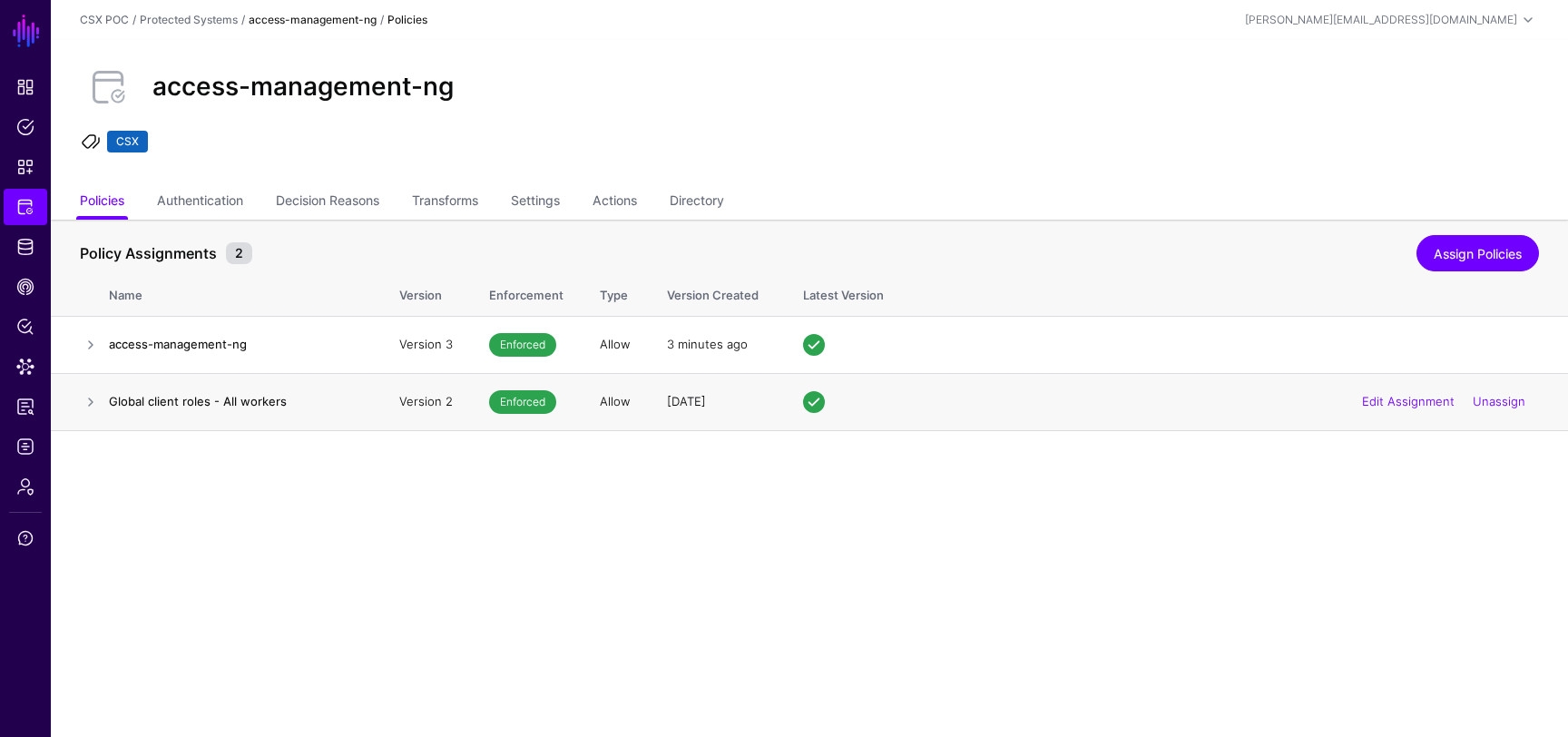
click at [208, 402] on h4 "Global client roles - All workers" at bounding box center [236, 401] width 254 height 16
click at [99, 404] on link at bounding box center [91, 402] width 22 height 22
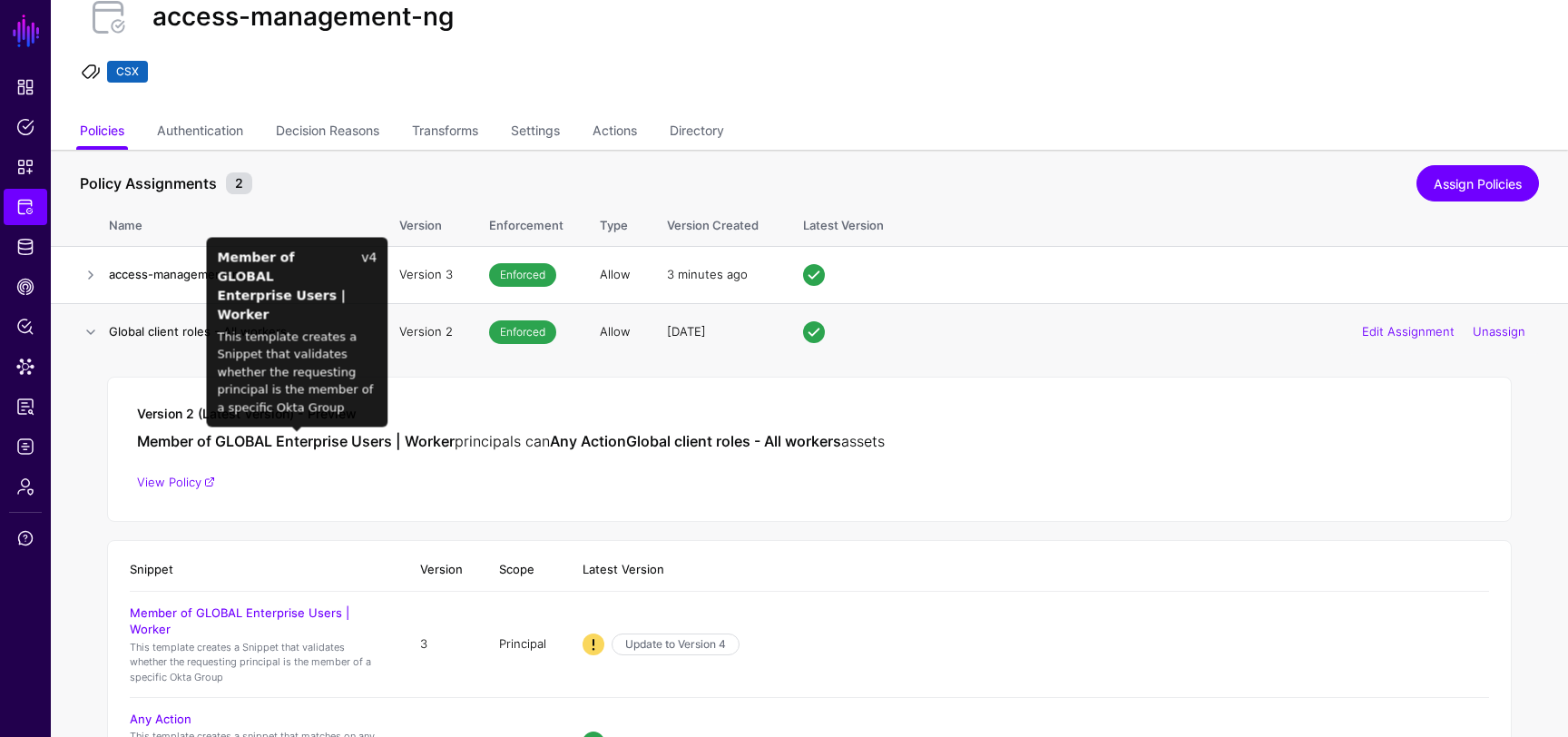
scroll to position [227, 0]
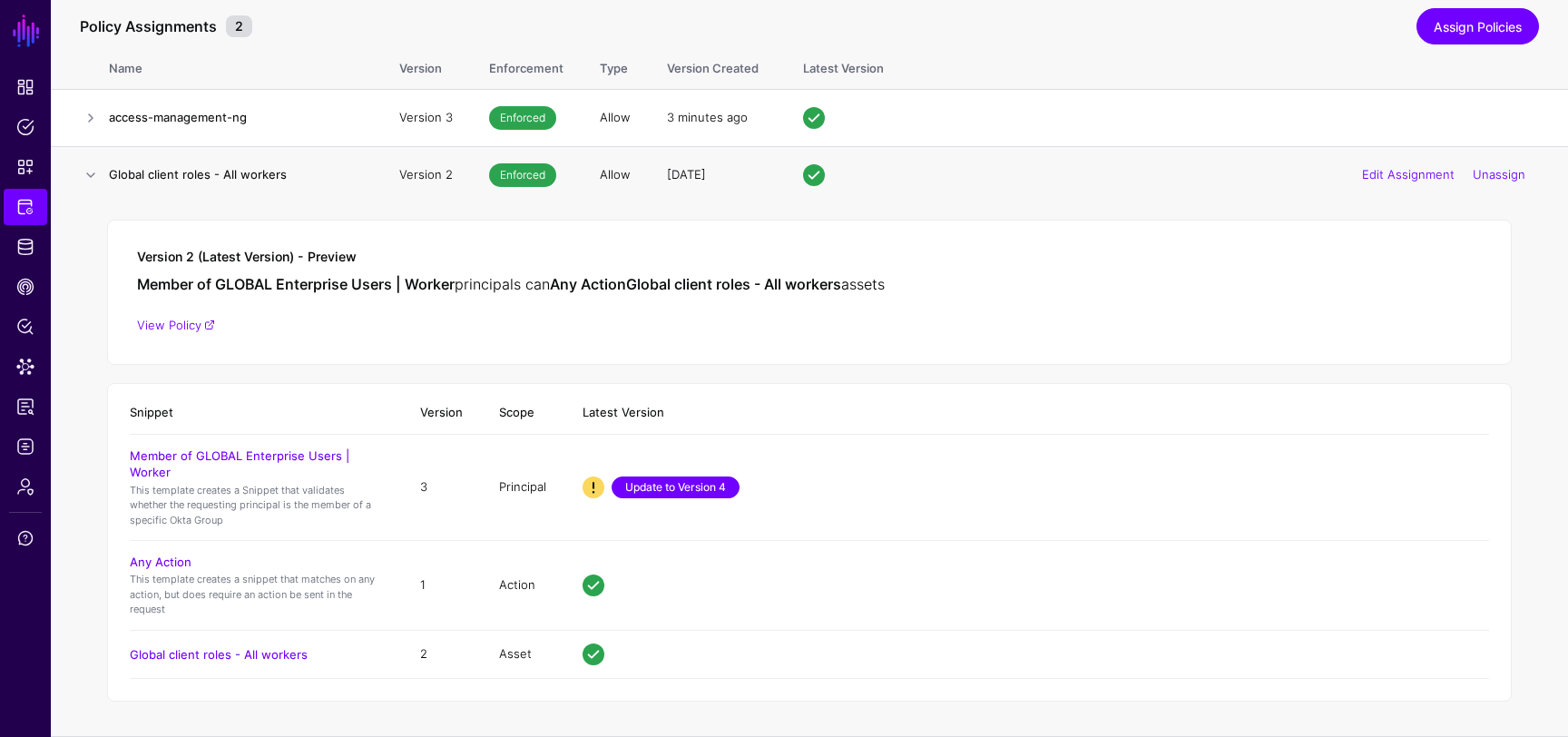
click at [713, 491] on link "Update to Version 4" at bounding box center [676, 488] width 128 height 22
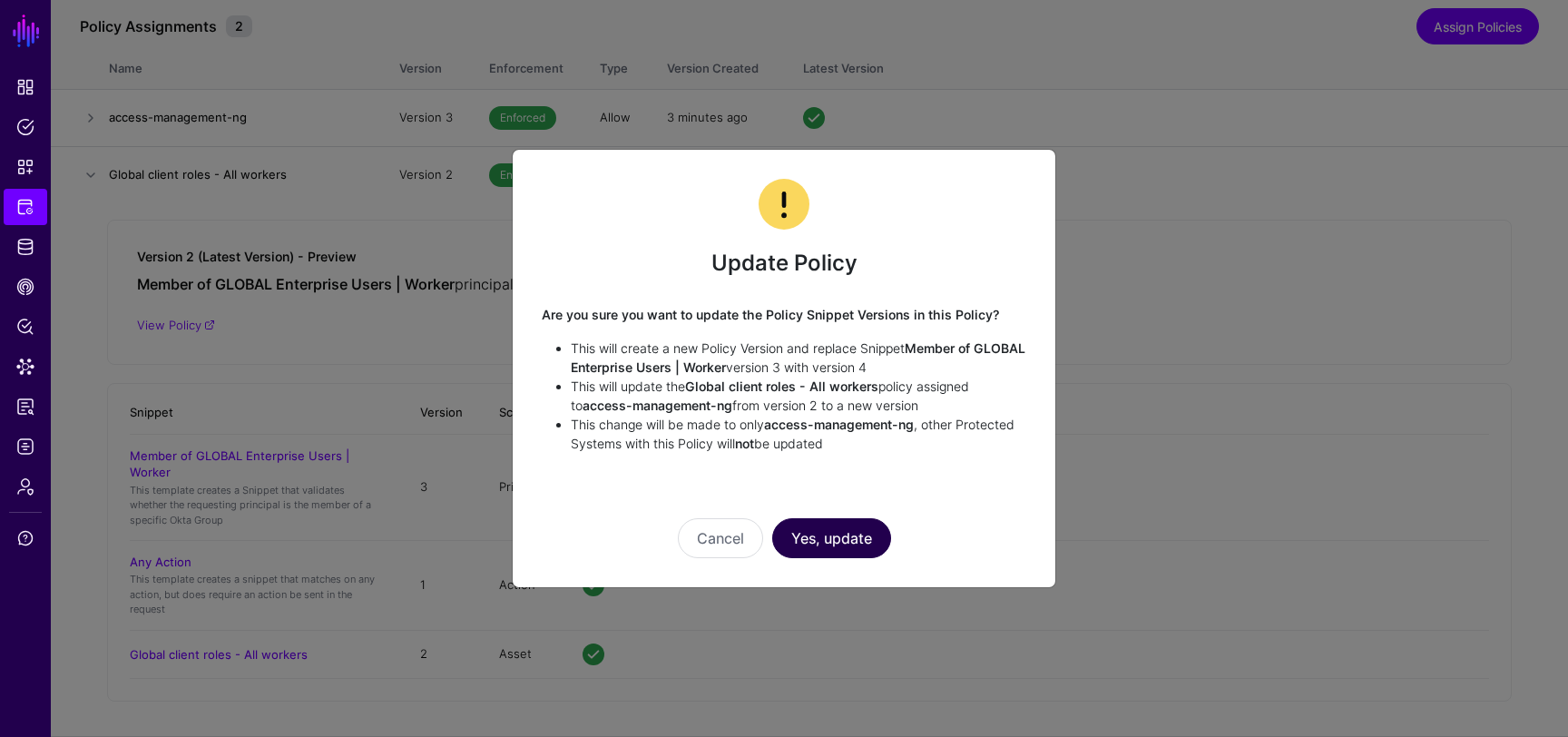
click at [822, 541] on button "Yes, update" at bounding box center [831, 539] width 119 height 40
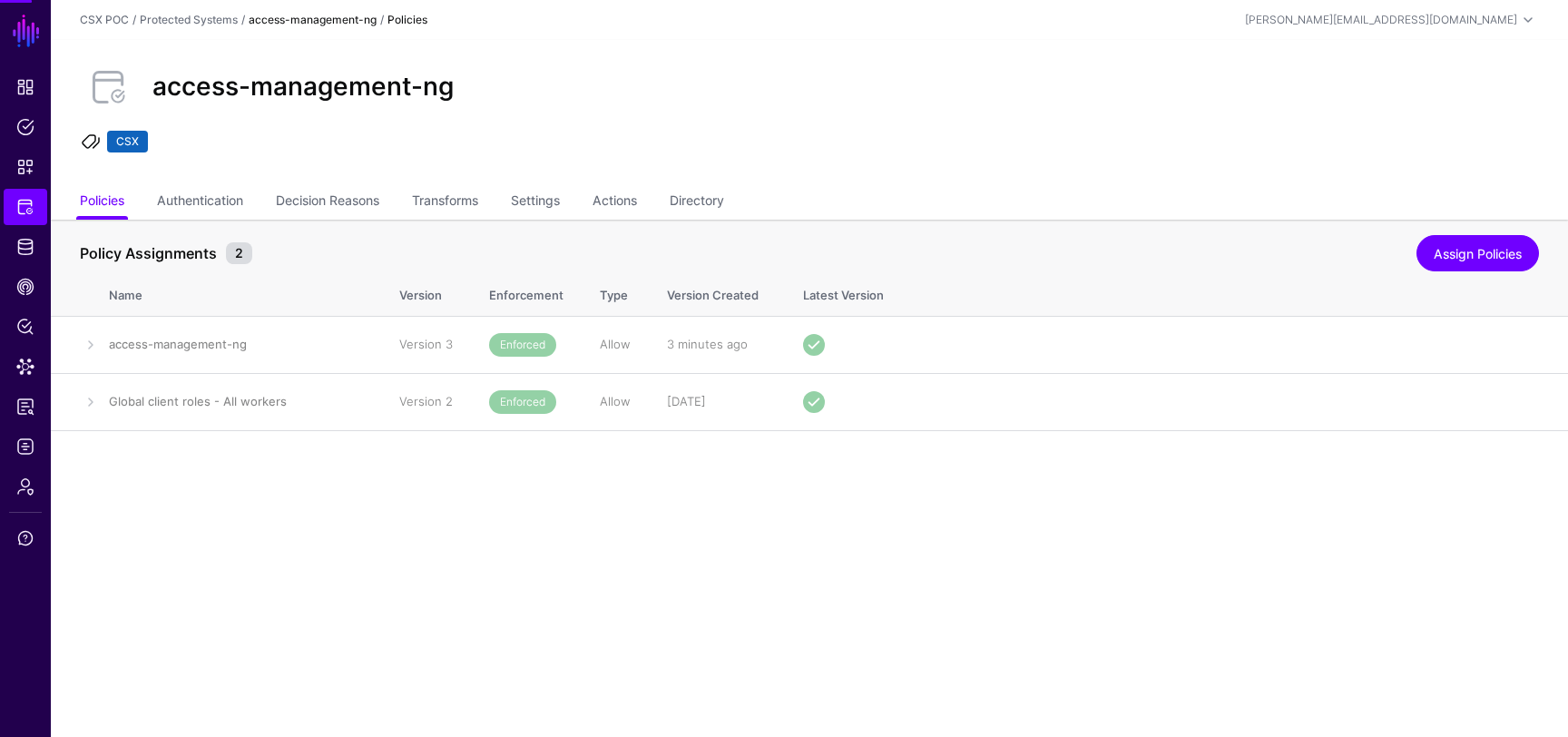
scroll to position [0, 0]
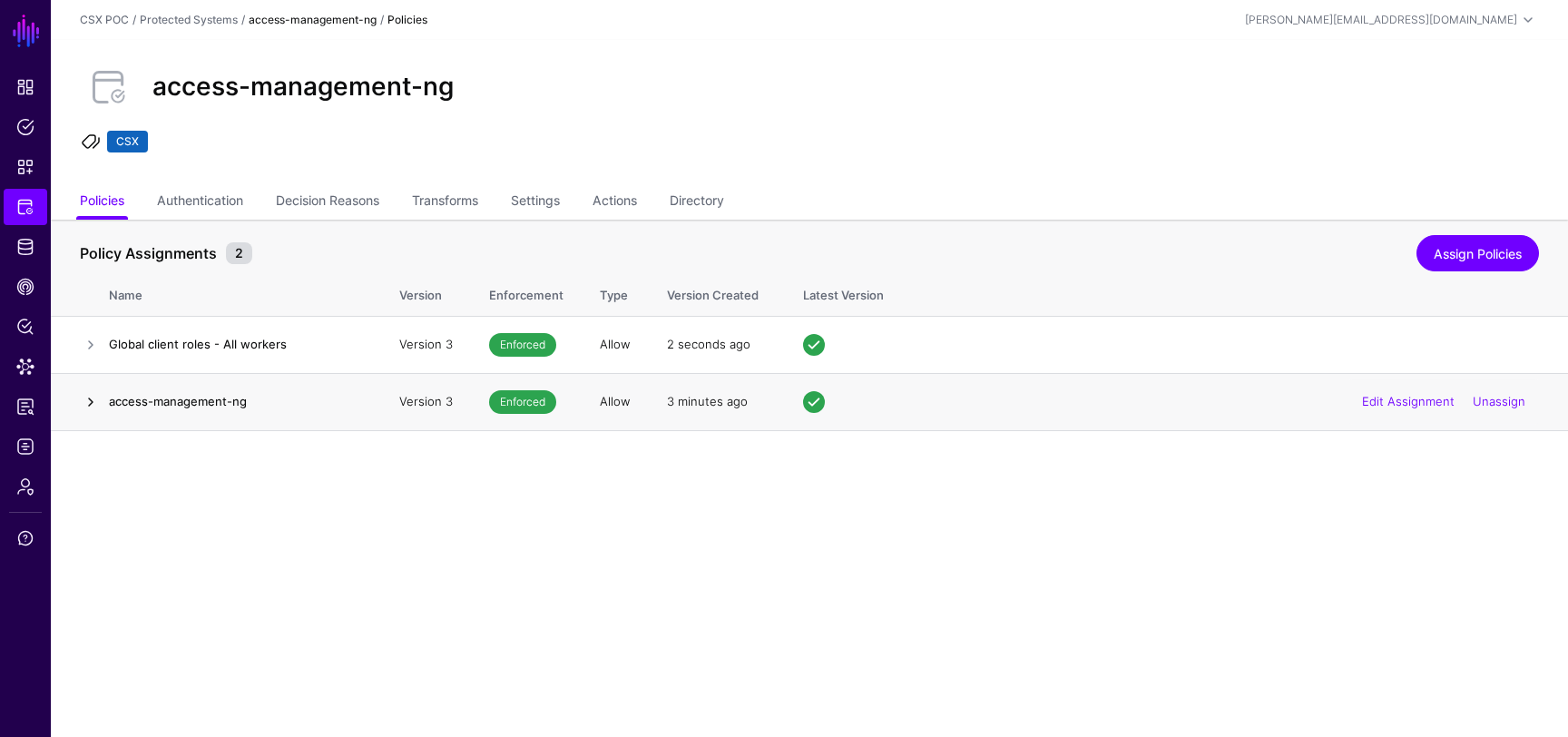
click at [96, 405] on link at bounding box center [91, 402] width 22 height 22
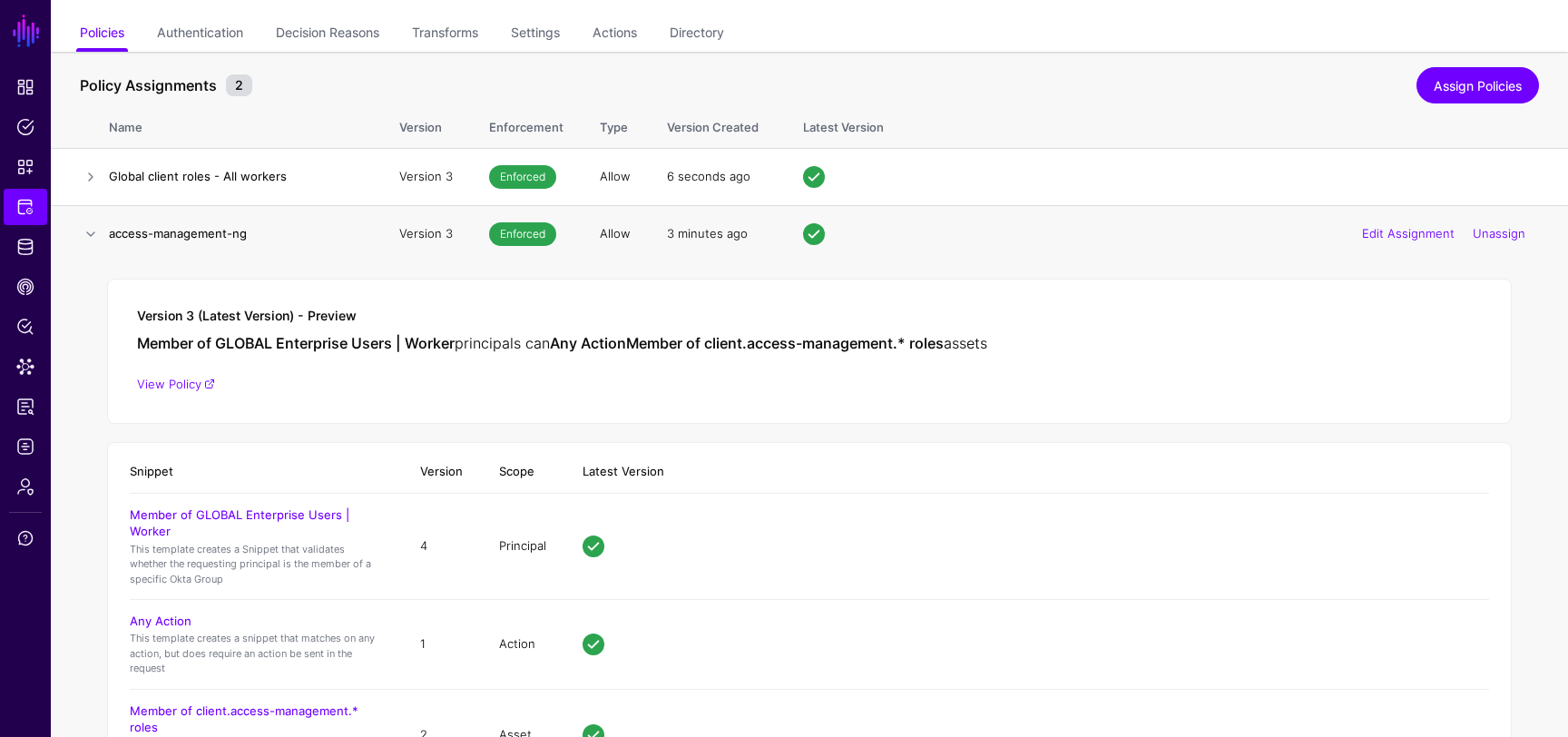
scroll to position [155, 0]
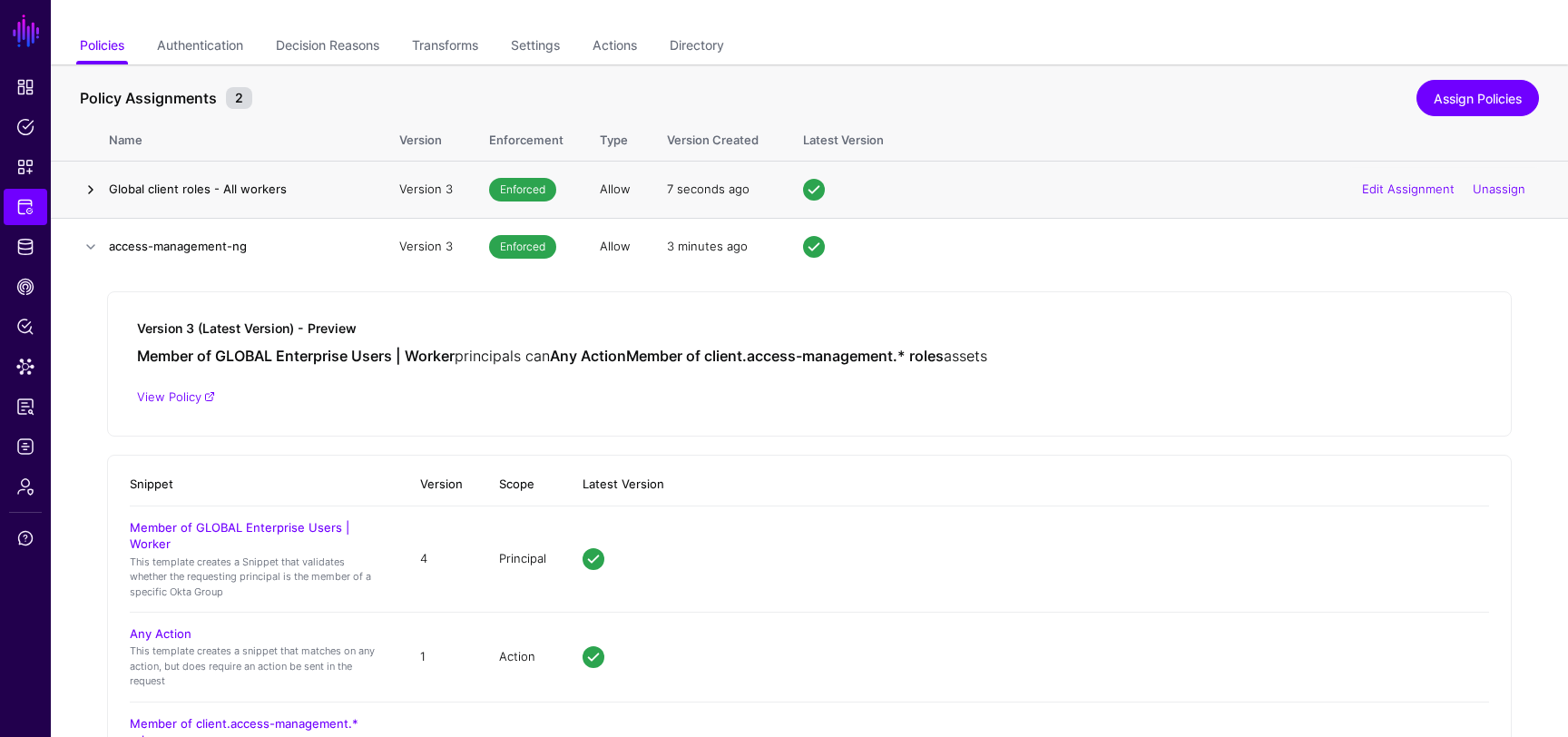
click at [92, 198] on link at bounding box center [91, 190] width 22 height 22
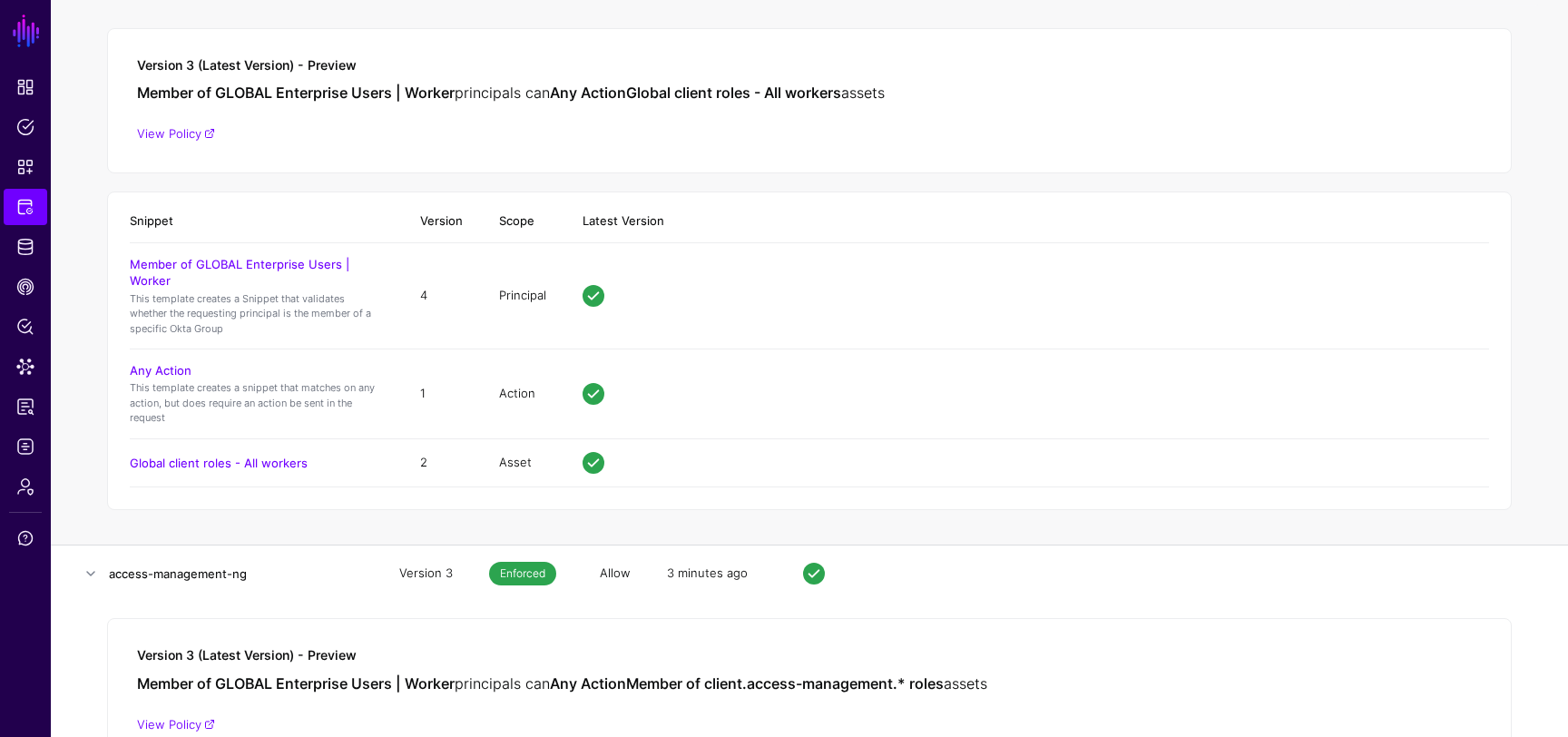
scroll to position [74, 0]
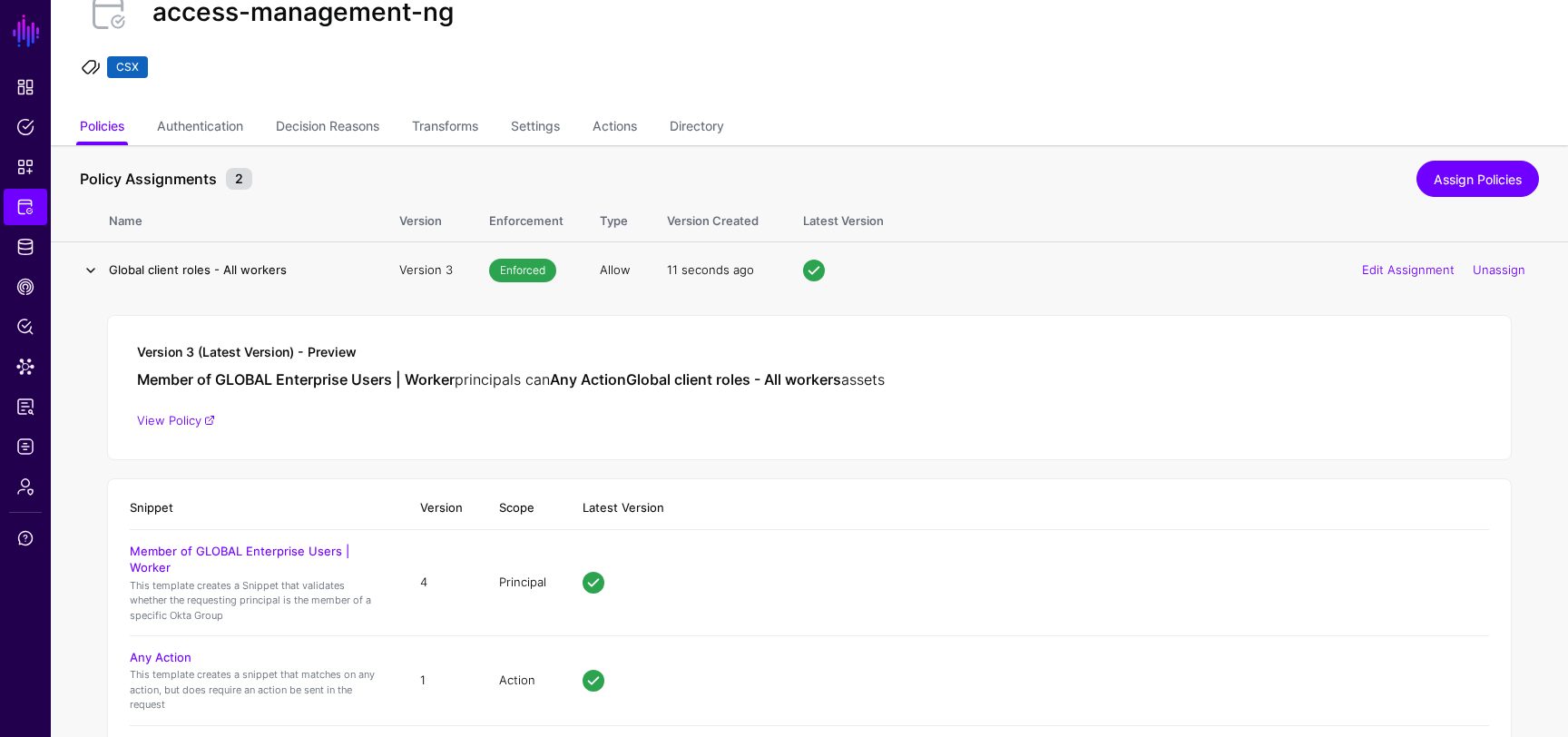
click at [90, 268] on link at bounding box center [91, 271] width 22 height 22
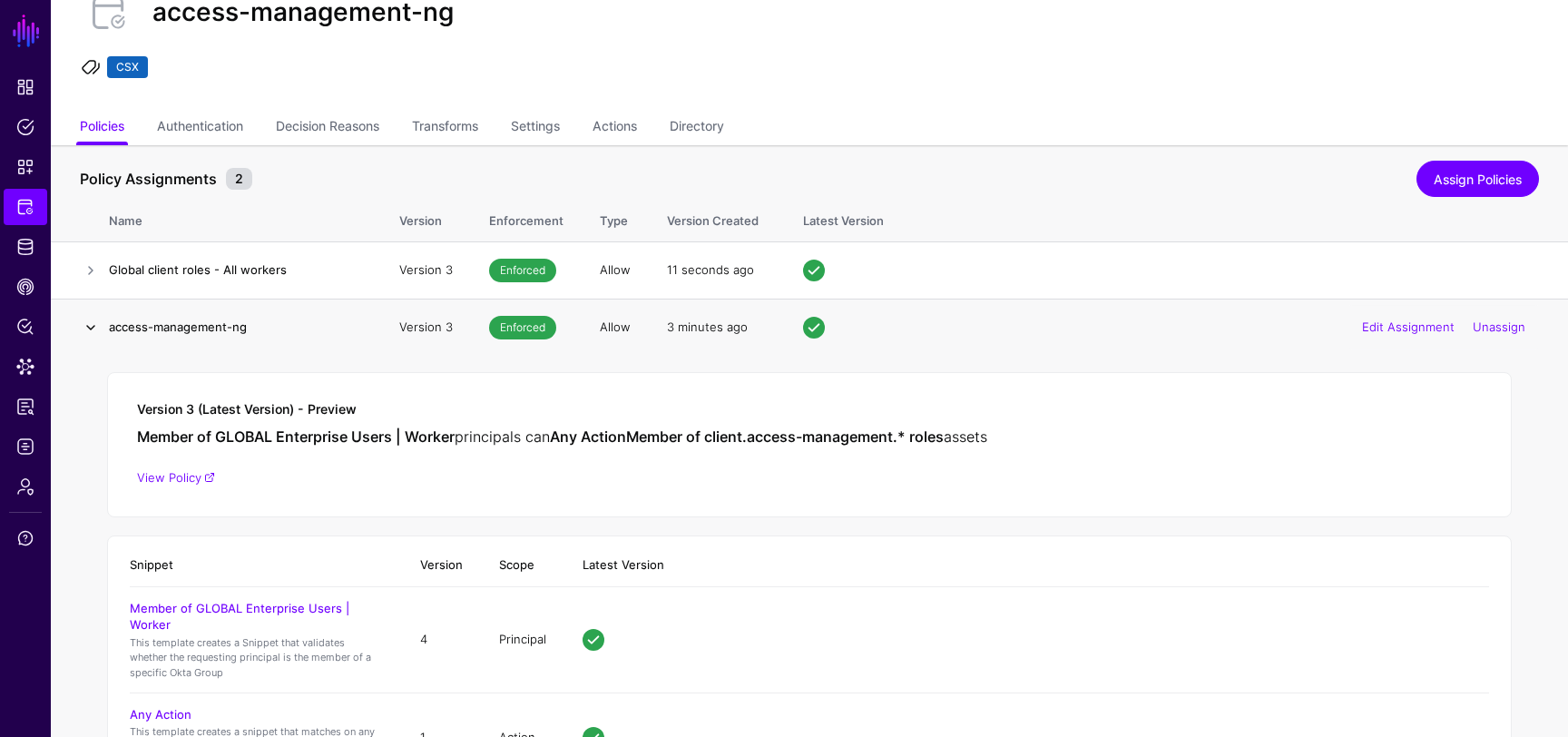
click at [97, 333] on link at bounding box center [91, 328] width 22 height 22
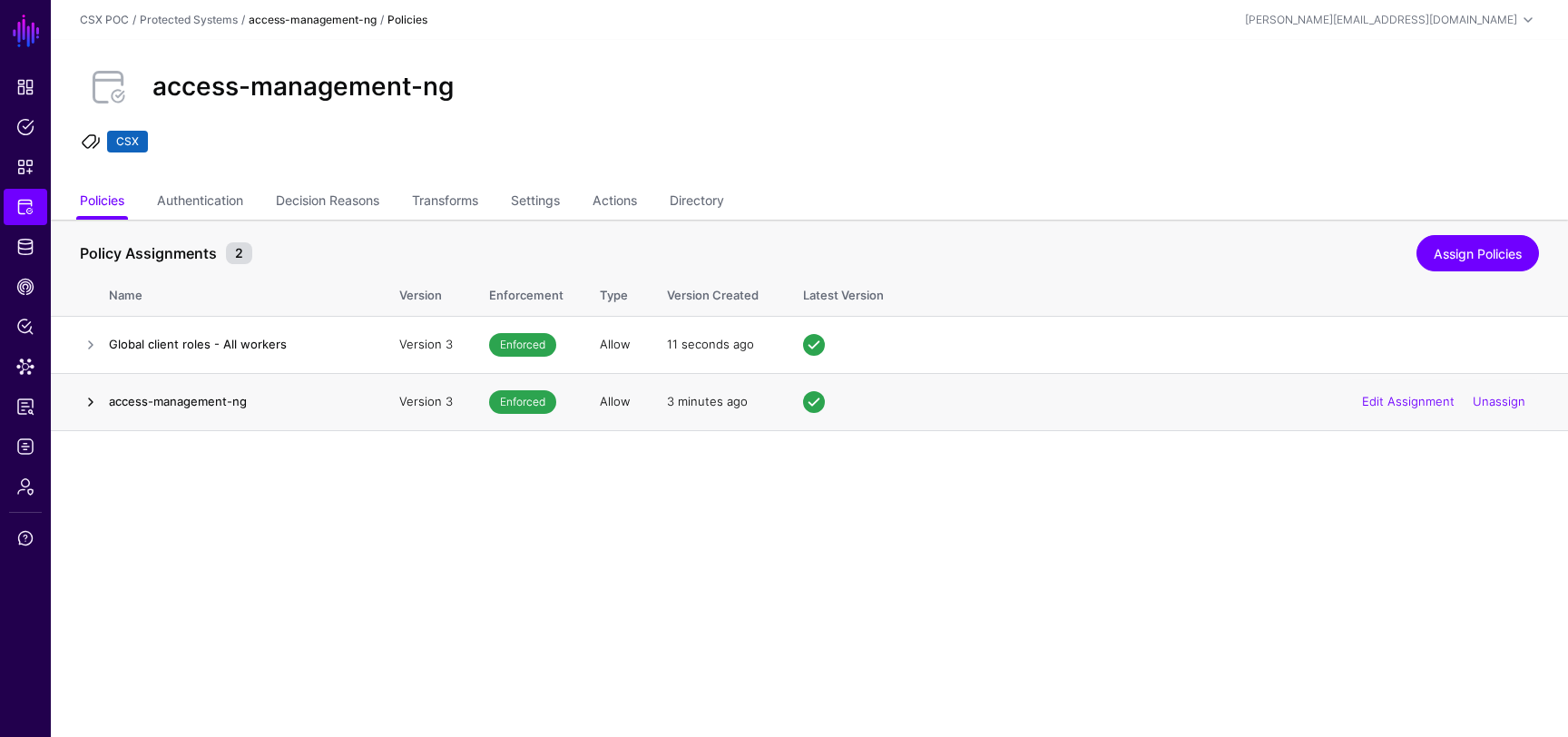
scroll to position [0, 0]
click at [30, 332] on span "Policy Lens" at bounding box center [25, 327] width 18 height 18
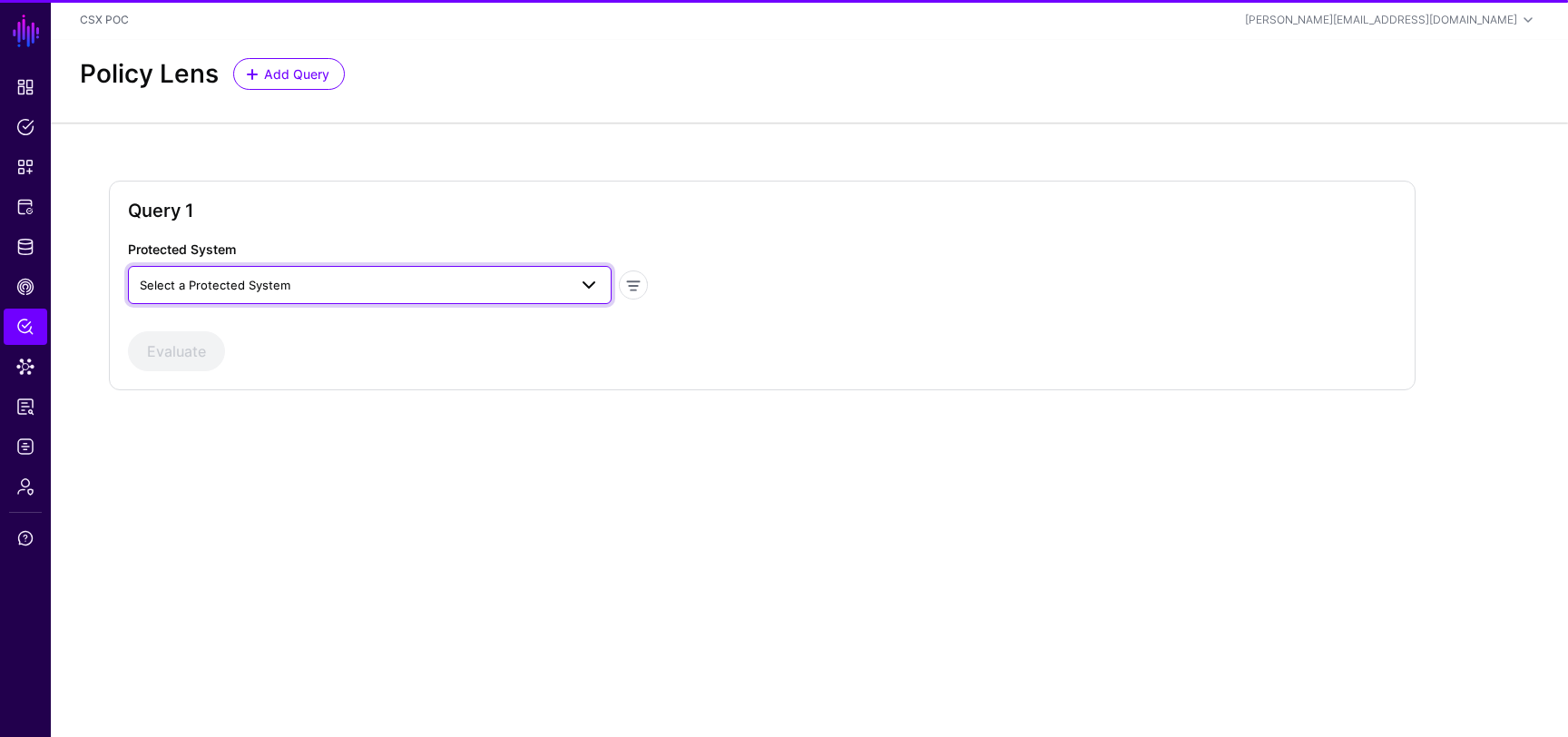
click at [296, 284] on span "Select a Protected System" at bounding box center [354, 285] width 428 height 20
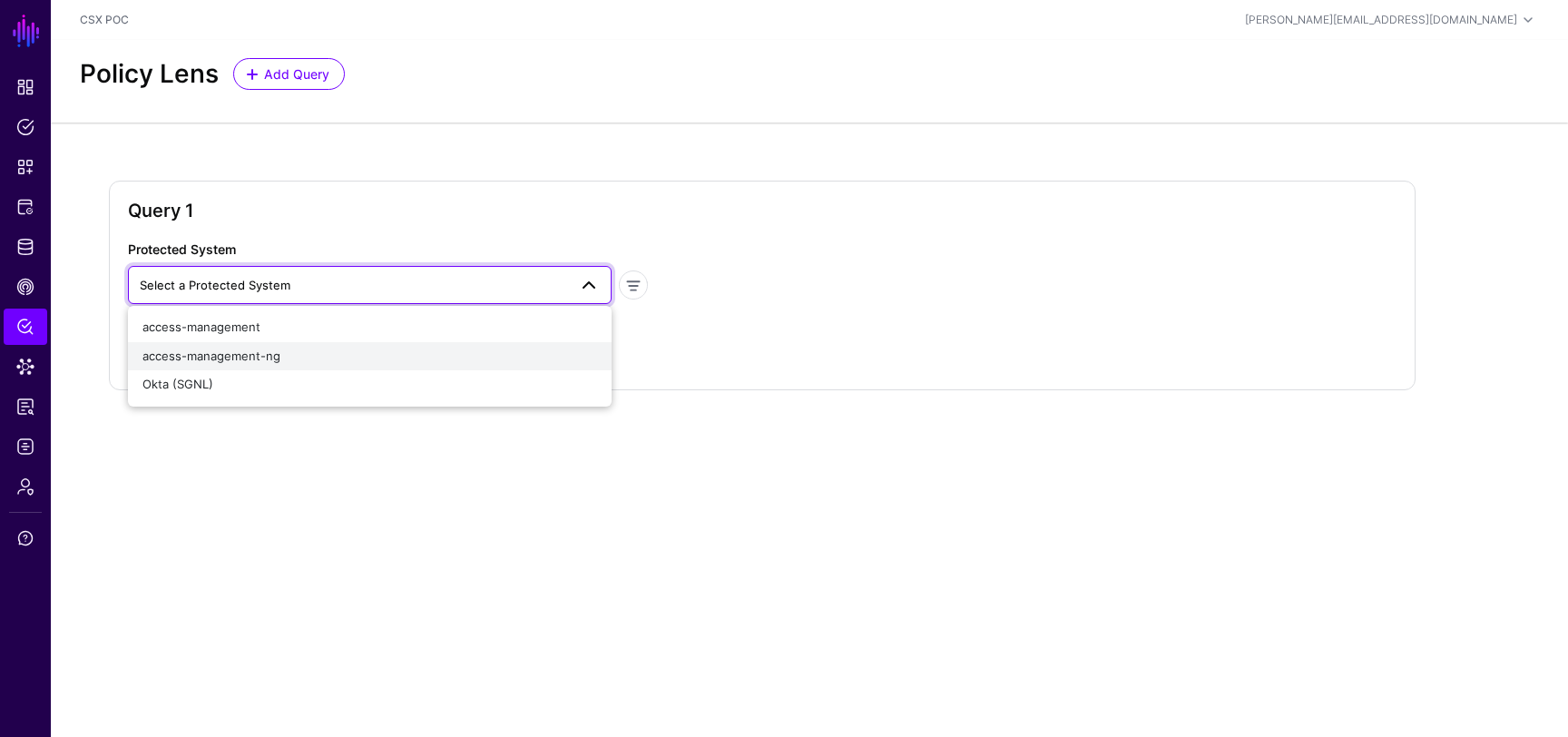
click at [276, 355] on span "access-management-ng" at bounding box center [212, 356] width 138 height 15
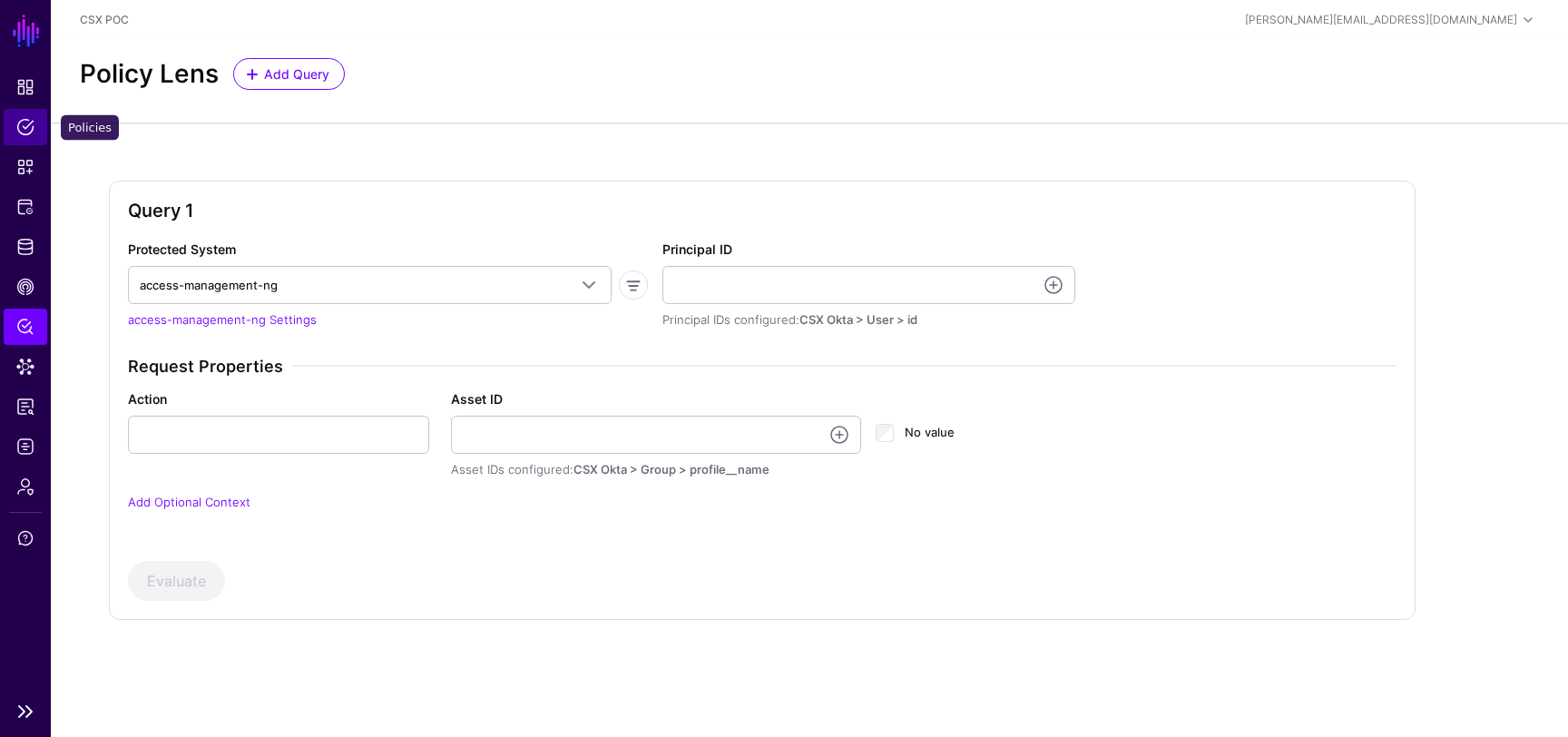
click at [23, 122] on span "Policies" at bounding box center [25, 127] width 18 height 18
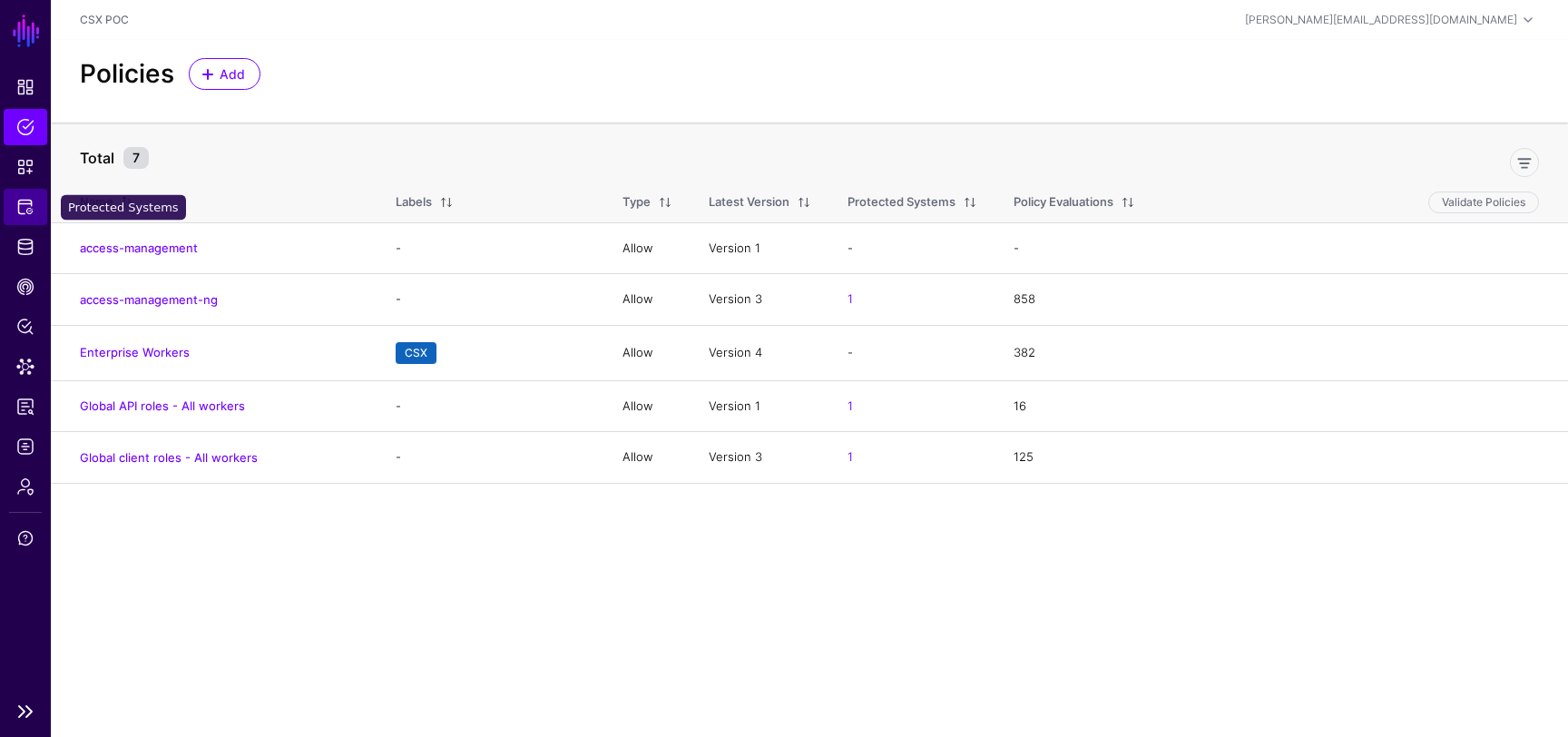
click at [25, 212] on span "Protected Systems" at bounding box center [25, 207] width 18 height 18
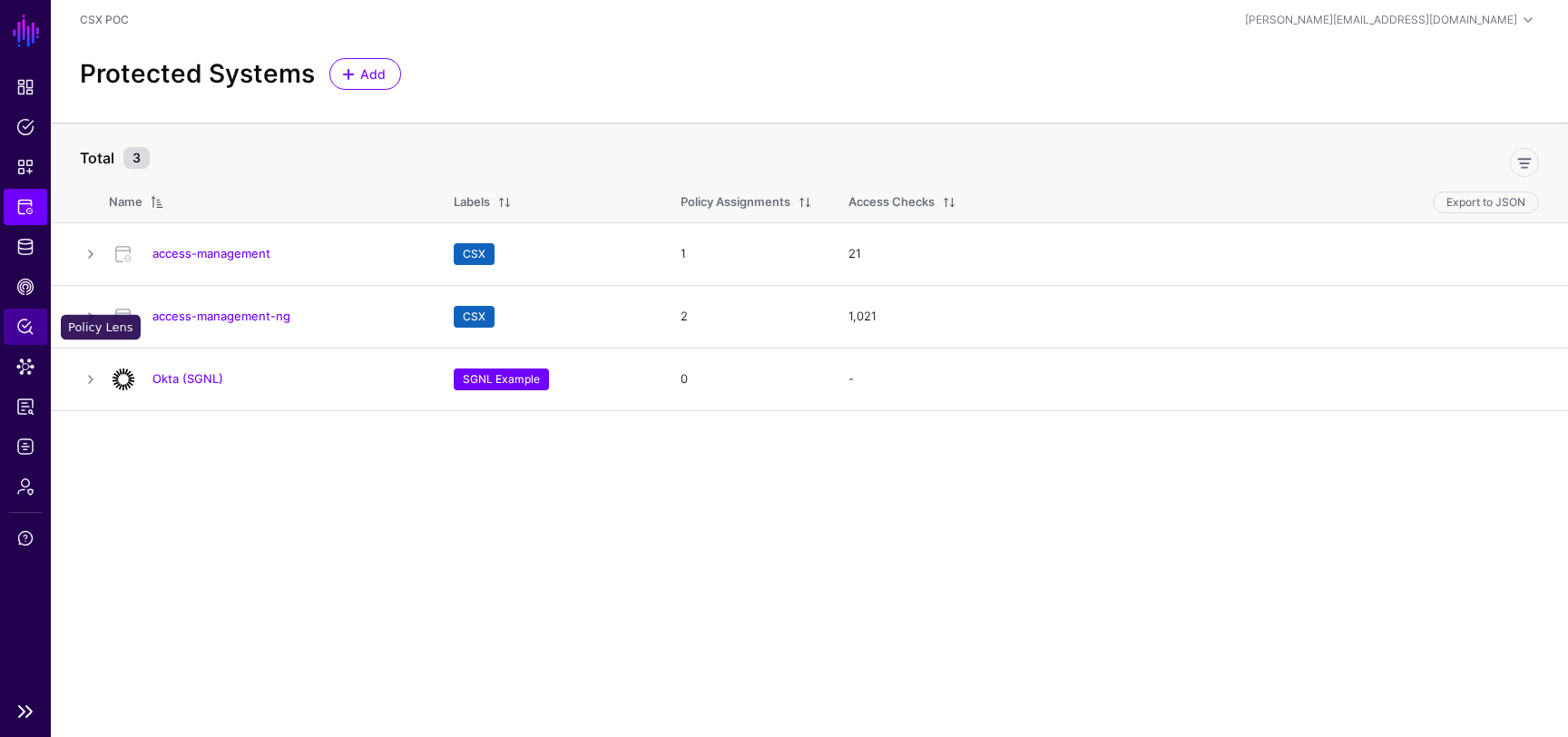
click at [26, 337] on link "Policy Lens" at bounding box center [26, 327] width 44 height 36
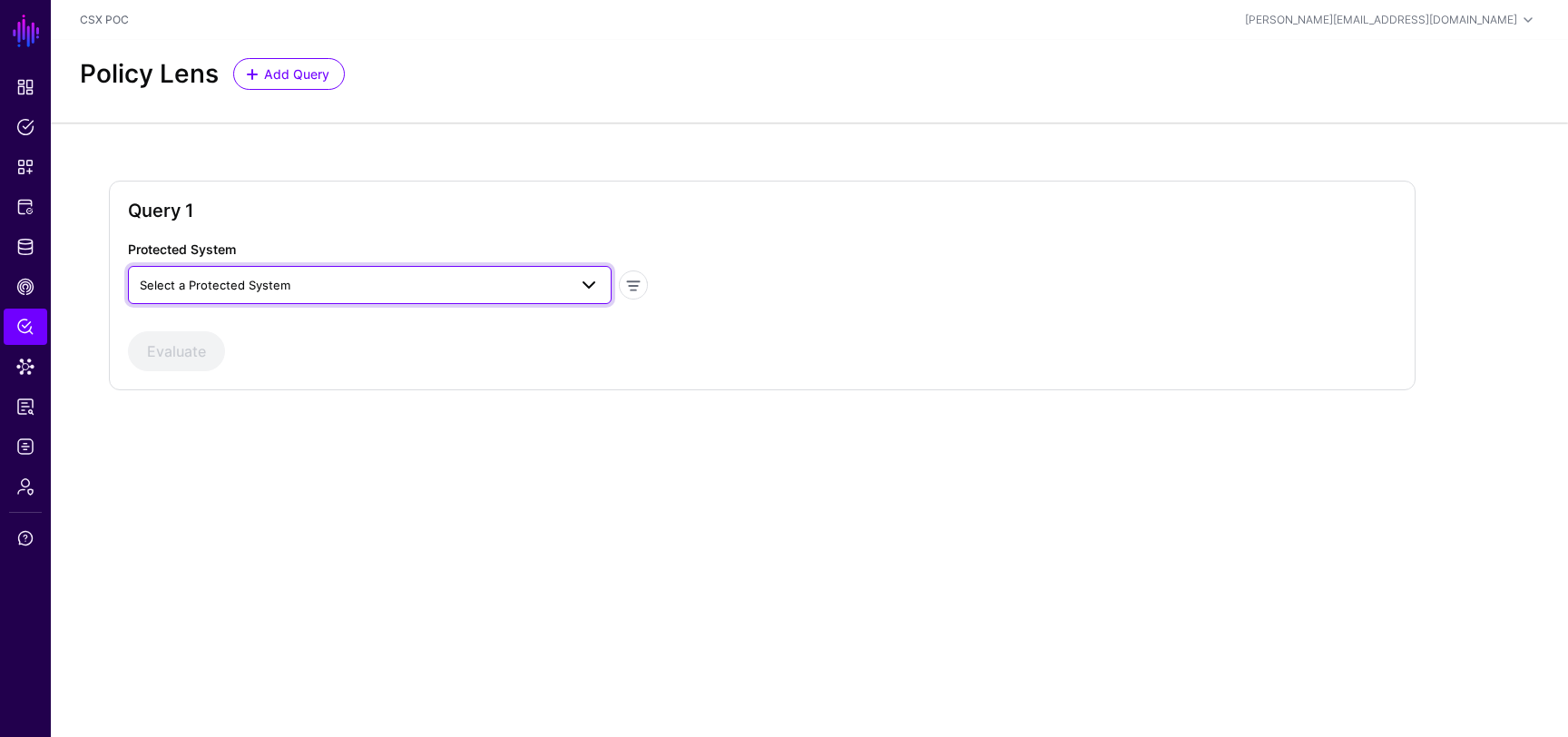
click at [262, 278] on span "Select a Protected System" at bounding box center [215, 285] width 151 height 15
click at [265, 351] on span "access-management-ng" at bounding box center [212, 356] width 138 height 15
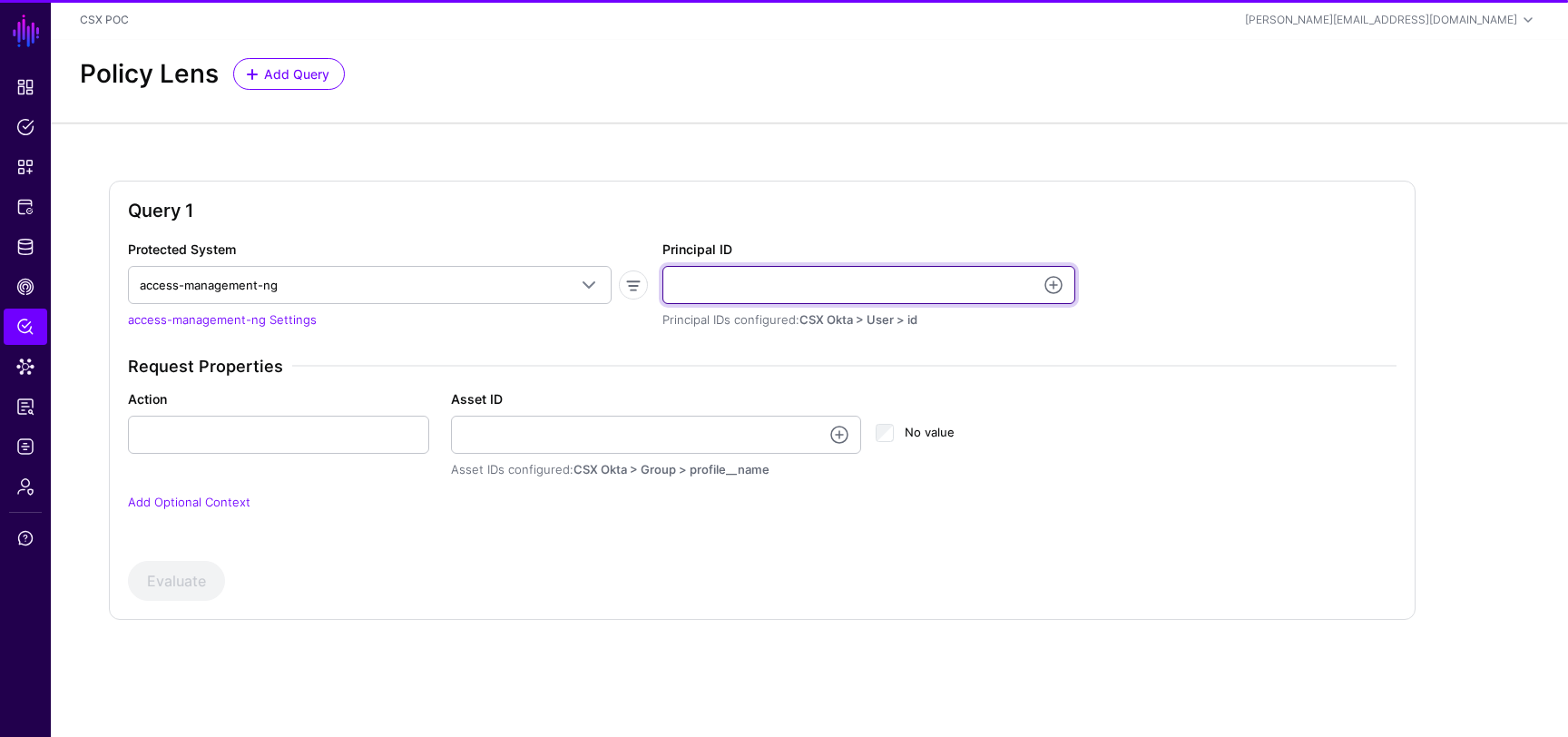
click at [902, 281] on input "Principal ID" at bounding box center [868, 285] width 413 height 38
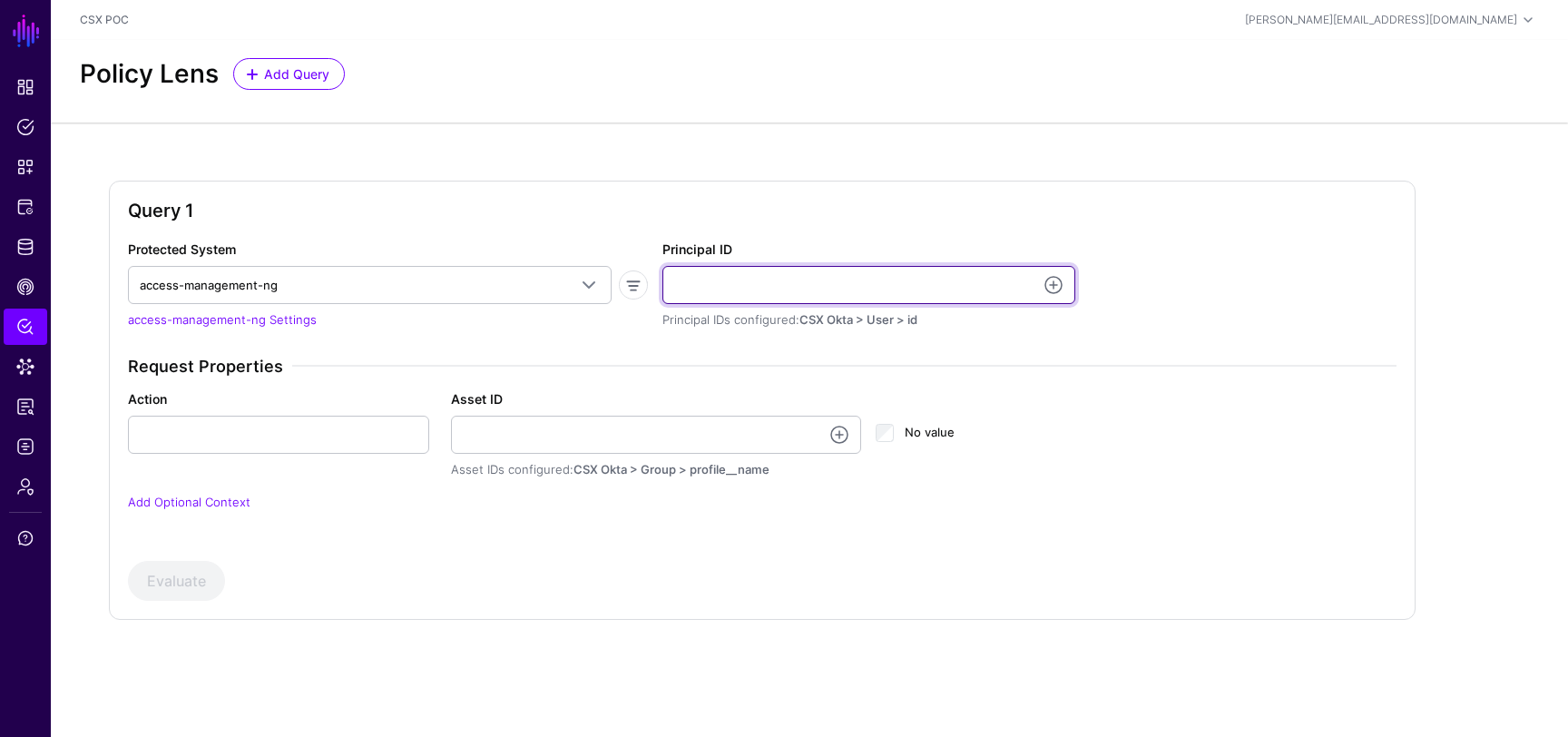
type input "**********"
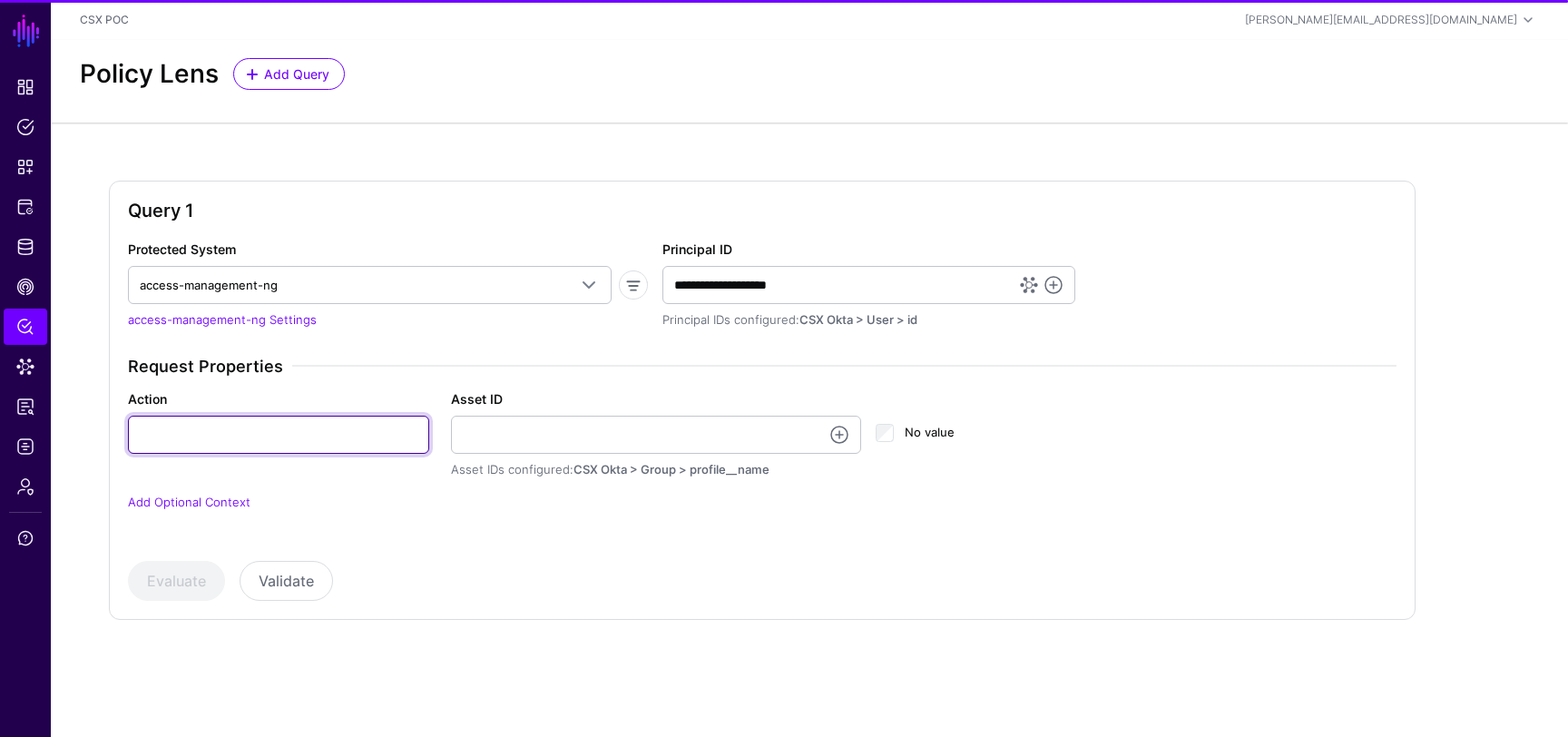
click at [331, 436] on input "Action" at bounding box center [278, 435] width 301 height 38
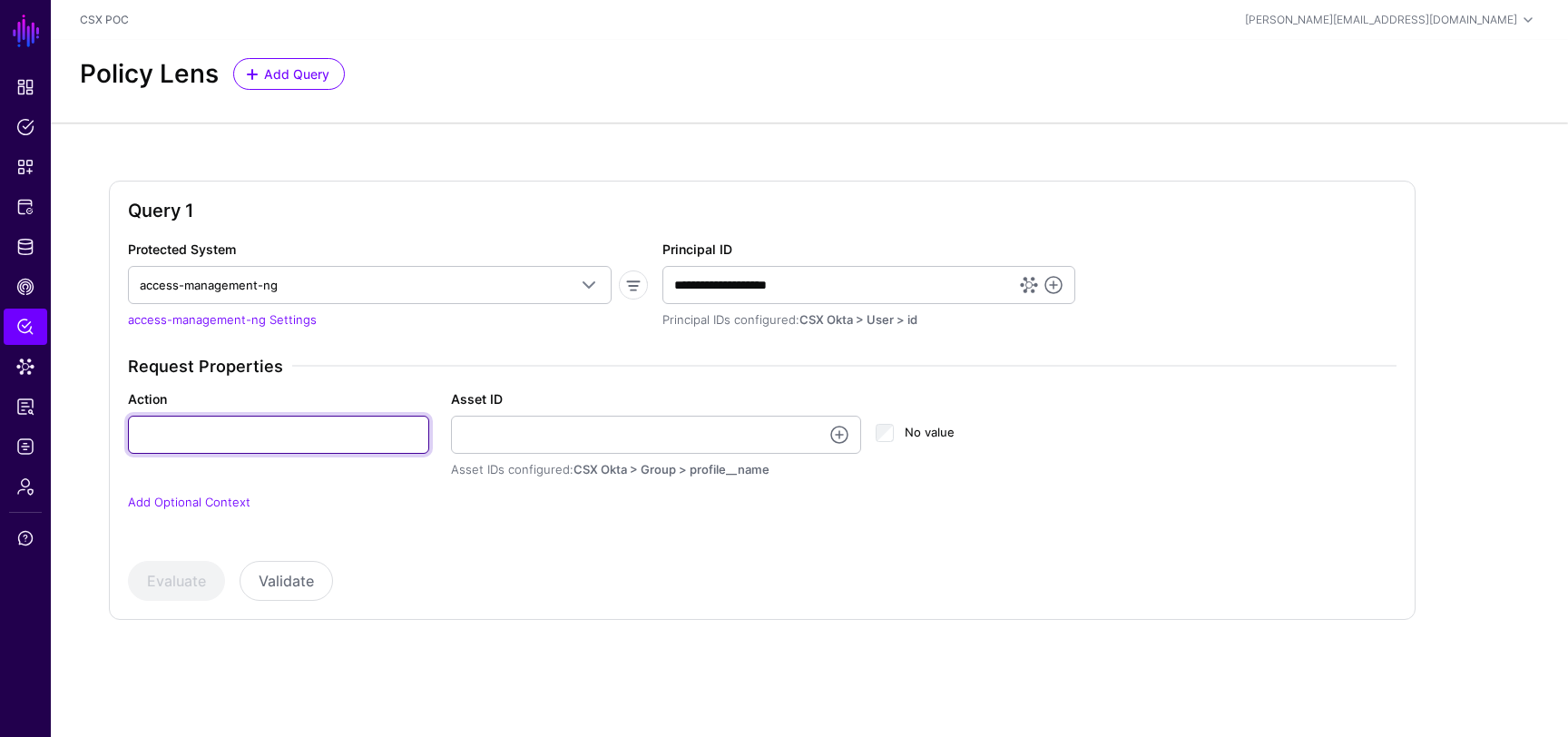
type input "******"
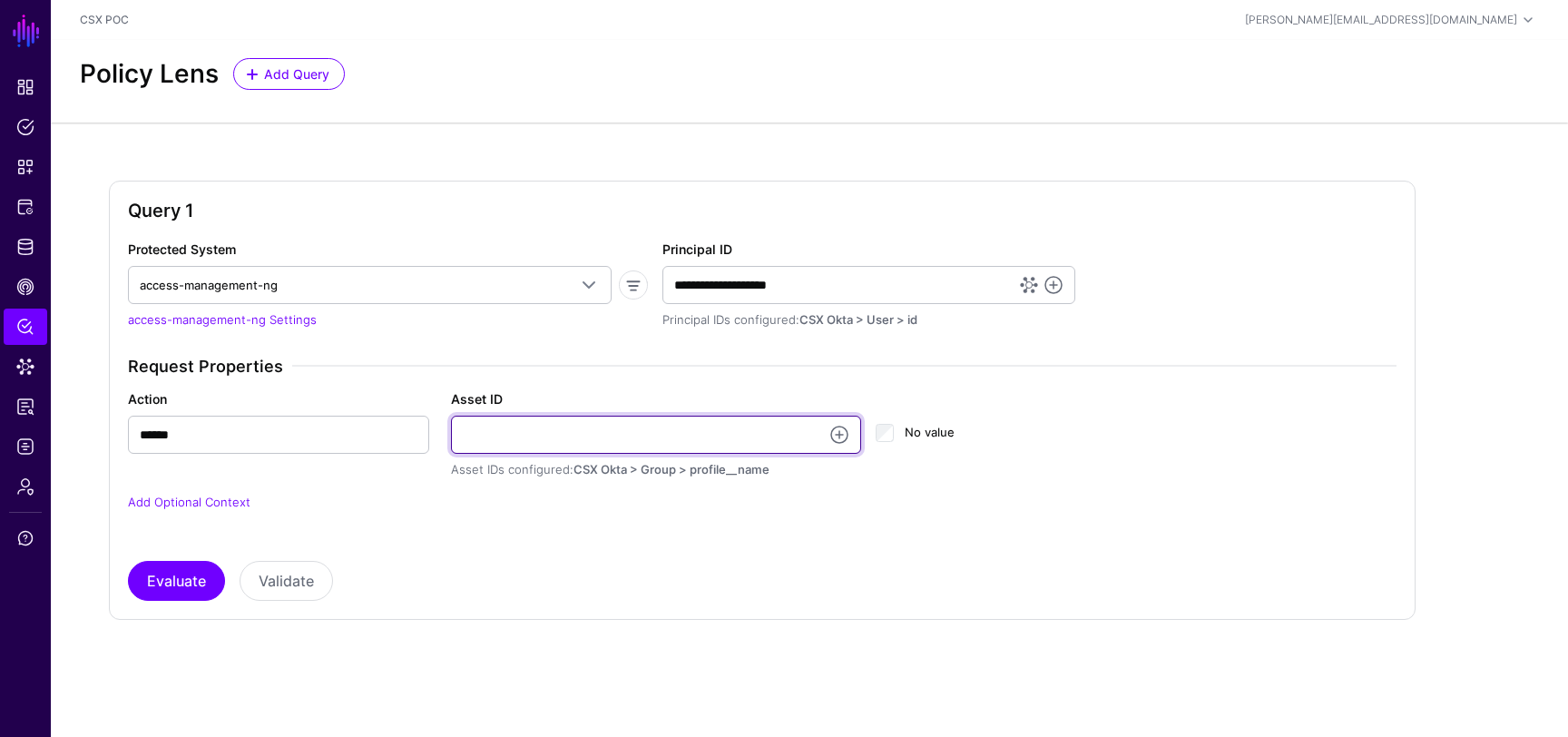
click at [521, 445] on input "Asset ID" at bounding box center [656, 435] width 411 height 38
type input "**********"
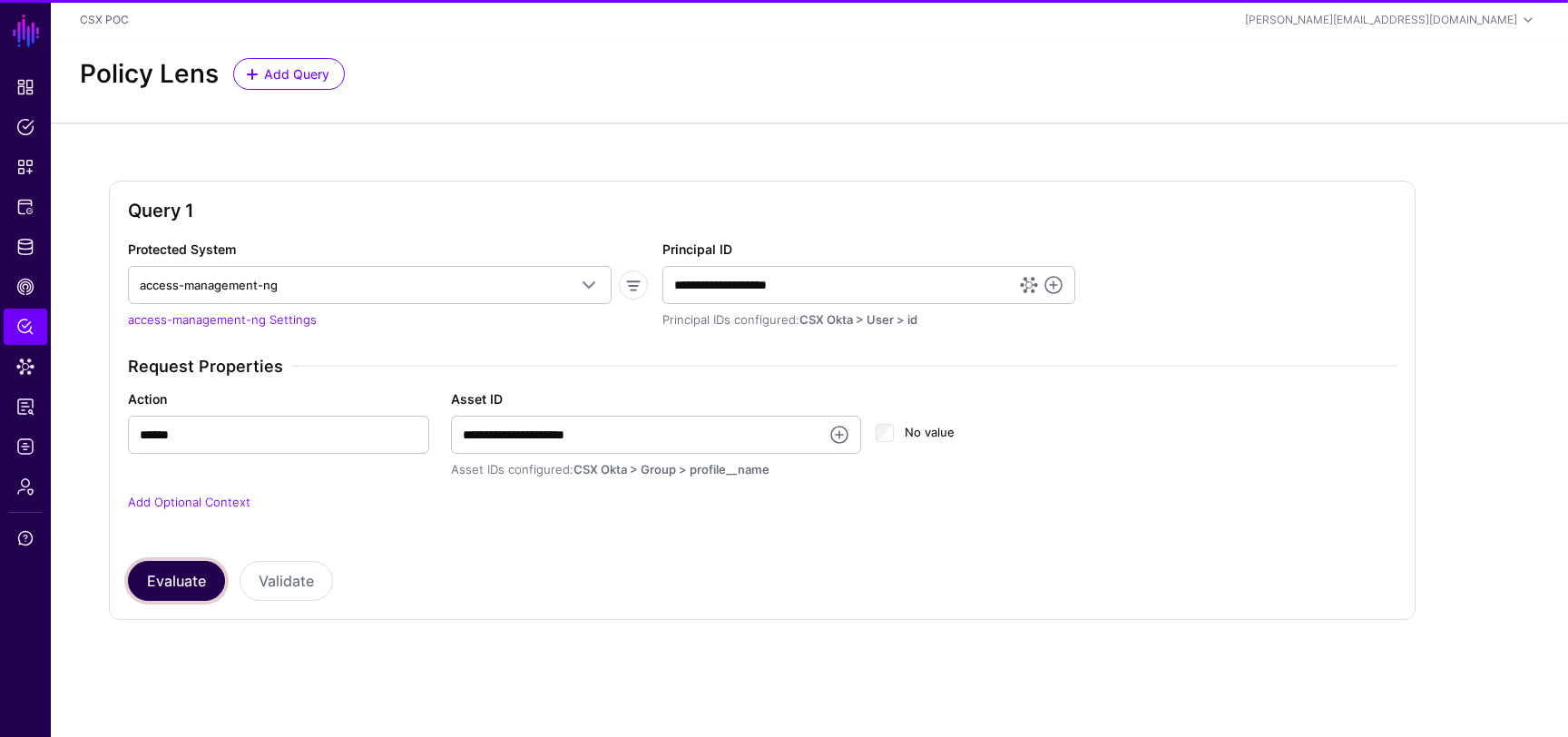
click at [174, 587] on button "Evaluate" at bounding box center [176, 581] width 97 height 40
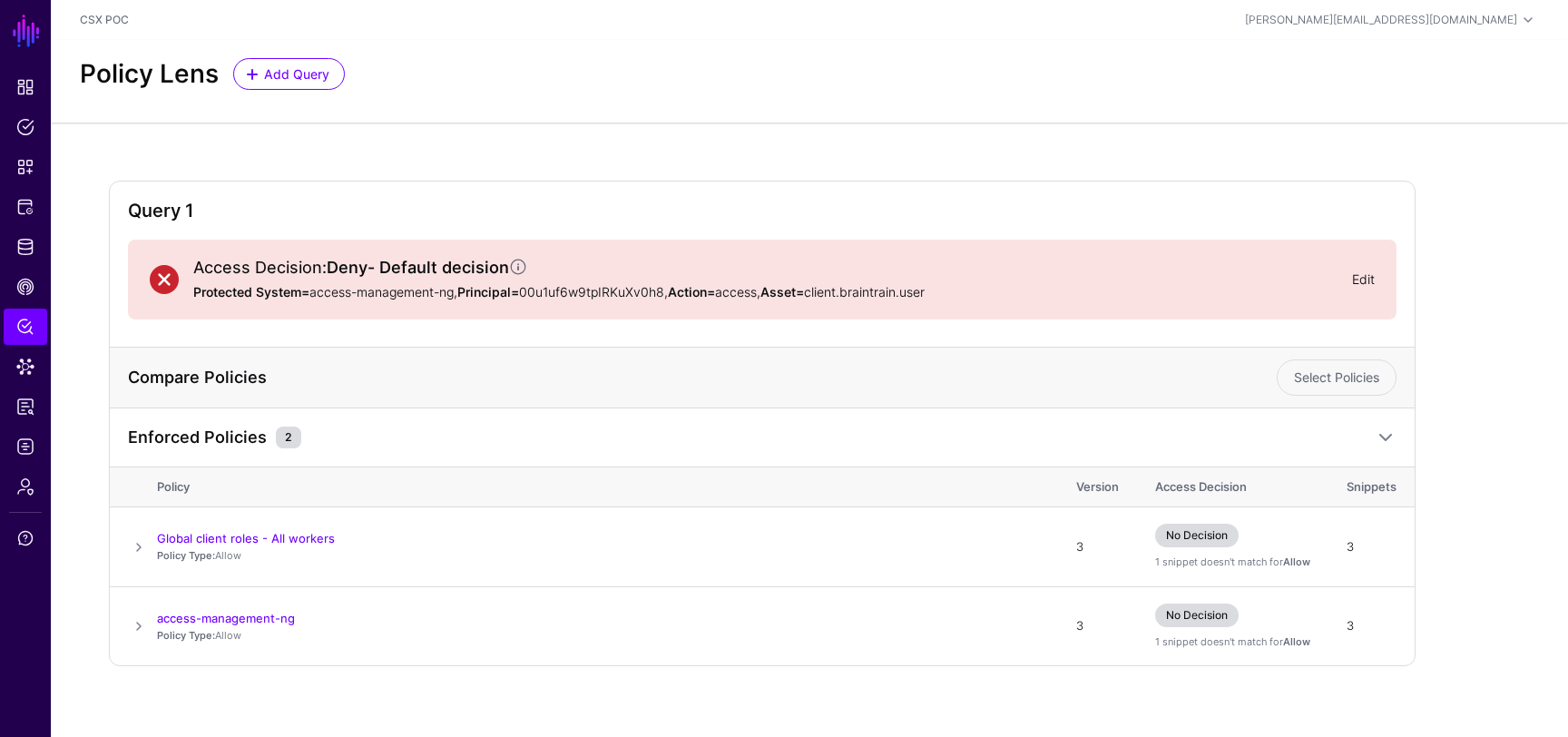
click at [1371, 276] on link "Edit" at bounding box center [1363, 279] width 23 height 15
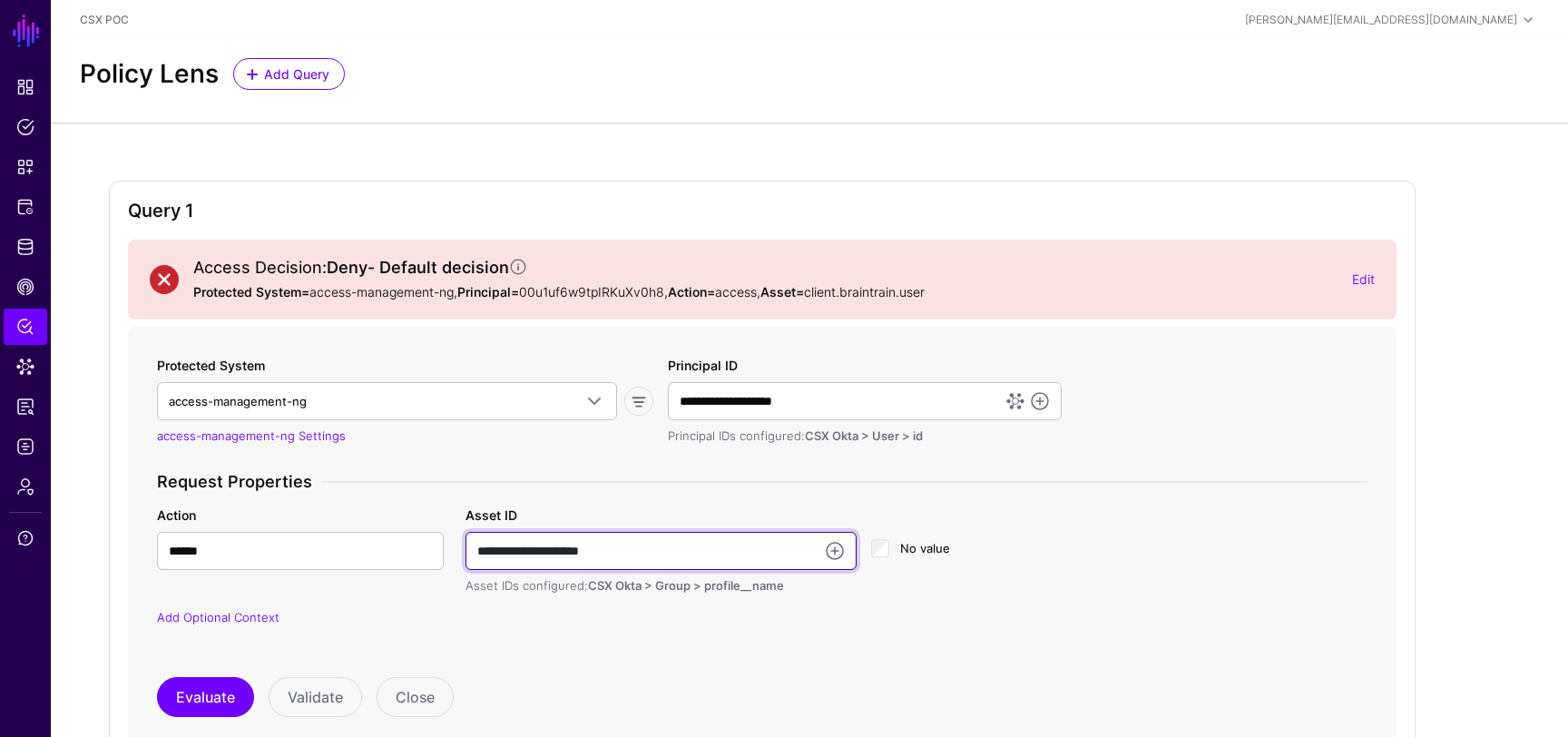
click at [627, 563] on input "**********" at bounding box center [661, 551] width 391 height 38
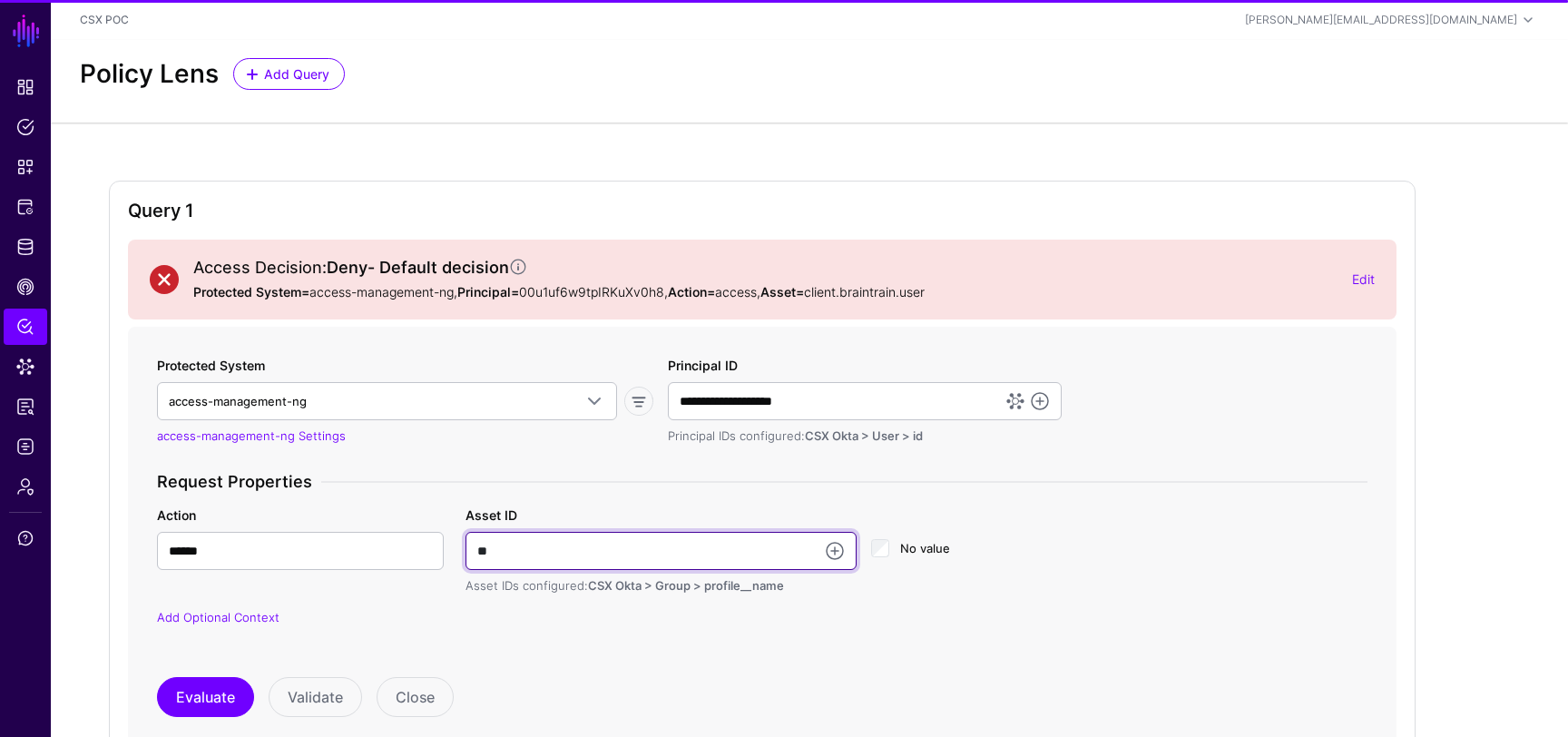
type input "**********"
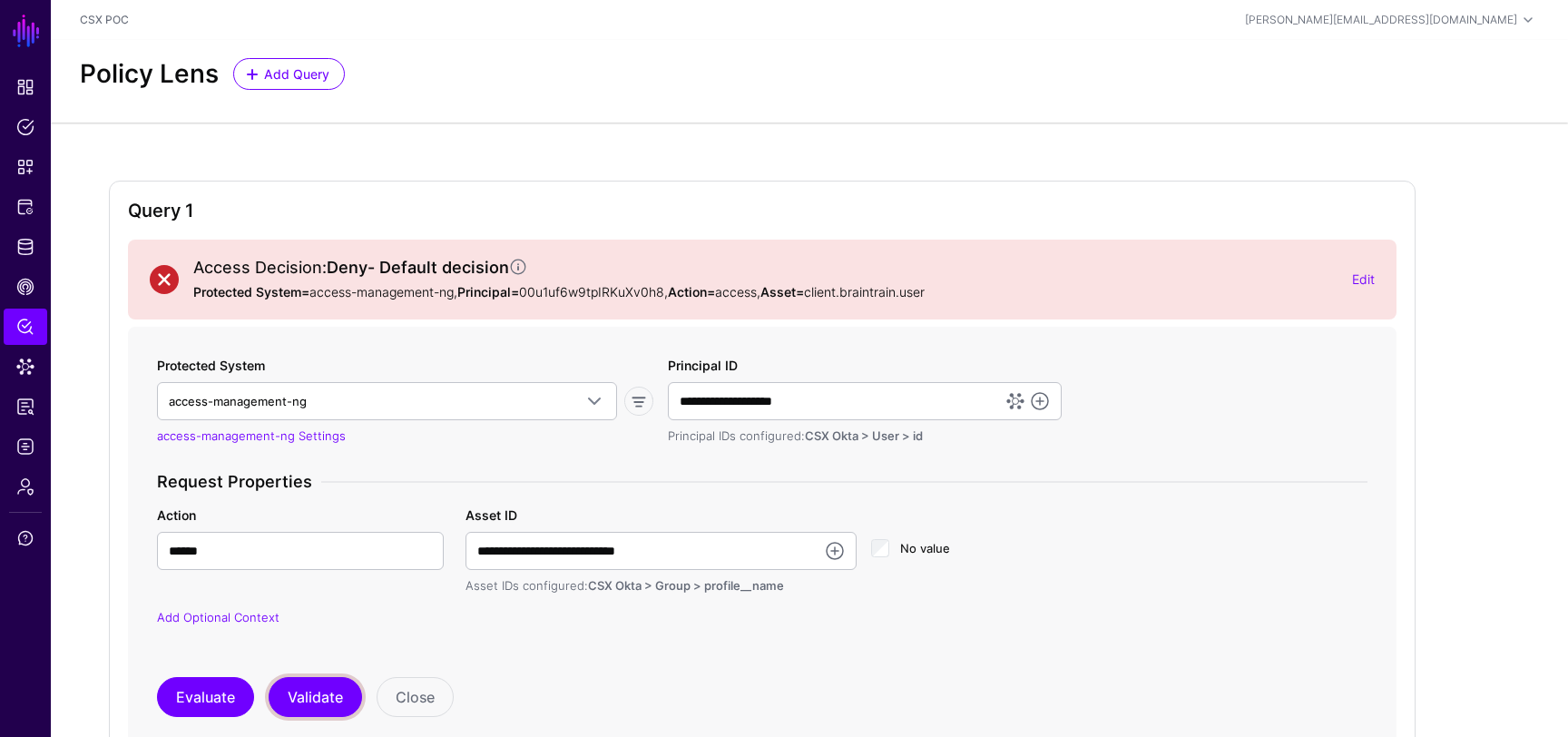
click at [324, 704] on button "Validate" at bounding box center [316, 697] width 94 height 40
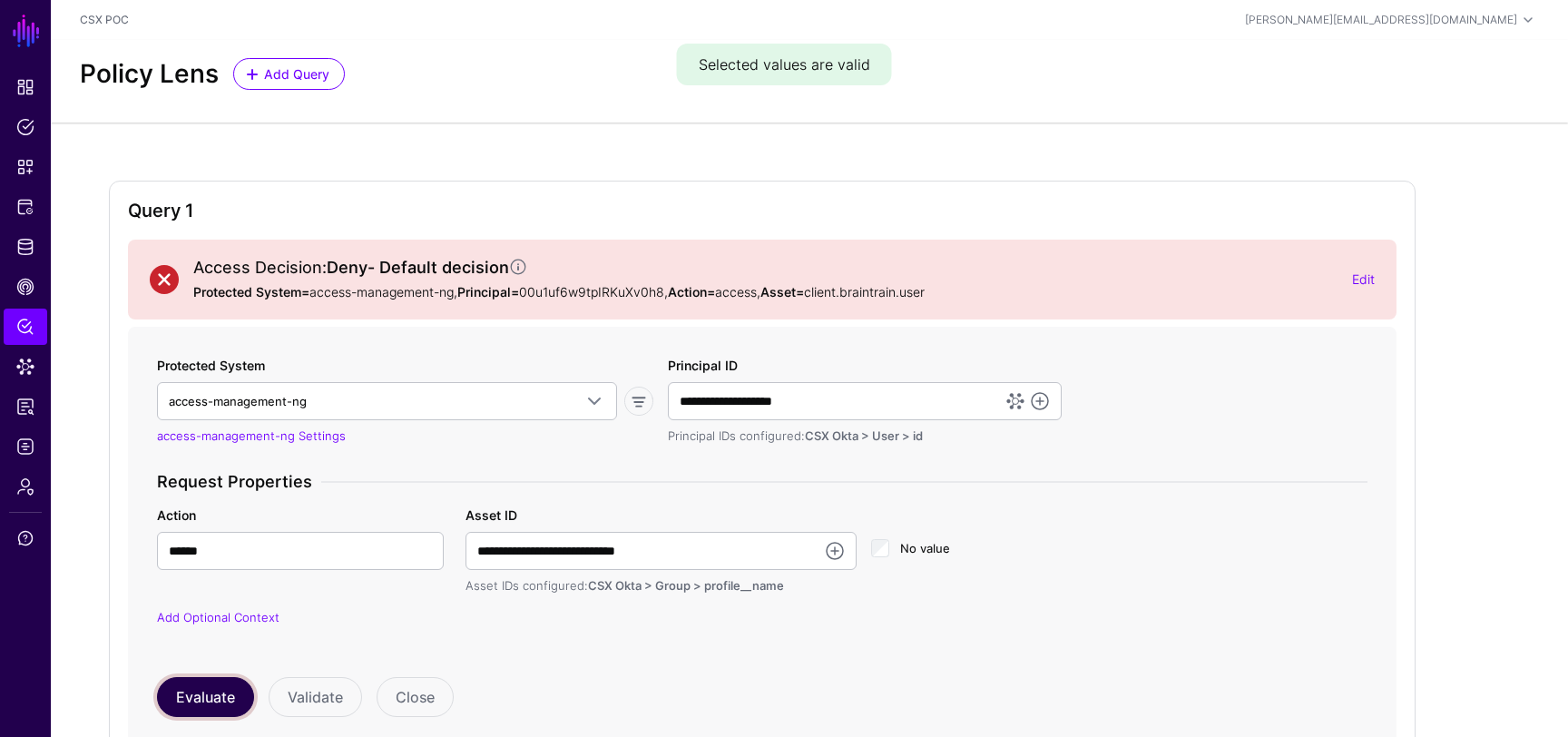
click at [218, 693] on button "Evaluate" at bounding box center [205, 697] width 97 height 40
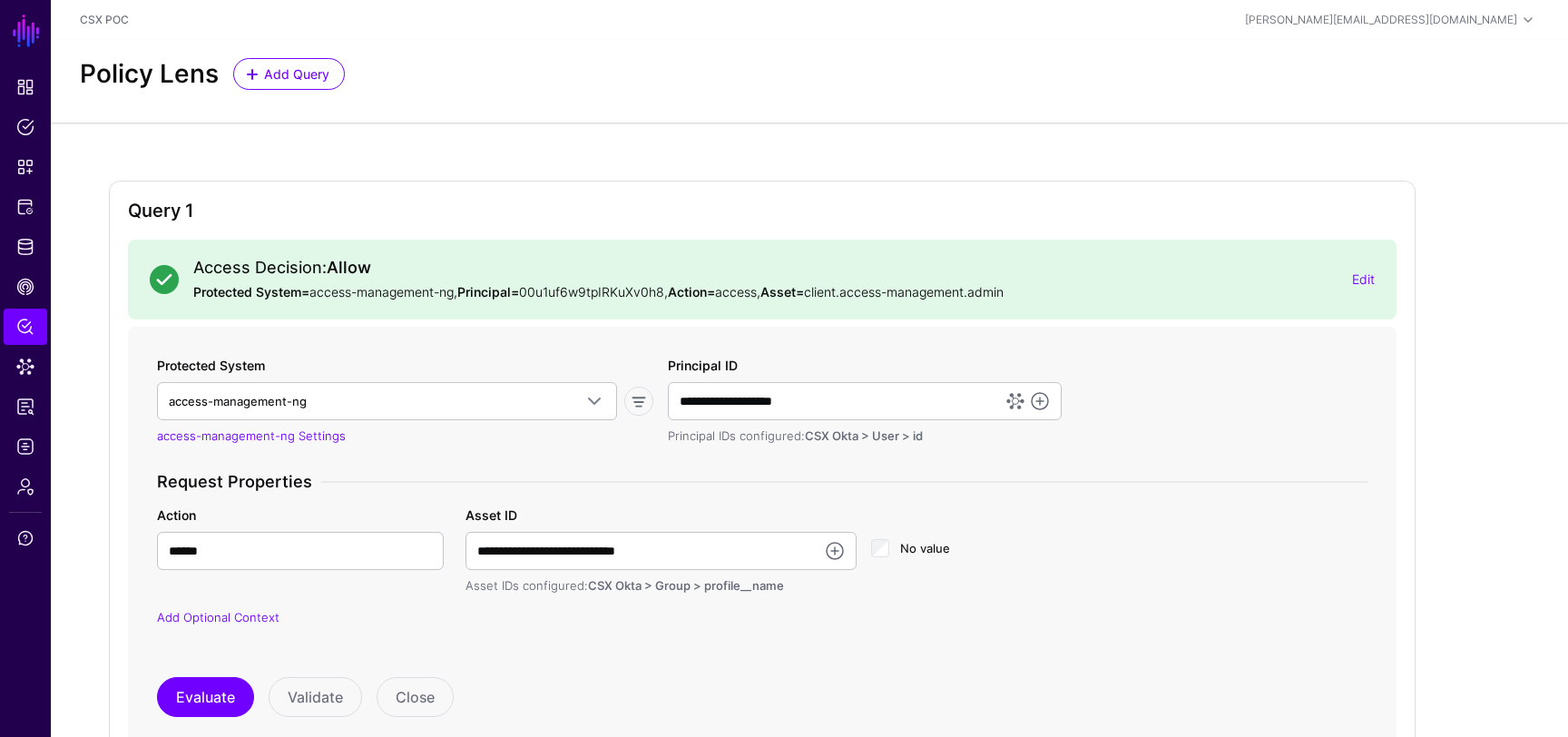
click at [1376, 283] on div "Access Decision: Allow Protected System= access-management-ng, Principal= 00u1u…" at bounding box center [763, 280] width 1269 height 80
click at [1364, 282] on link "Edit" at bounding box center [1363, 279] width 23 height 15
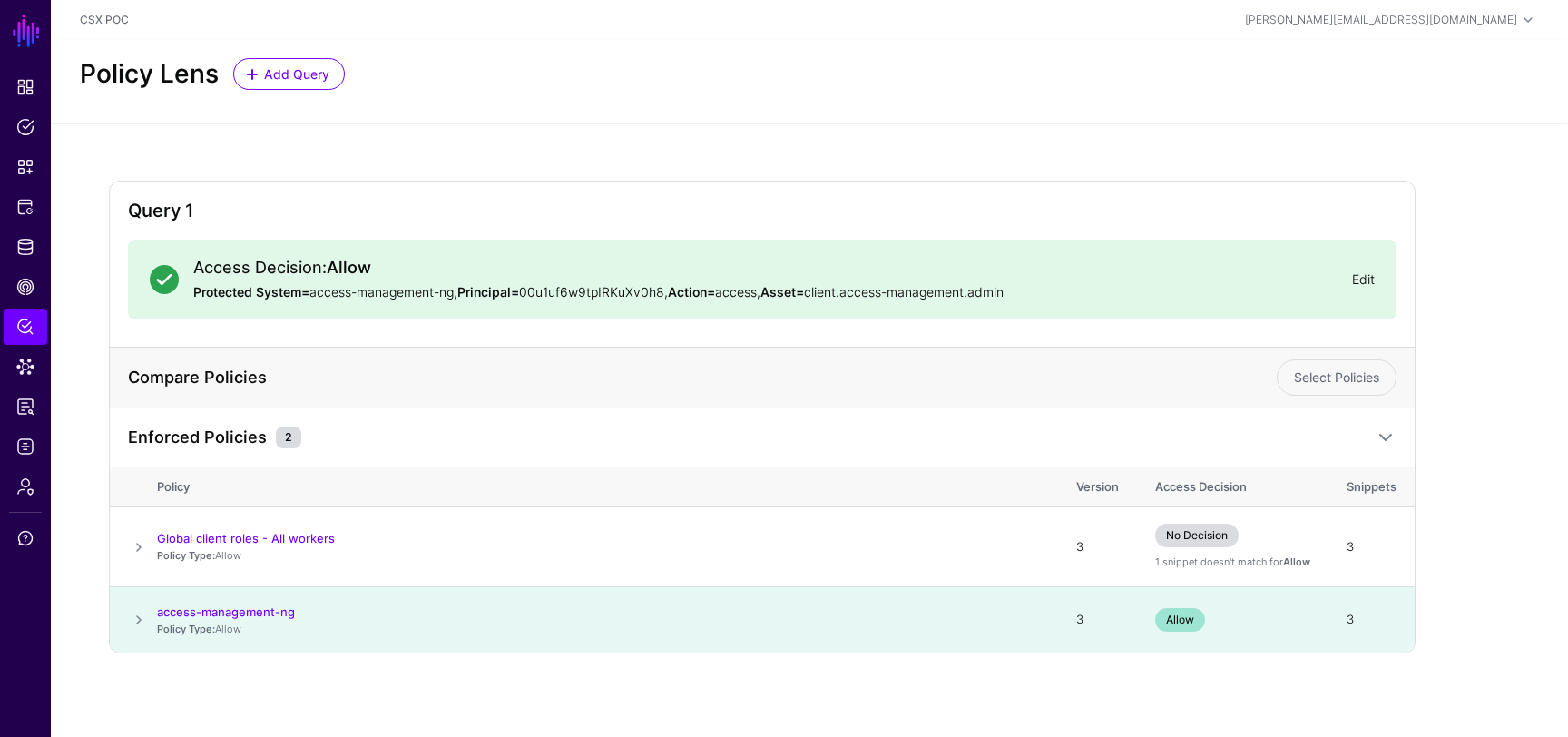
click at [1359, 273] on link "Edit" at bounding box center [1363, 279] width 23 height 15
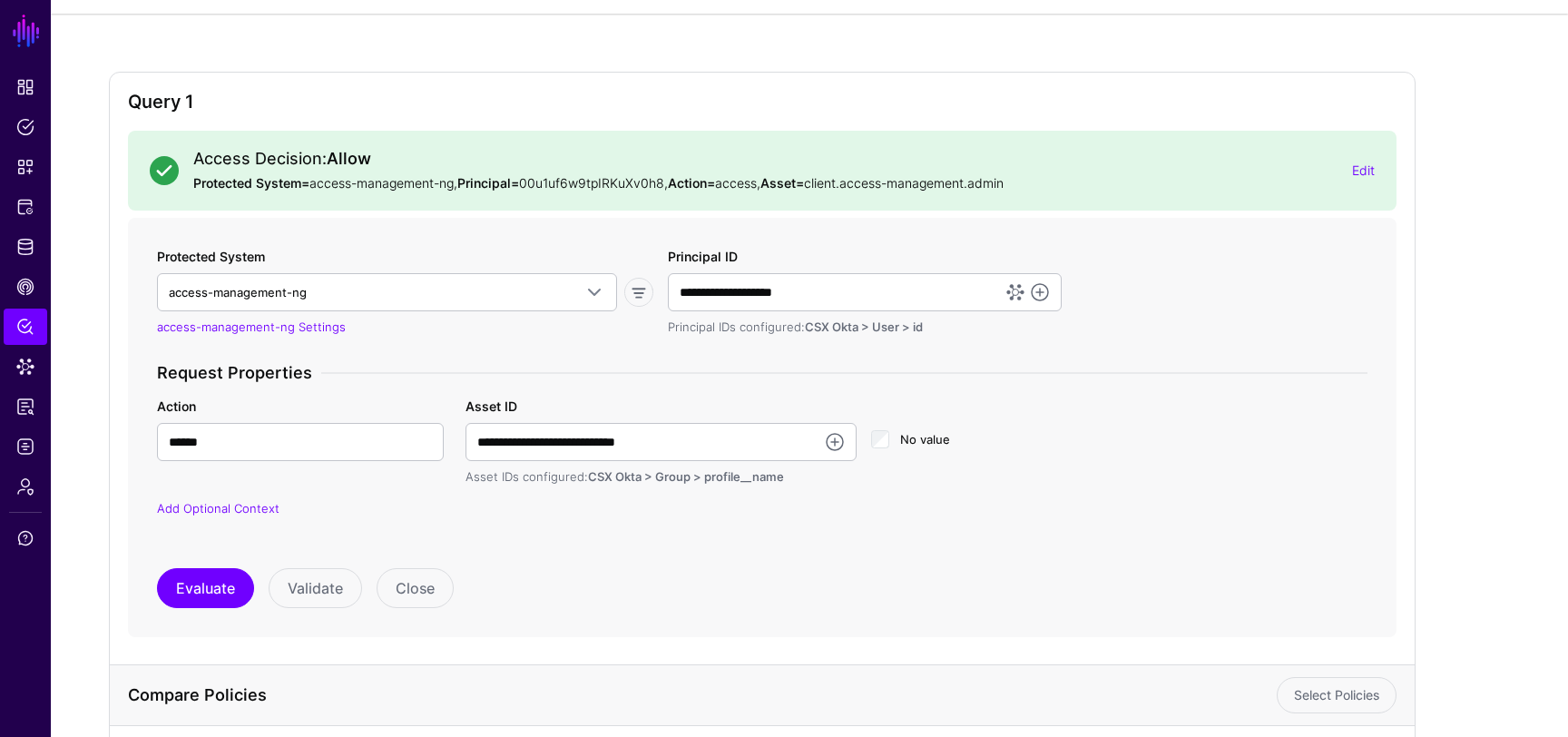
scroll to position [119, 0]
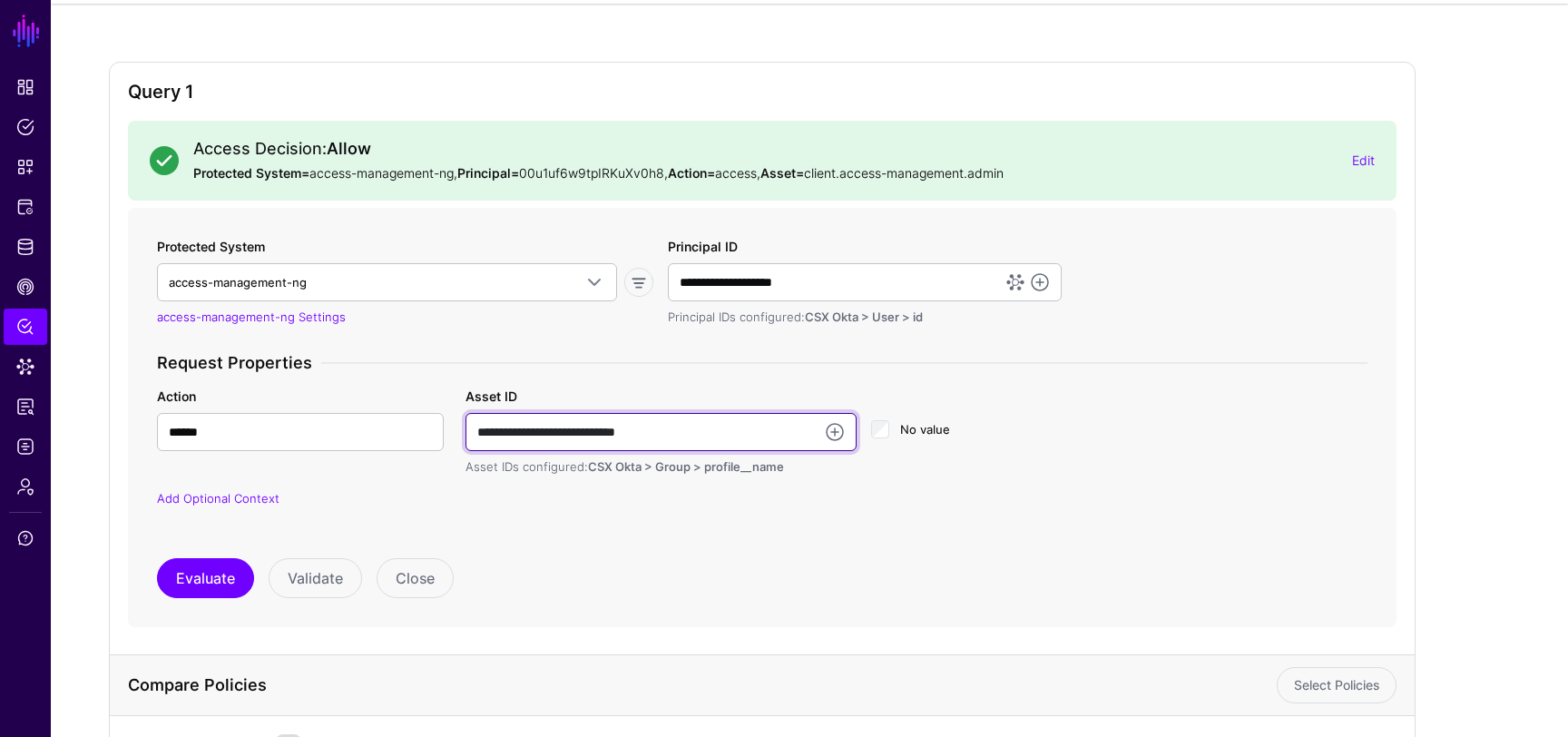
click at [657, 436] on input "**********" at bounding box center [661, 432] width 391 height 38
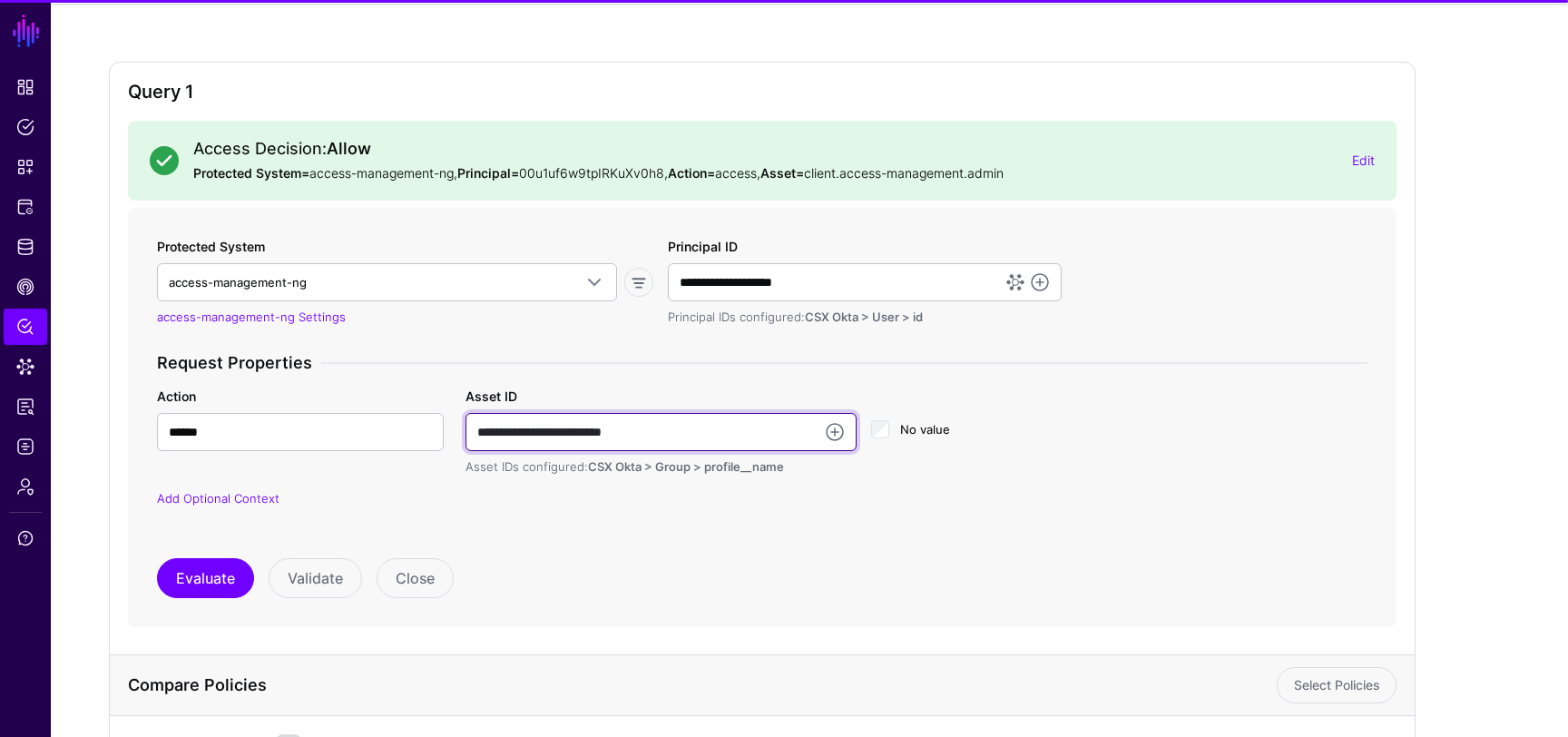
type input "**********"
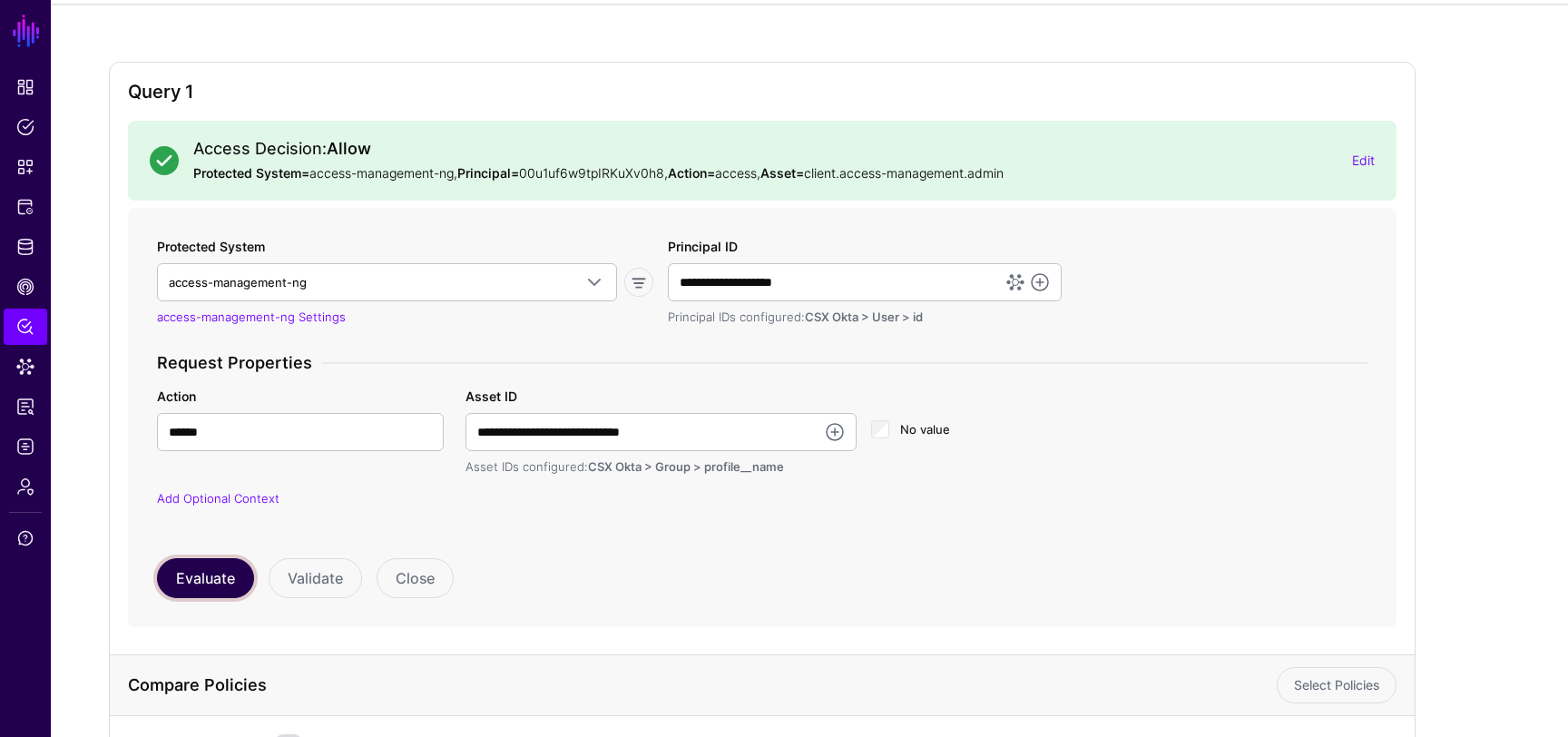
click at [222, 590] on button "Evaluate" at bounding box center [205, 578] width 97 height 40
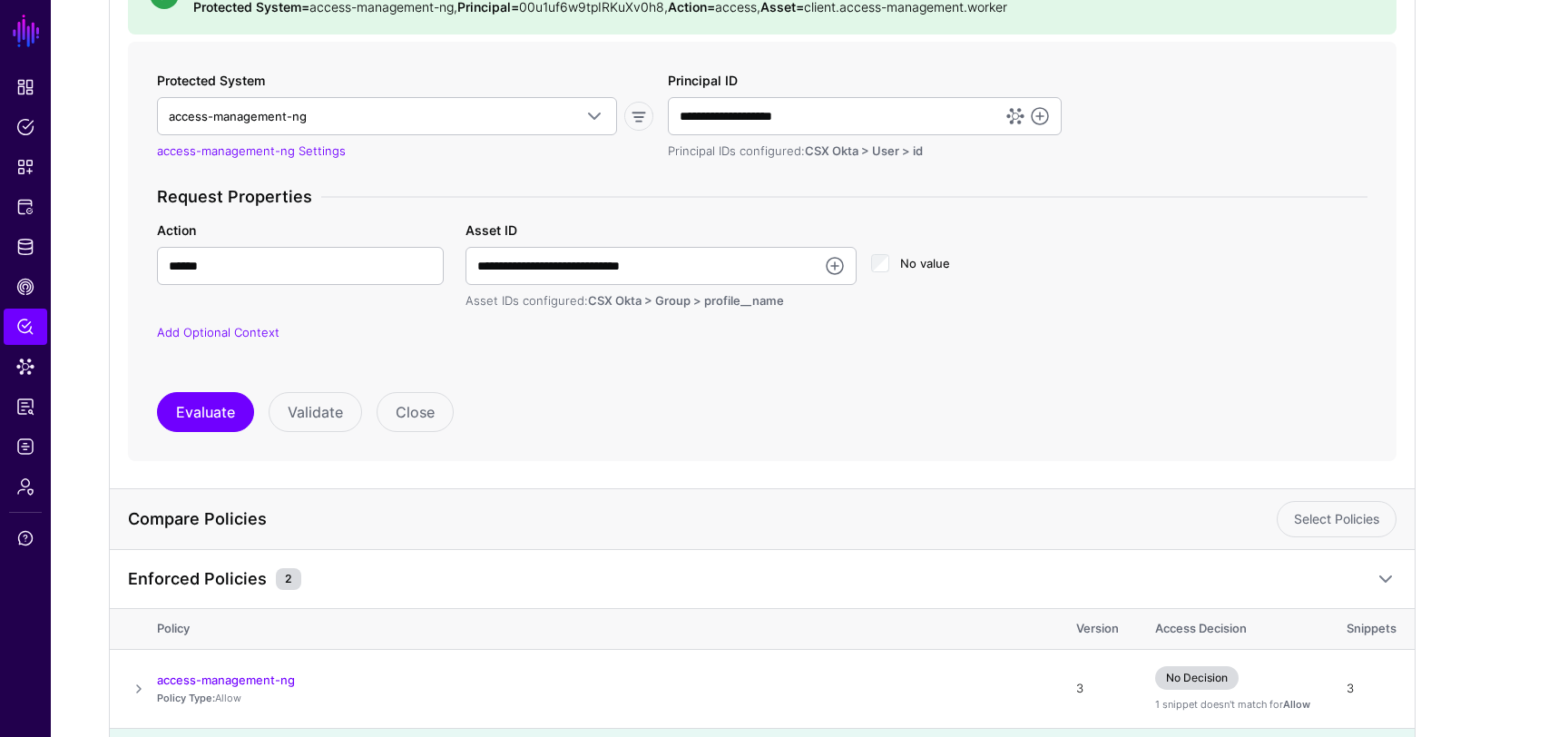
scroll to position [367, 0]
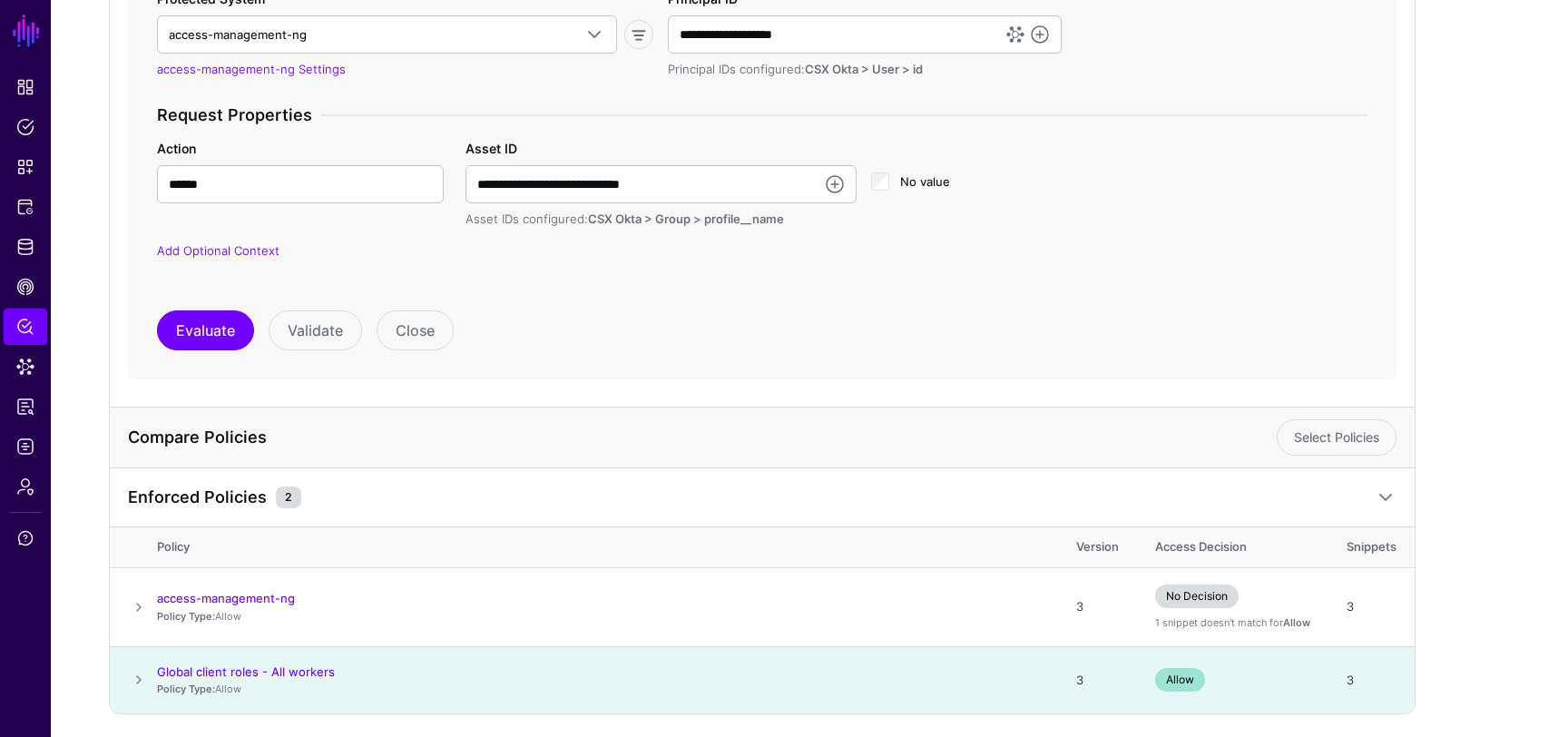
click at [138, 680] on span at bounding box center [139, 680] width 22 height 22
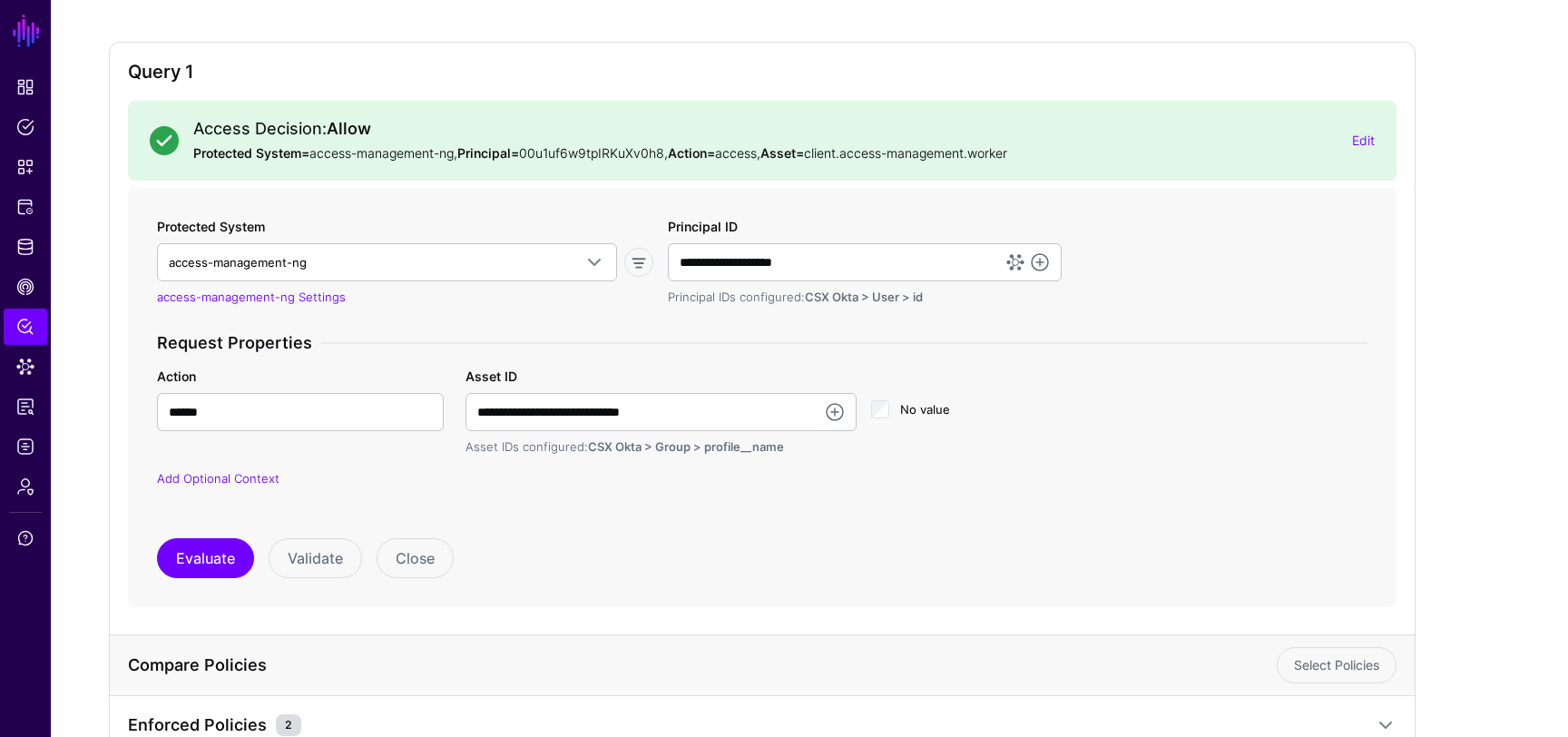
scroll to position [43, 0]
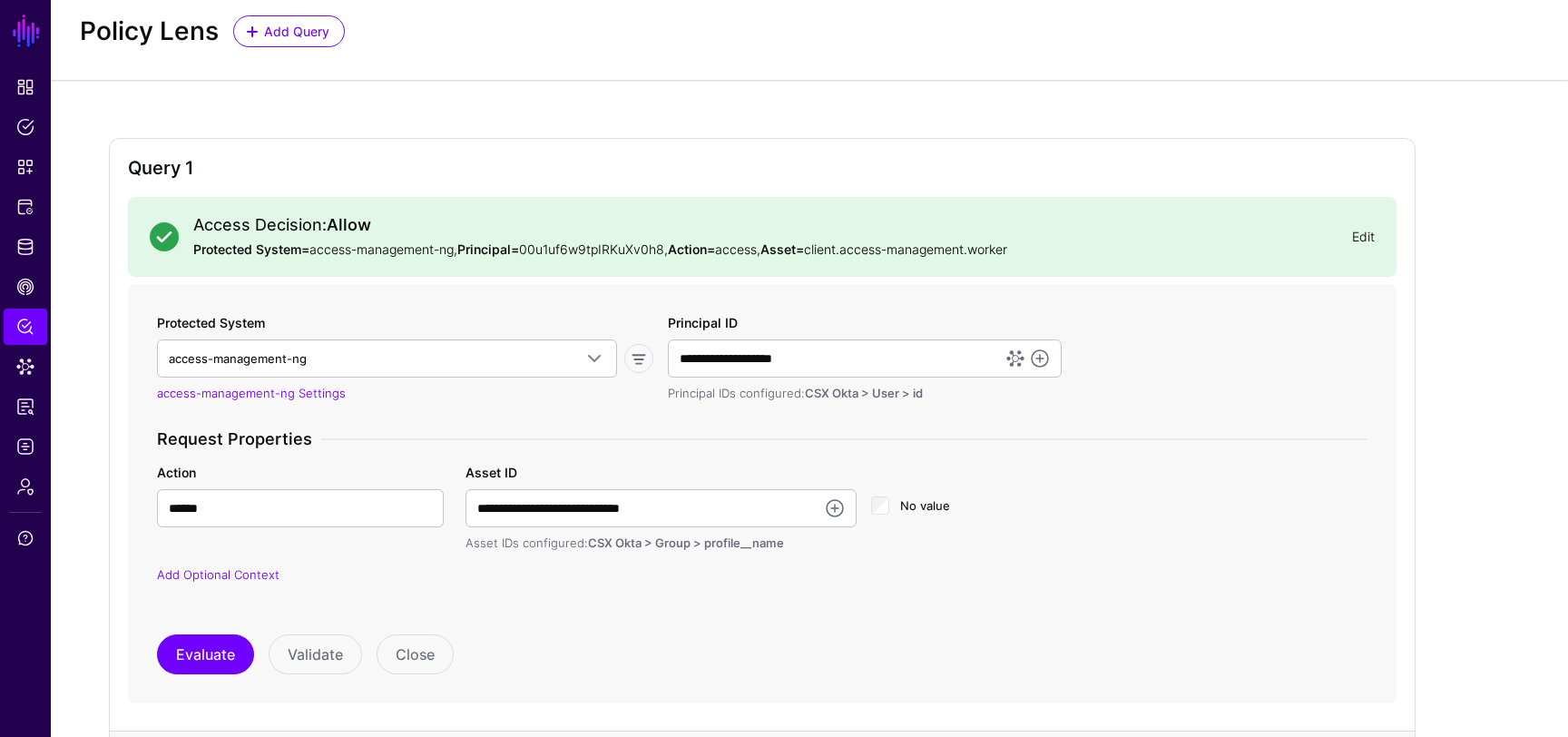
click at [1352, 232] on link "Edit" at bounding box center [1363, 236] width 23 height 15
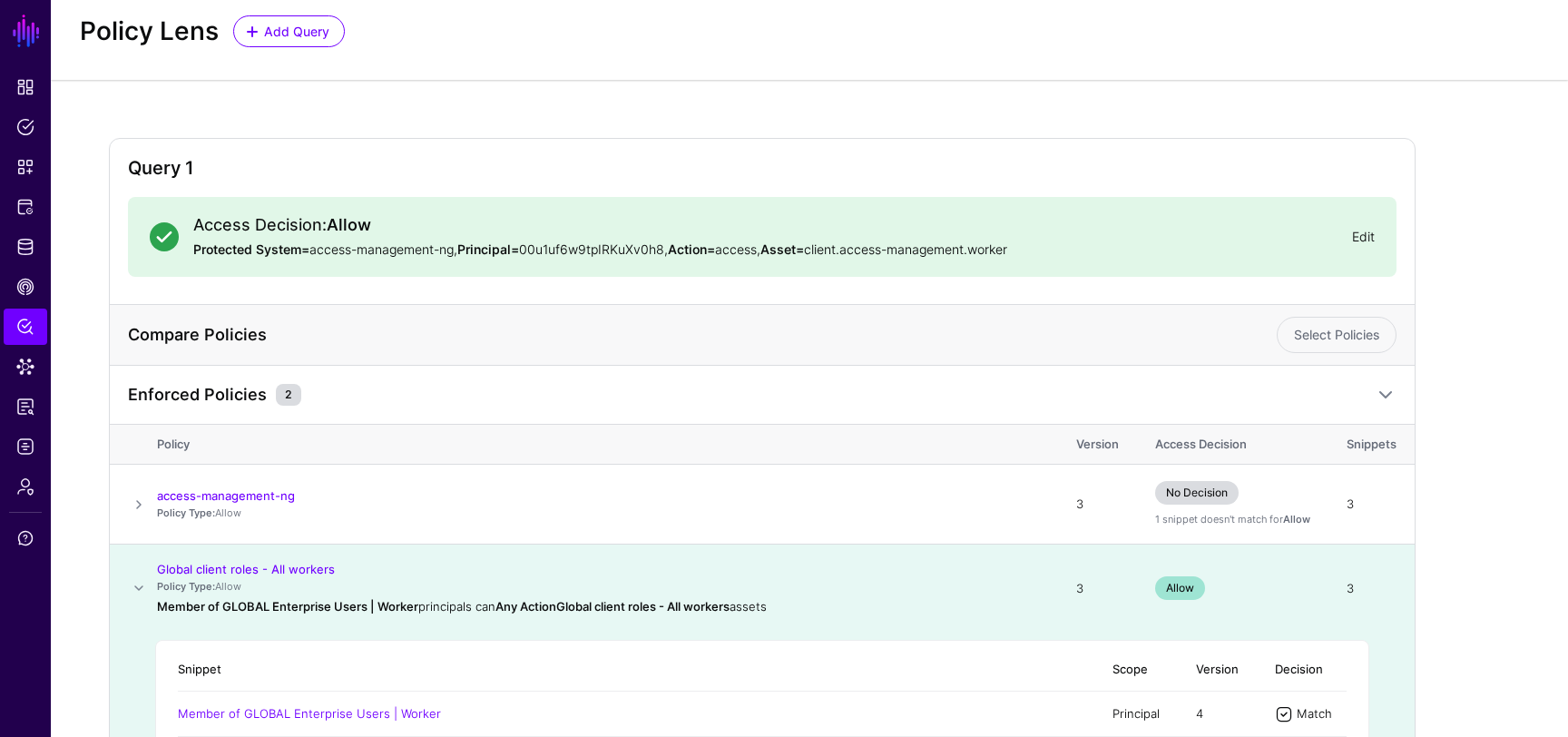
click at [1364, 243] on link "Edit" at bounding box center [1363, 236] width 23 height 15
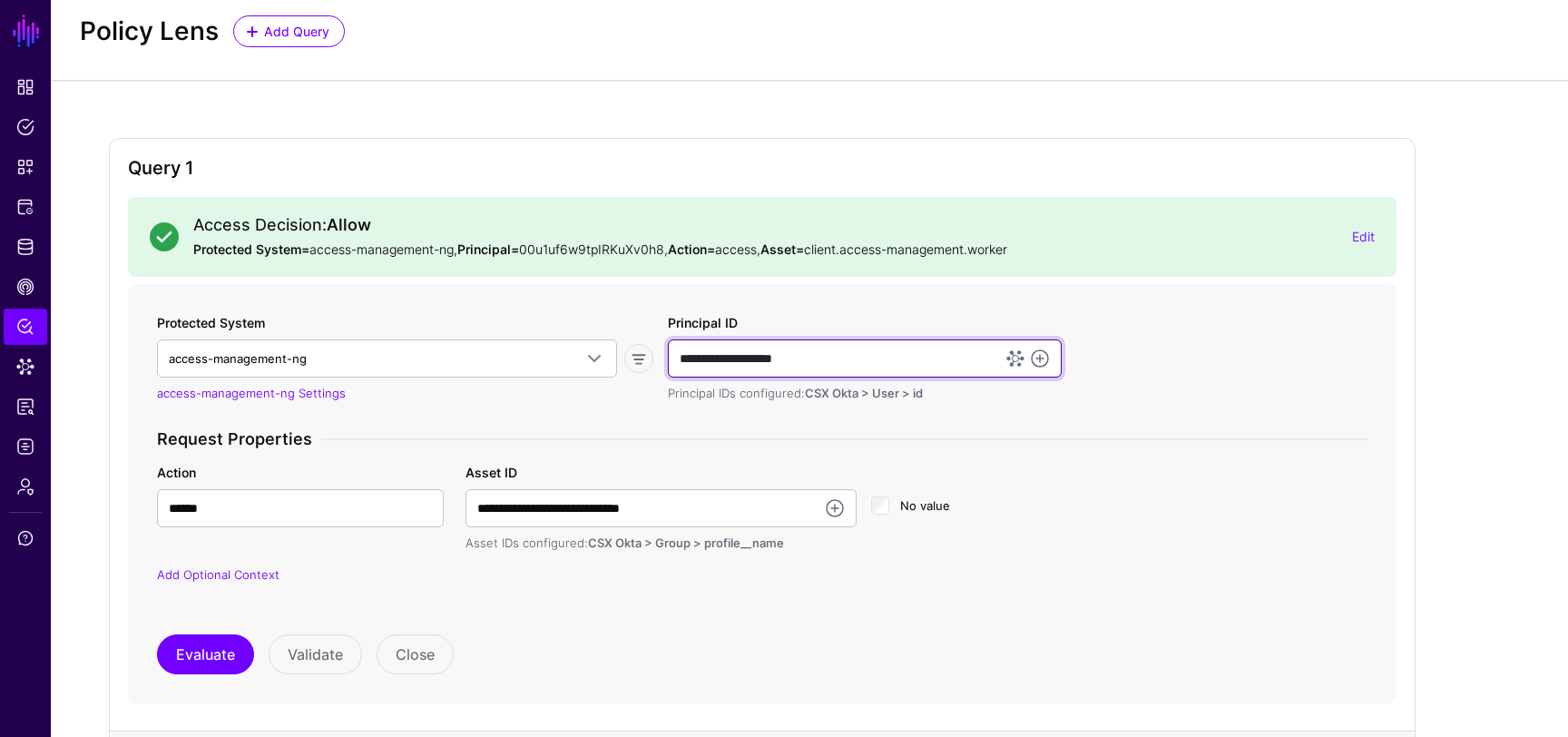
click at [791, 344] on input "**********" at bounding box center [864, 359] width 394 height 38
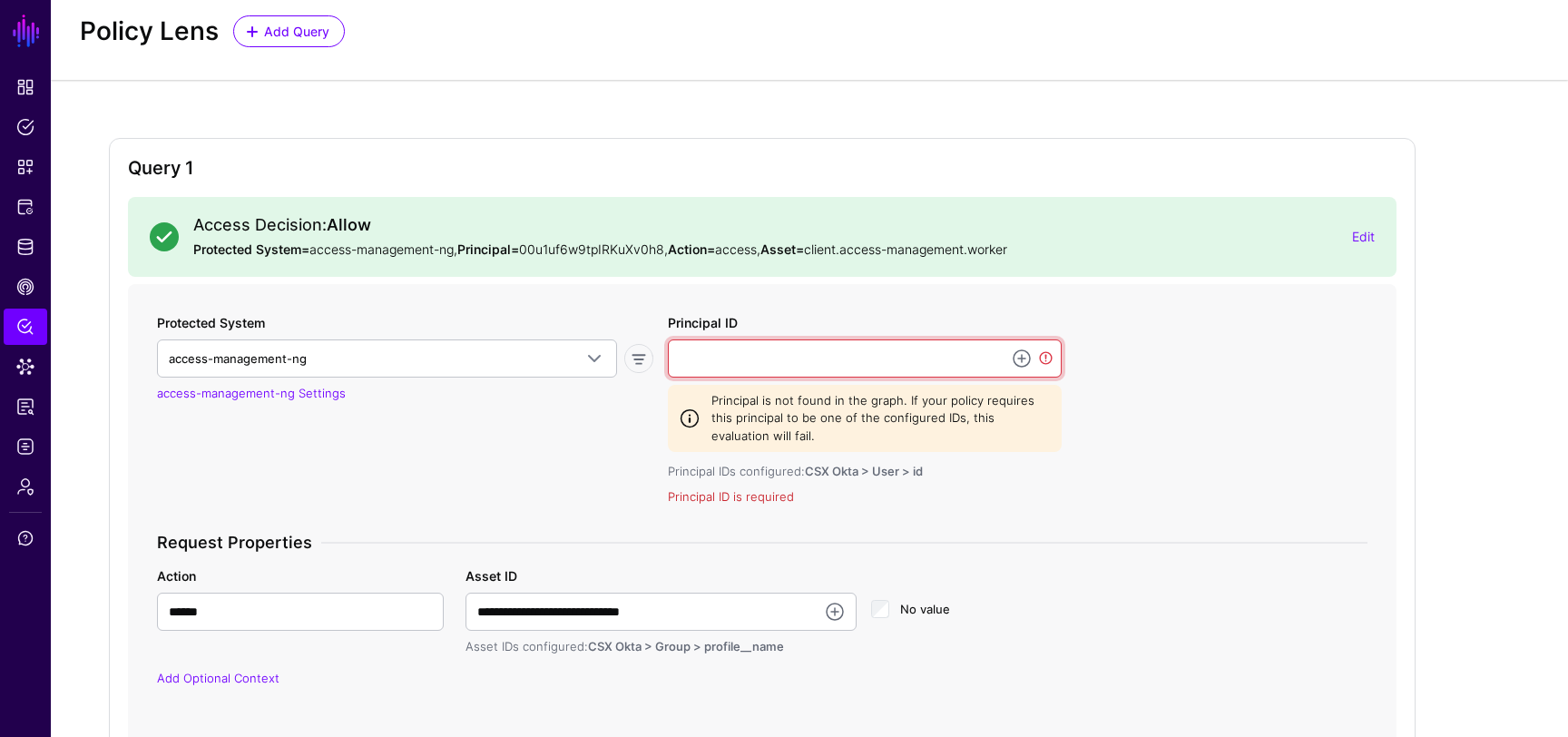
paste input "**********"
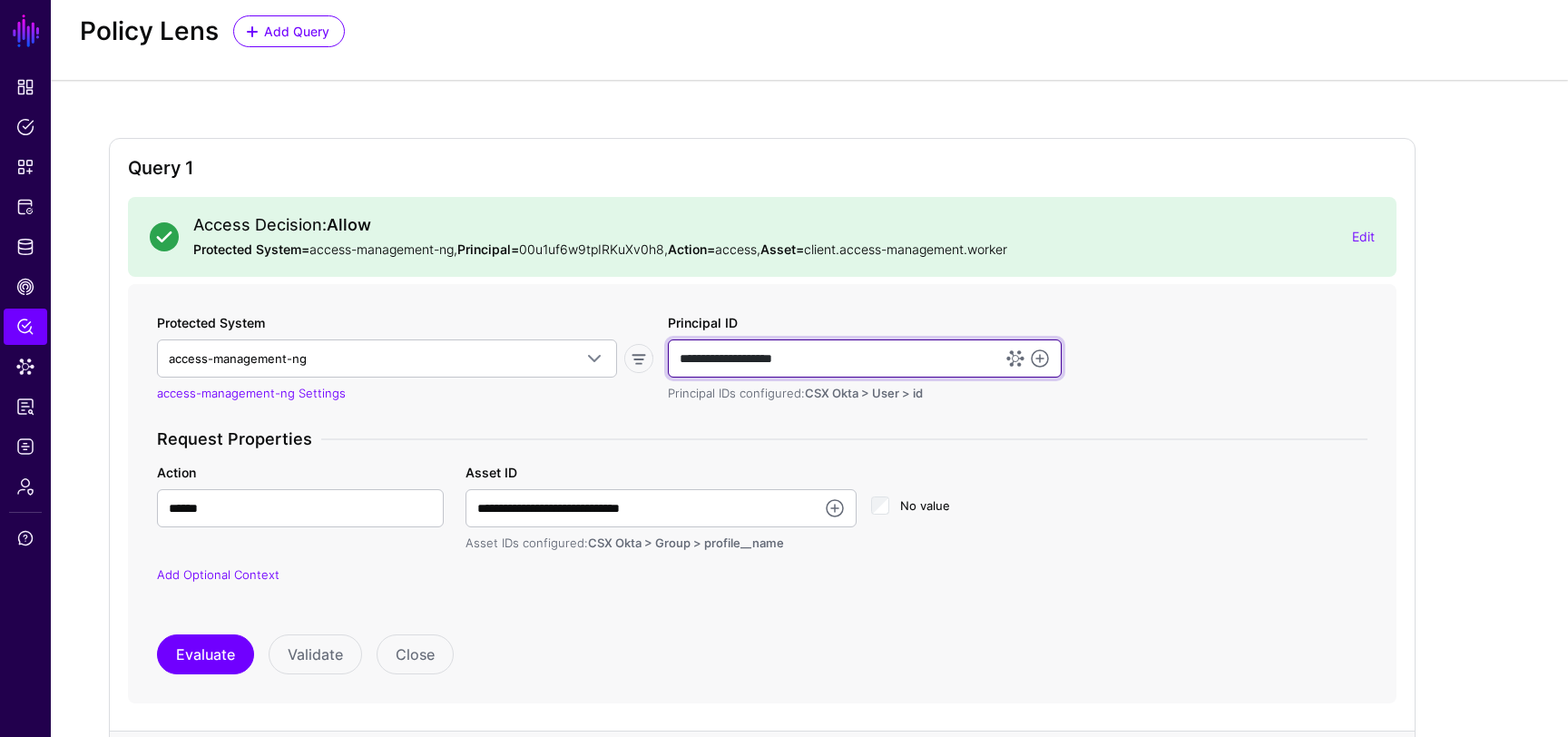
type input "**********"
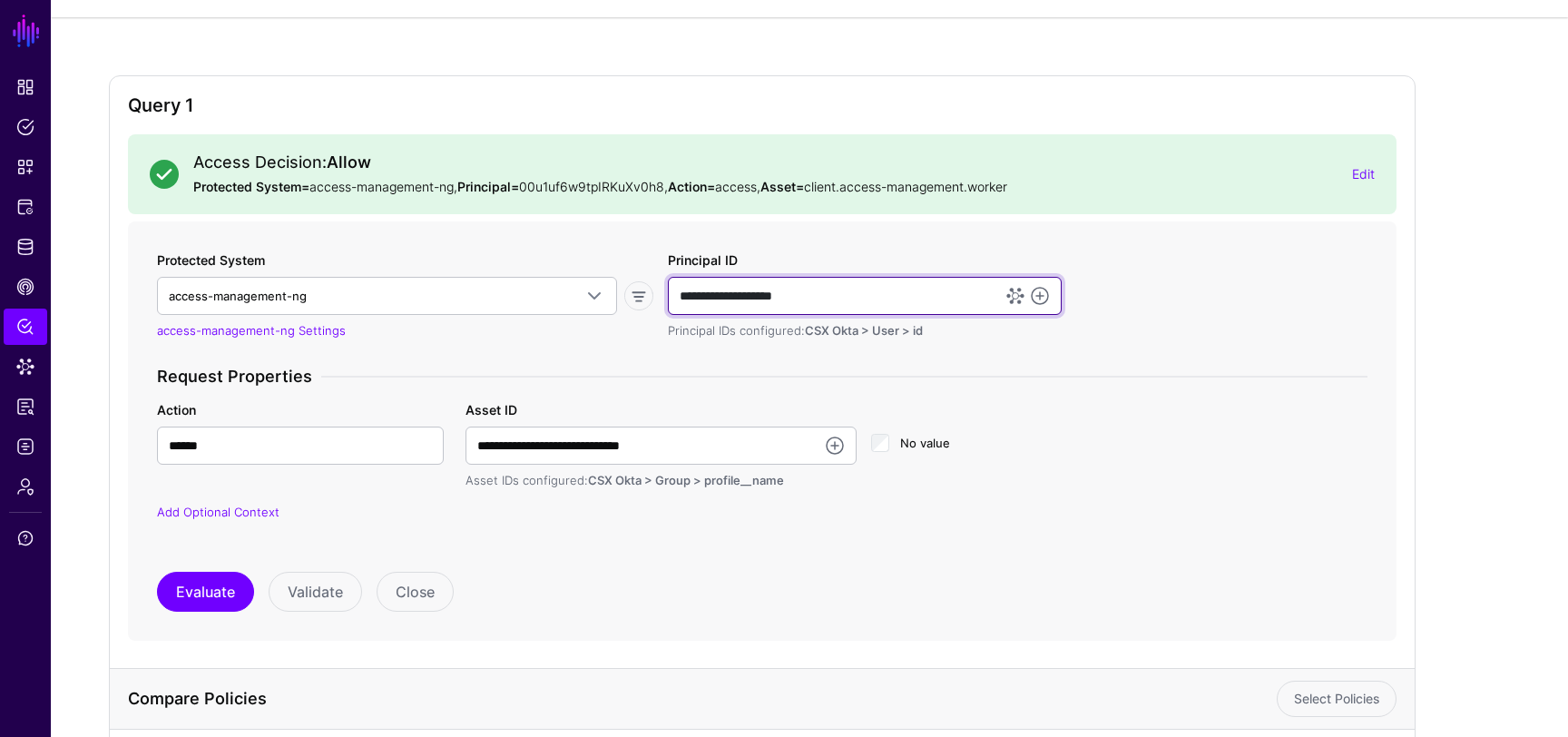
scroll to position [145, 0]
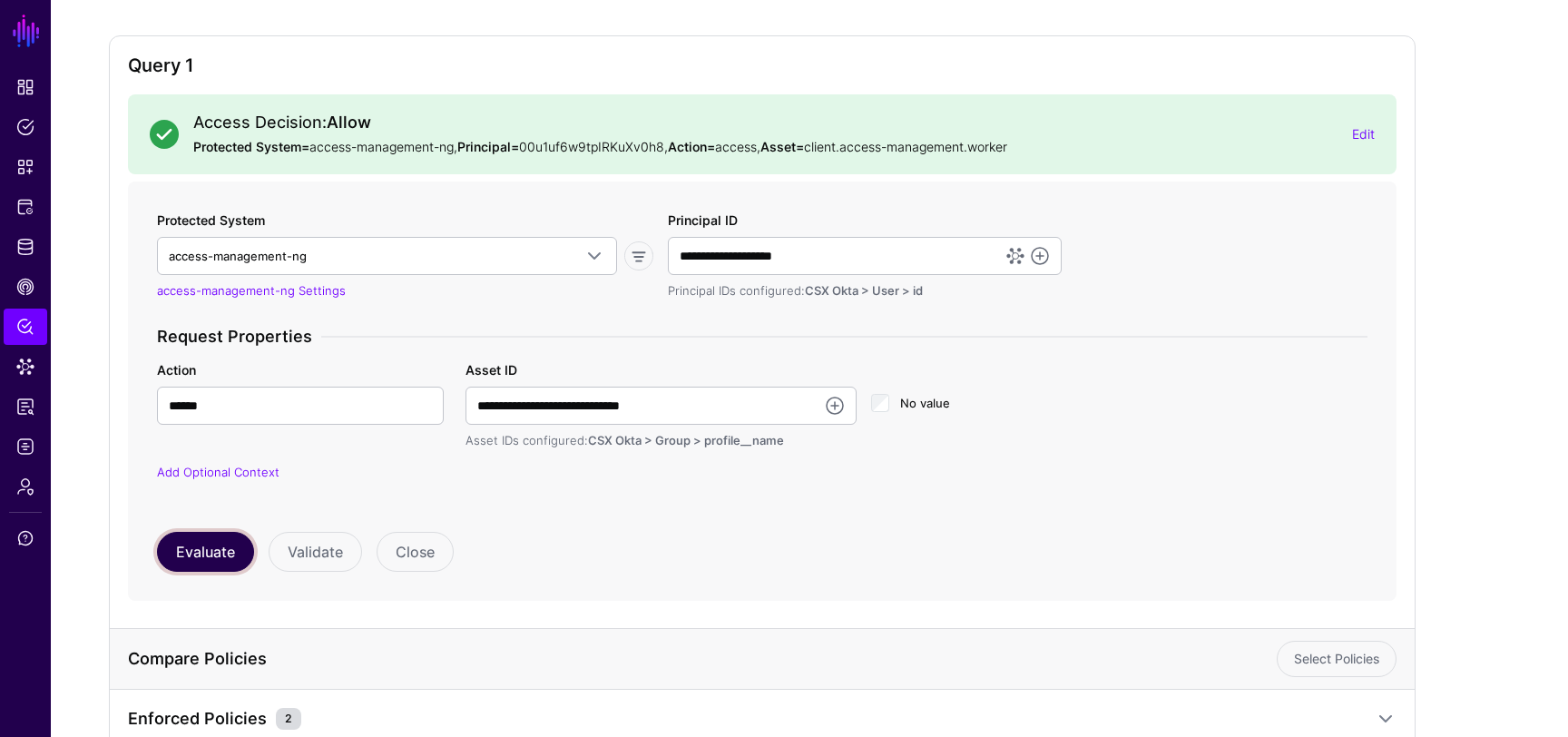
click at [235, 555] on button "Evaluate" at bounding box center [205, 552] width 97 height 40
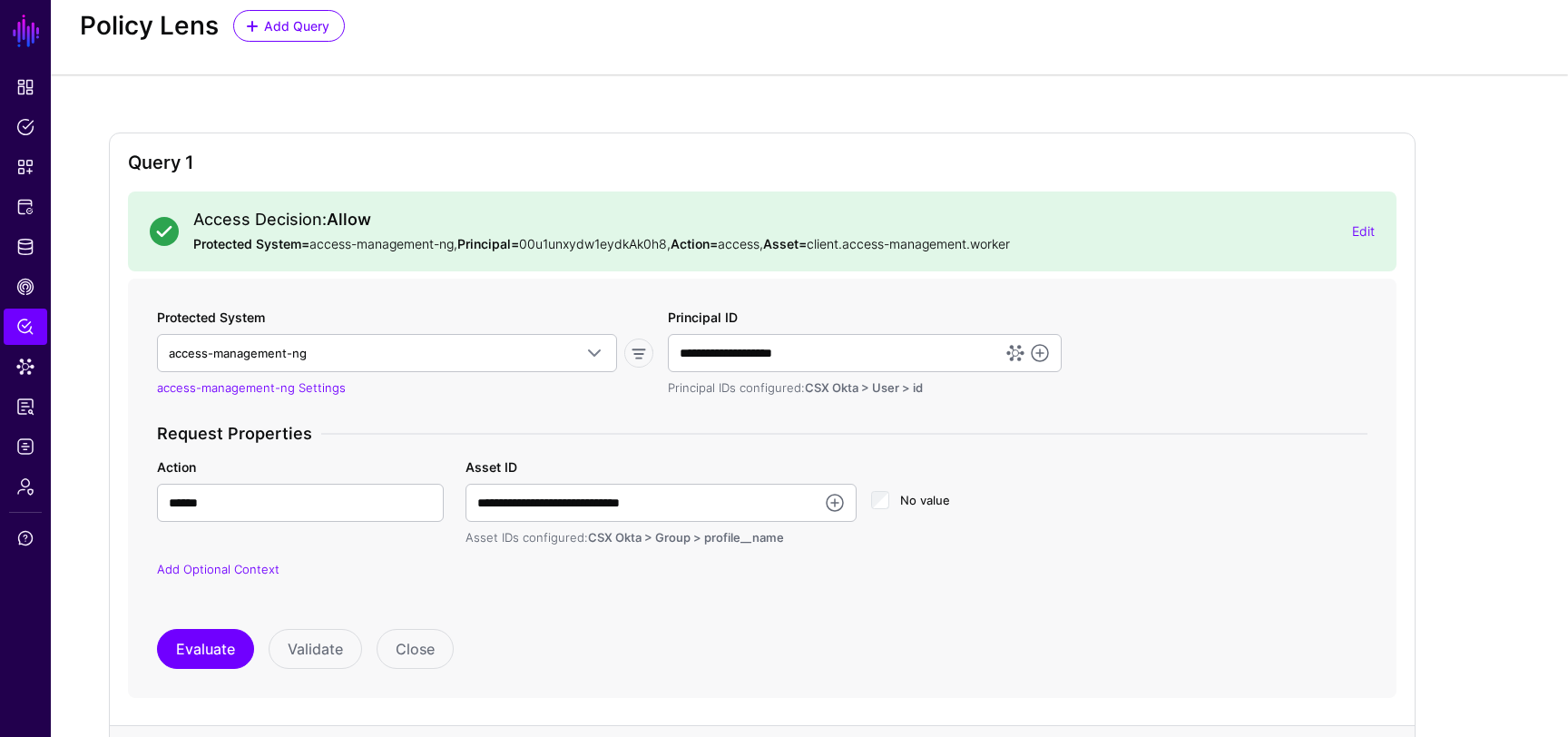
scroll to position [40, 0]
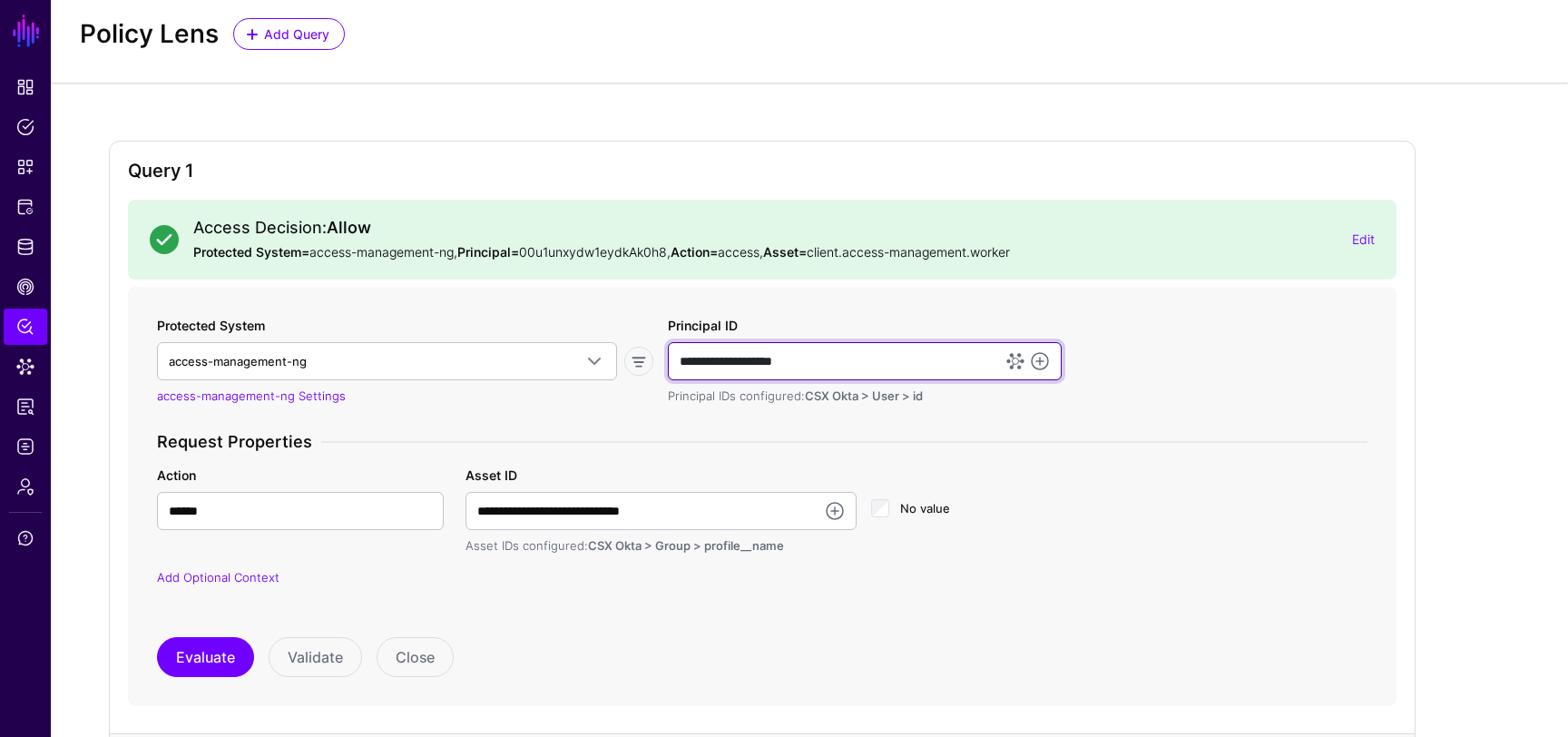
click at [946, 362] on input "**********" at bounding box center [864, 361] width 394 height 38
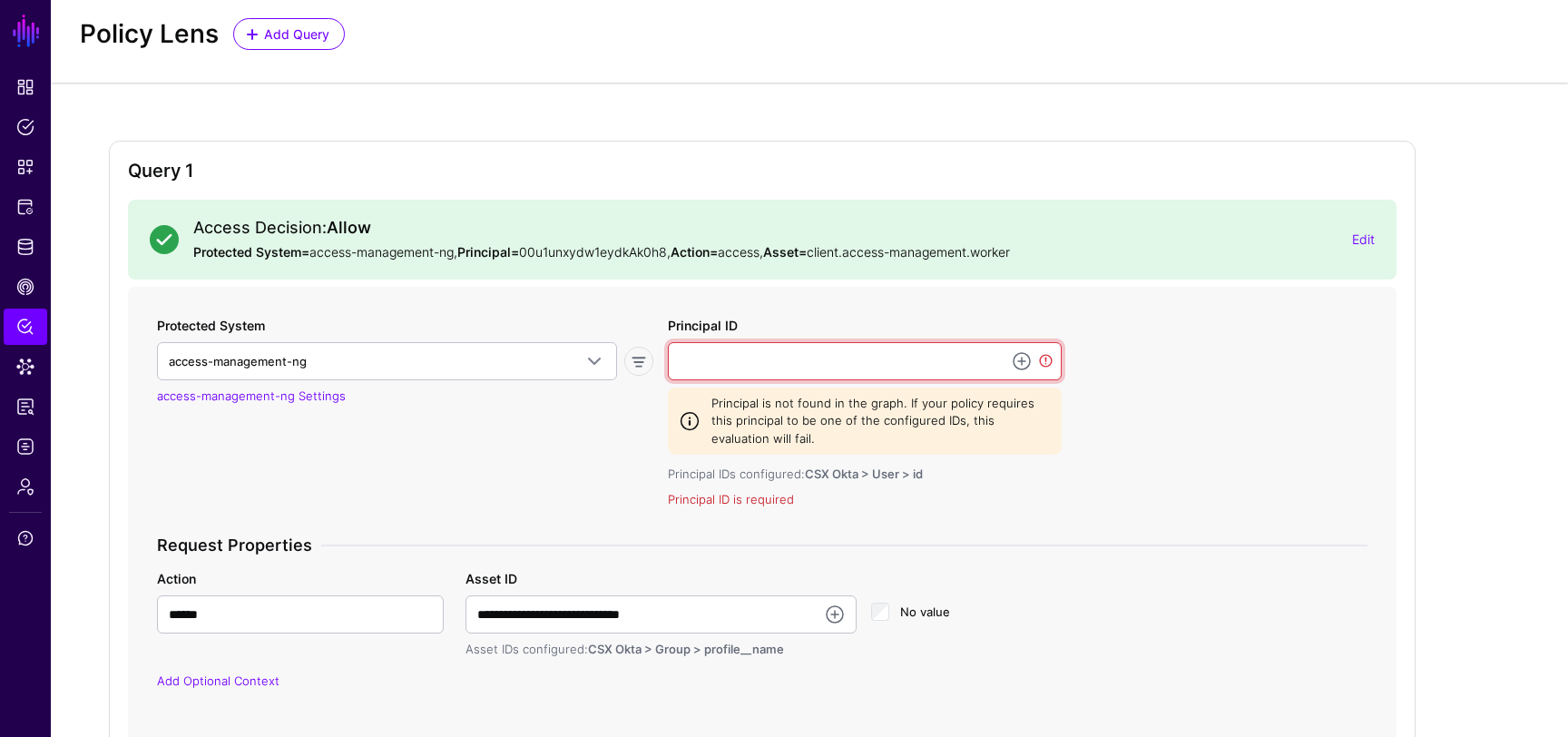
click at [943, 364] on input "Principal ID" at bounding box center [864, 361] width 394 height 38
paste input "**********"
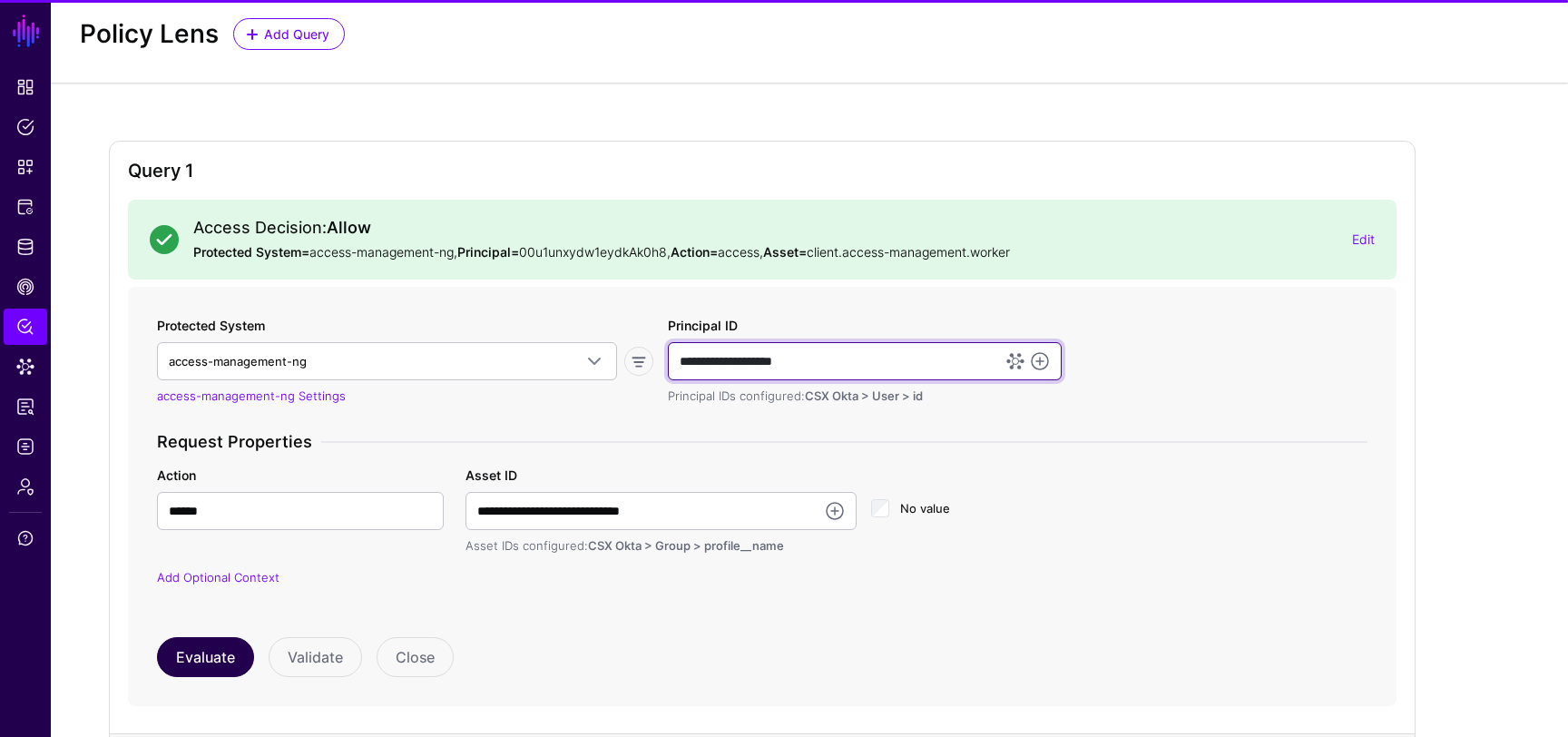
type input "**********"
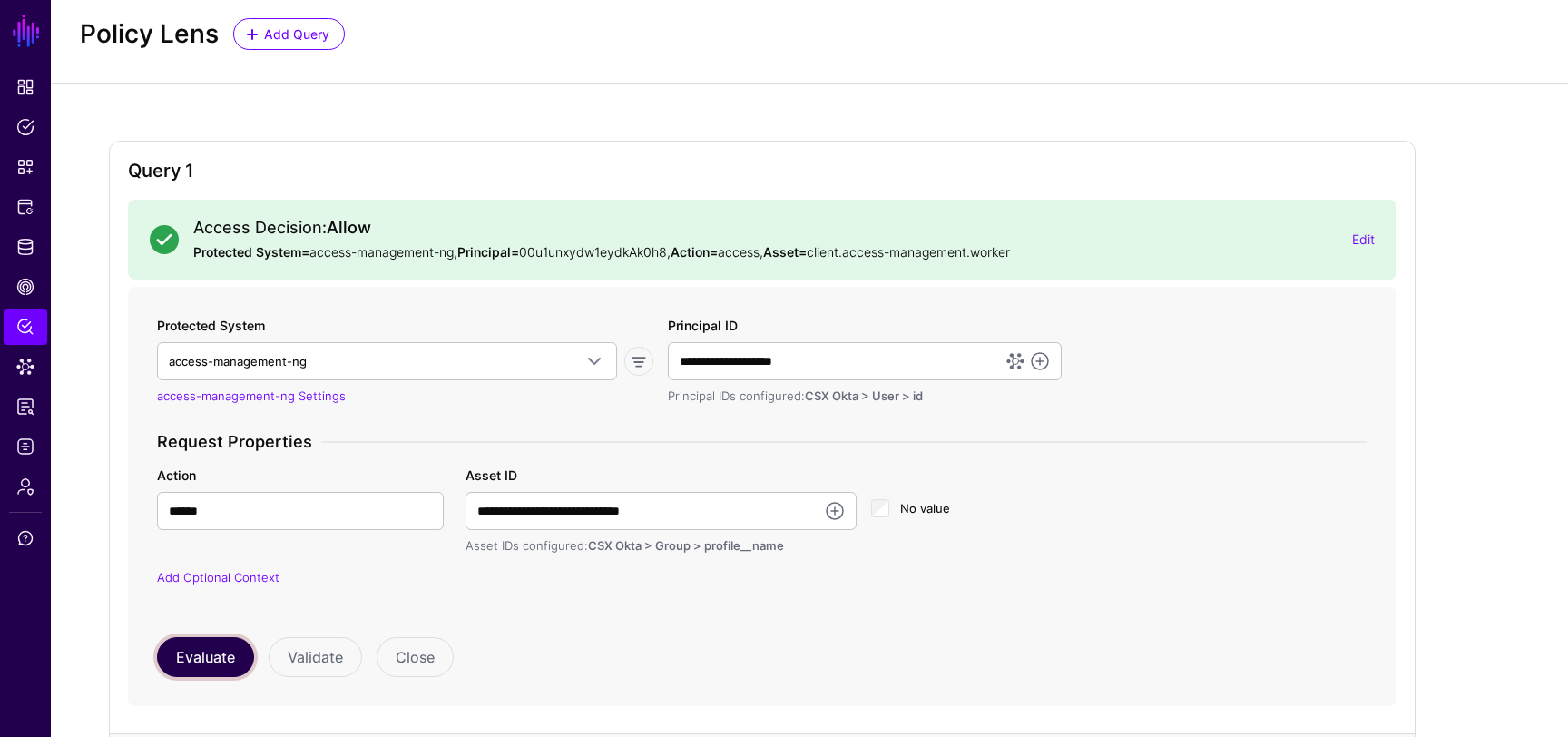
click at [203, 655] on button "Evaluate" at bounding box center [205, 657] width 97 height 40
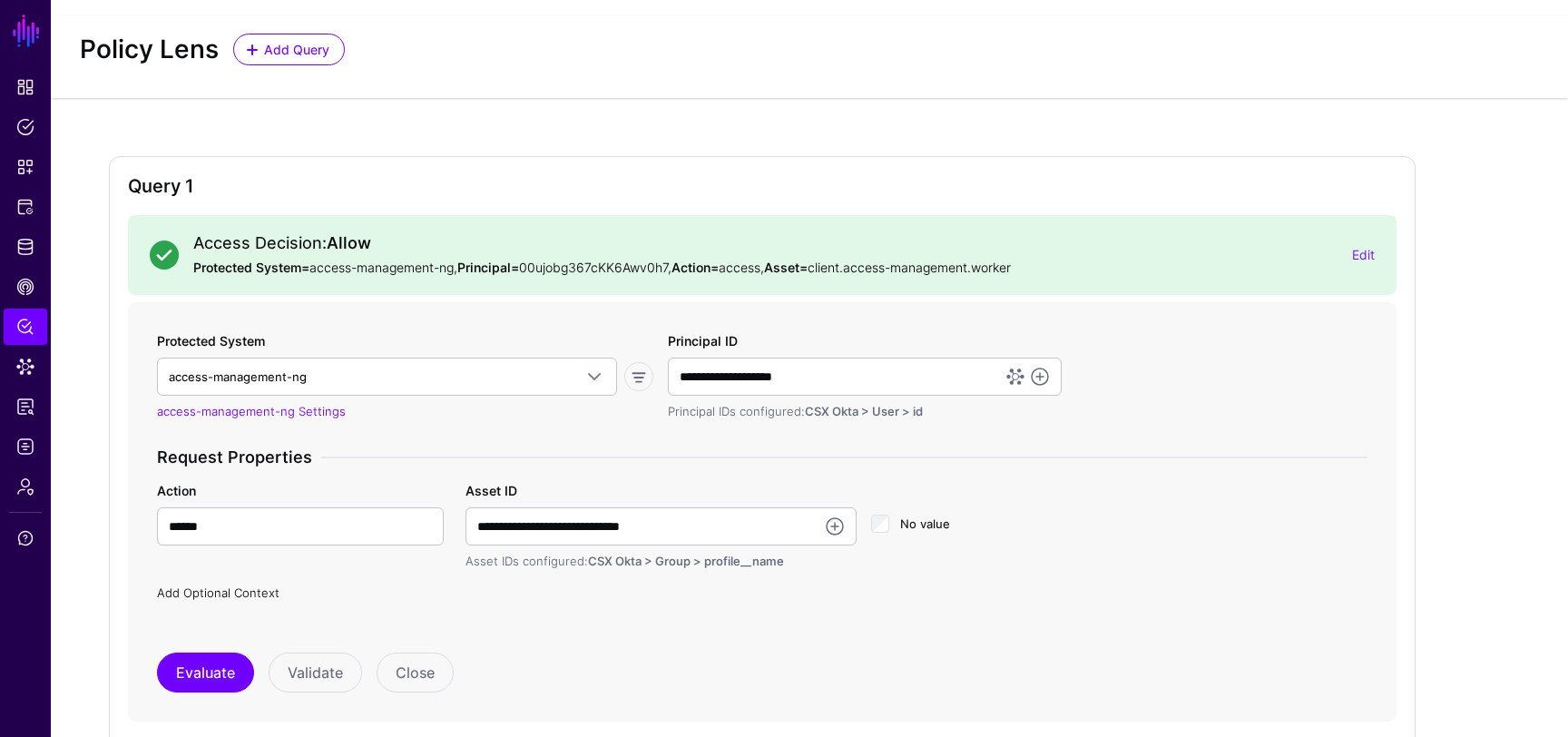
scroll to position [0, 0]
